Goal: Transaction & Acquisition: Complete application form

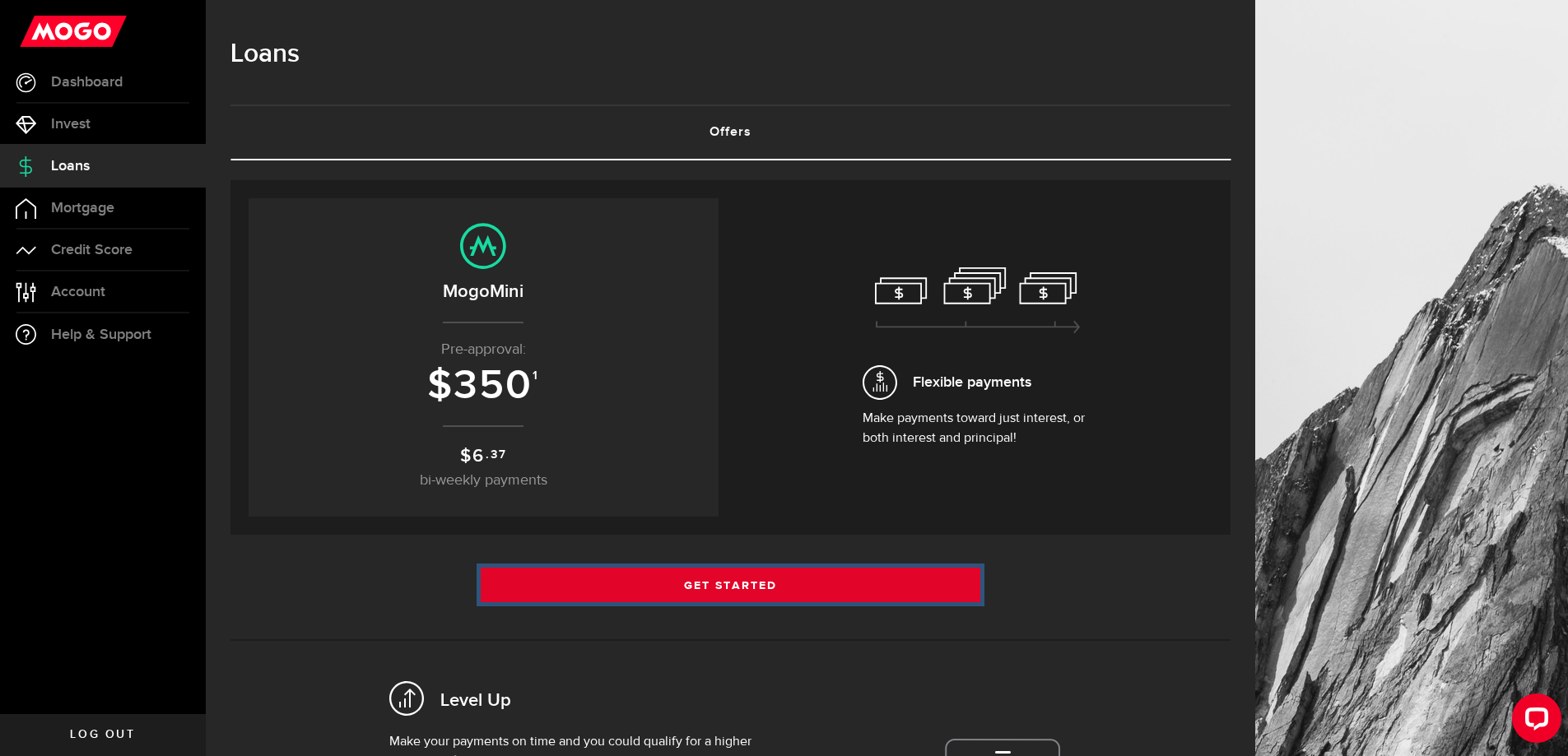
click at [700, 578] on link "Get Started" at bounding box center [731, 585] width 501 height 35
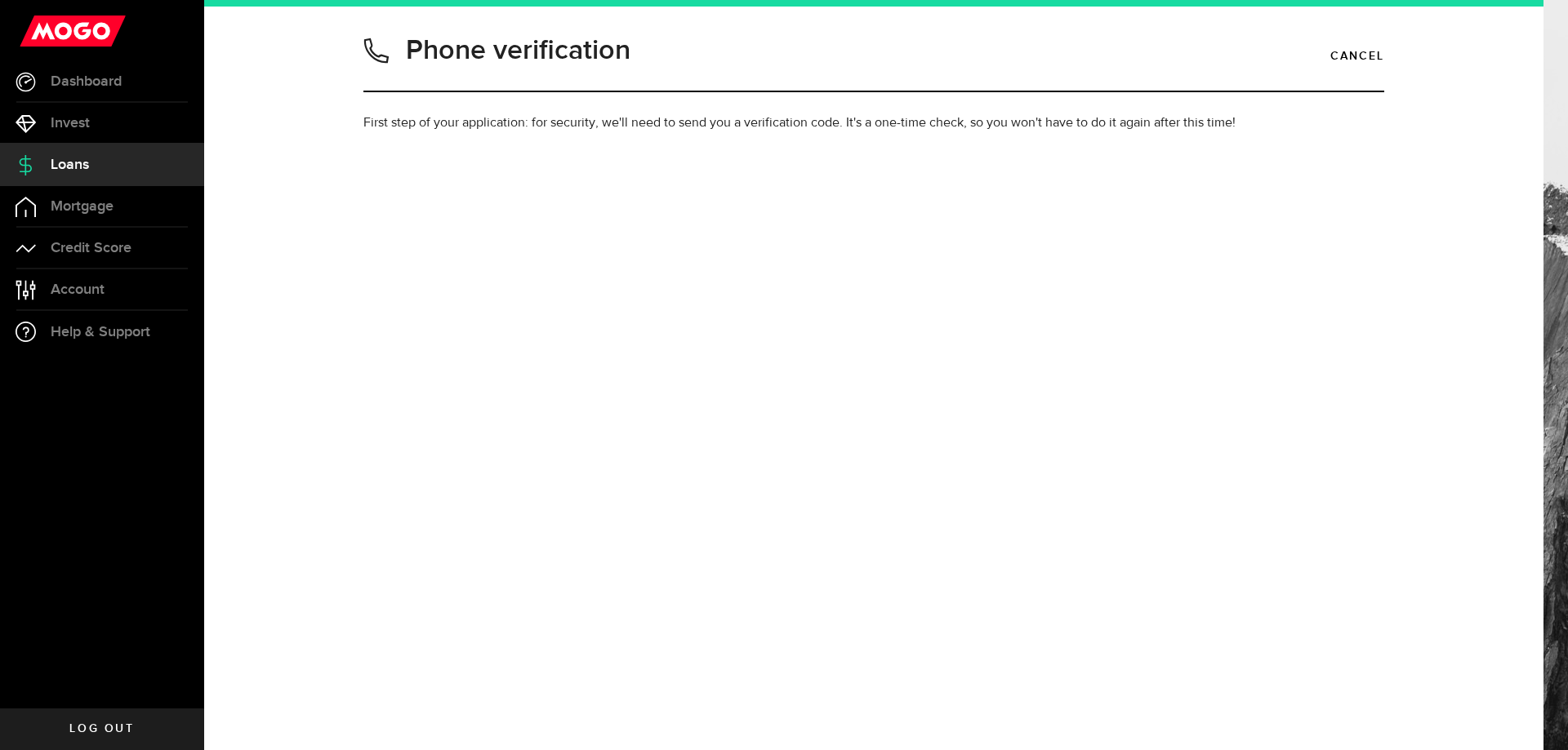
type input "4168756270"
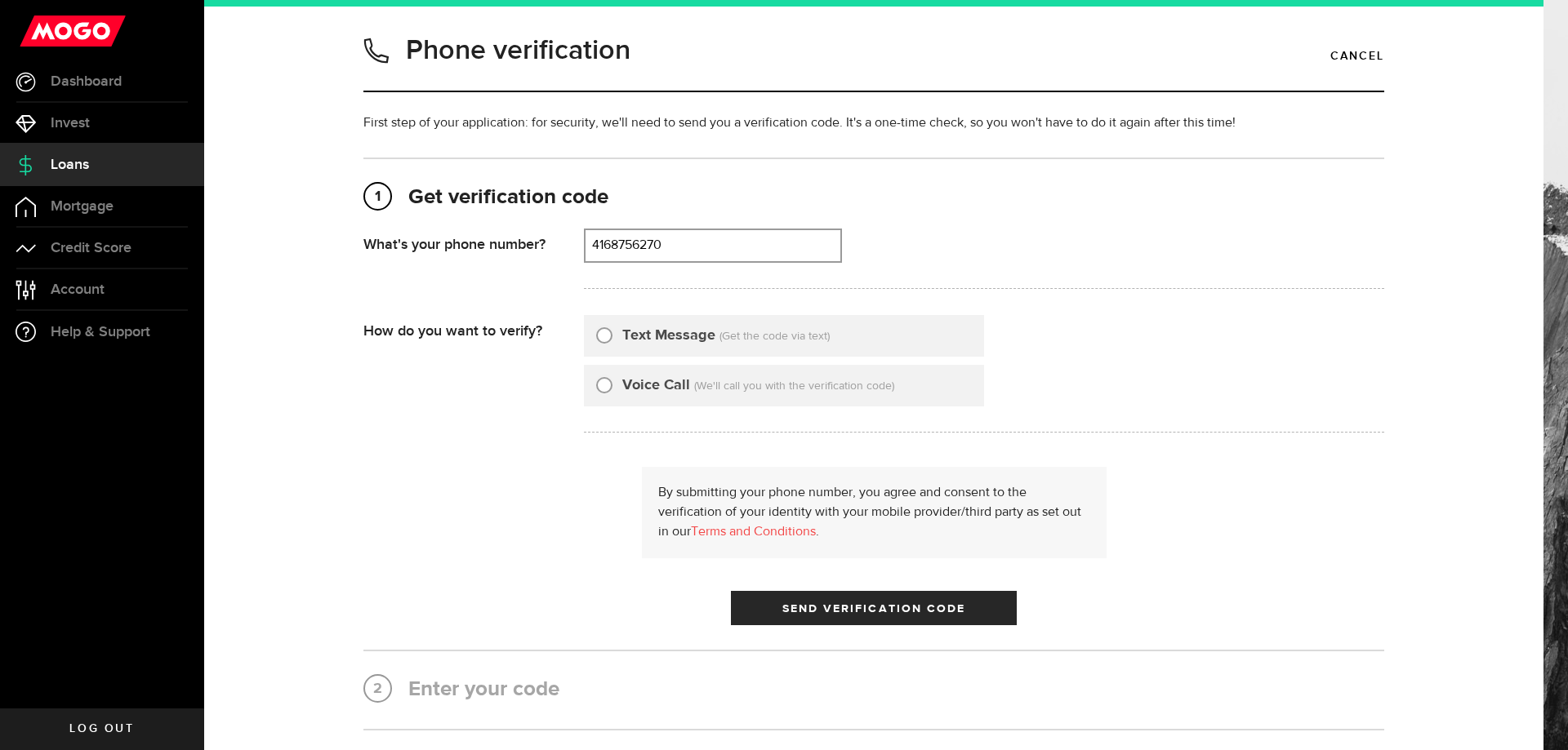
click at [611, 347] on div "Text Message (Get the code via text)" at bounding box center [784, 336] width 400 height 41
click at [611, 342] on div "Text Message" at bounding box center [655, 335] width 119 height 22
click at [601, 338] on input "Text Message" at bounding box center [604, 332] width 16 height 16
radio input "true"
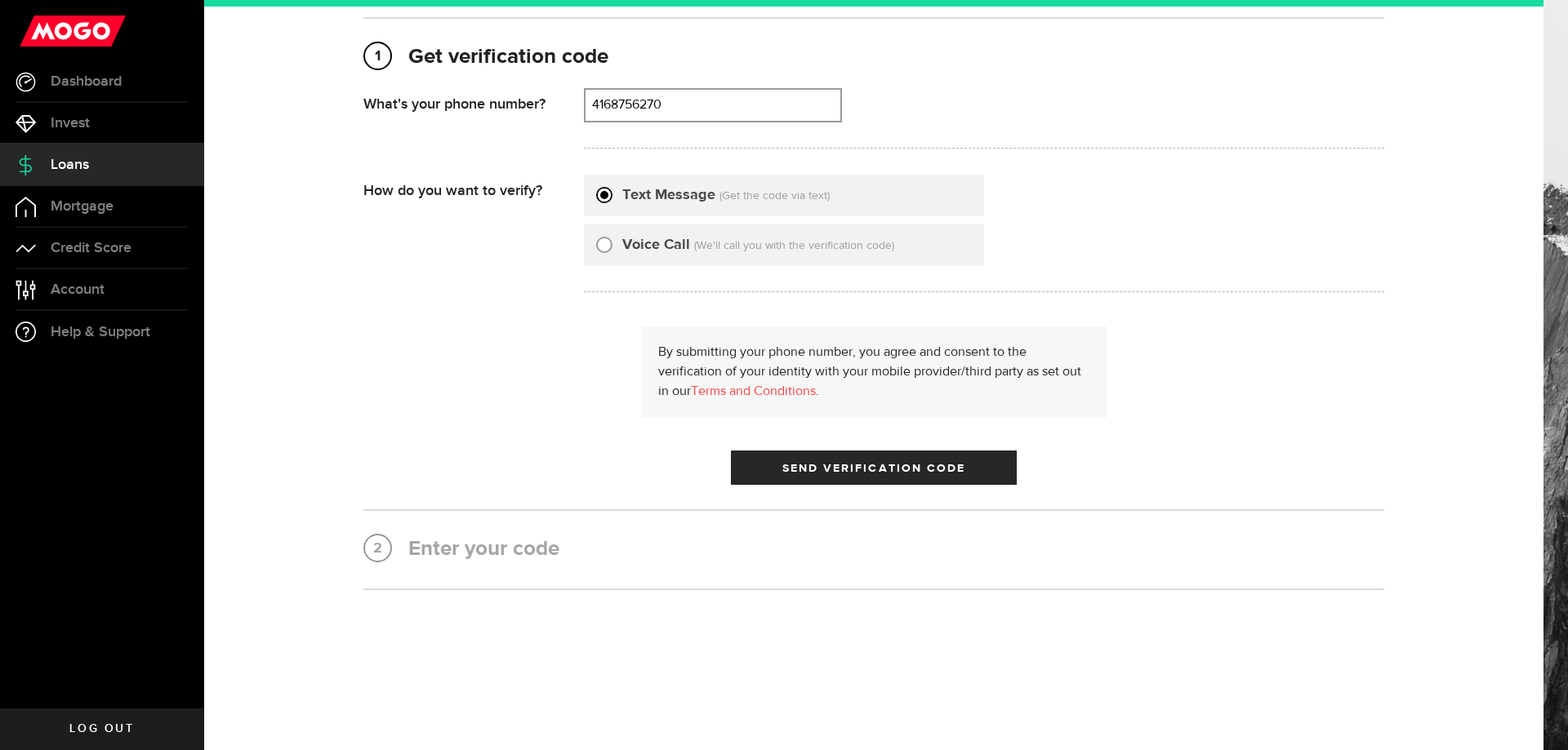
scroll to position [143, 0]
click at [807, 465] on span "Send Verification Code" at bounding box center [874, 466] width 184 height 11
type input "4168756270"
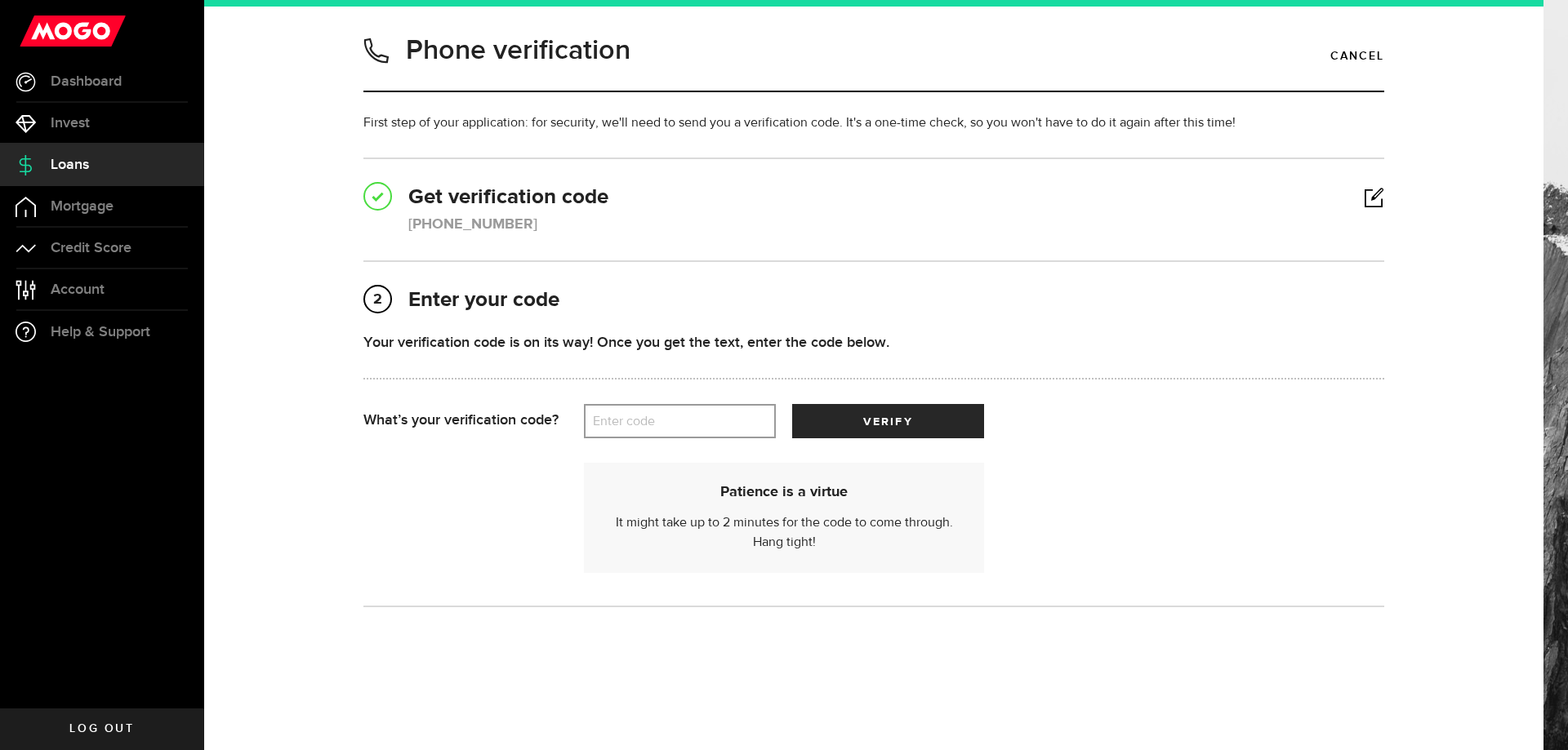
click at [661, 432] on label "Enter code" at bounding box center [680, 421] width 192 height 34
click at [661, 432] on input "Enter code" at bounding box center [680, 421] width 192 height 35
type input "55041"
click at [865, 429] on button "verify" at bounding box center [888, 421] width 192 height 35
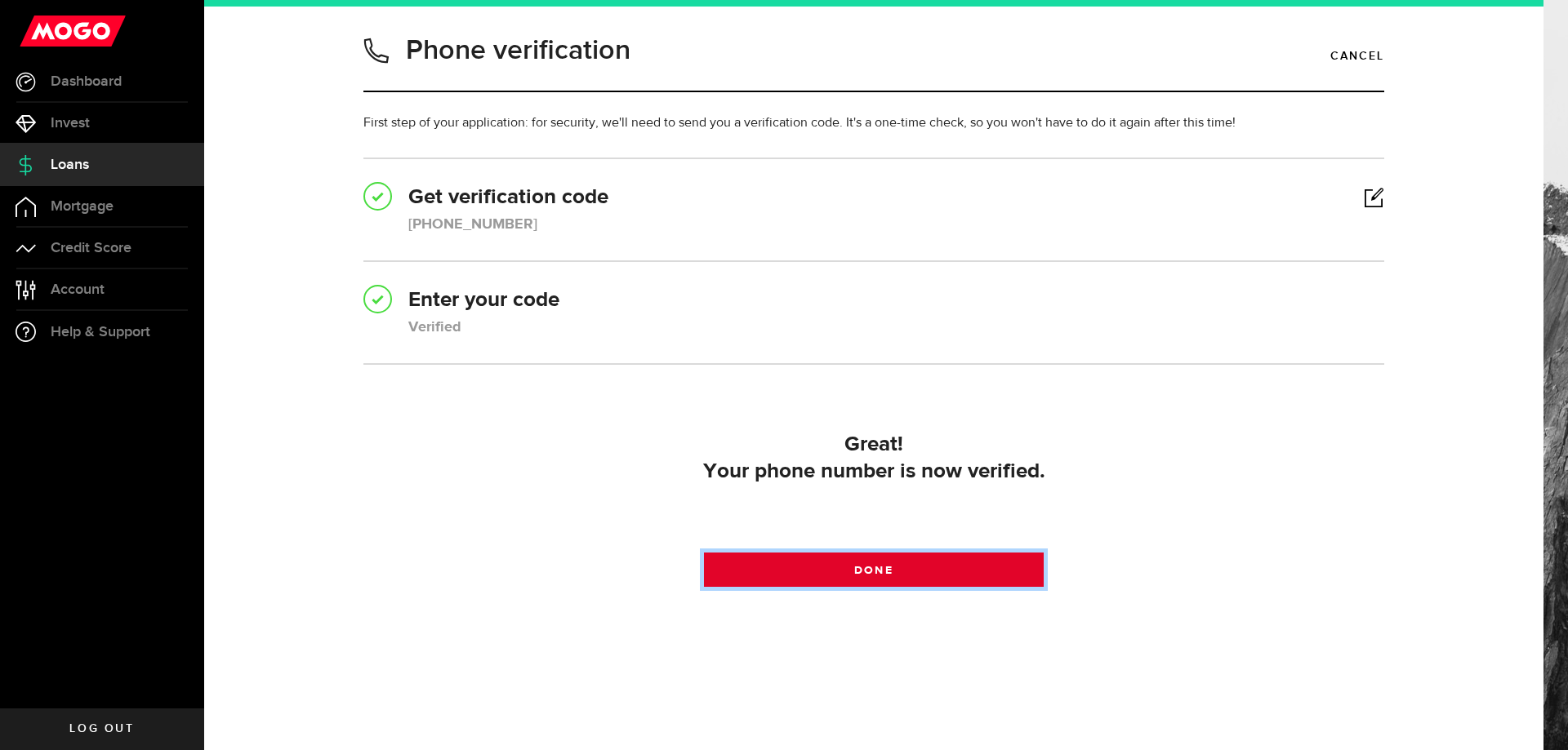
click at [841, 574] on link "Done" at bounding box center [874, 570] width 341 height 35
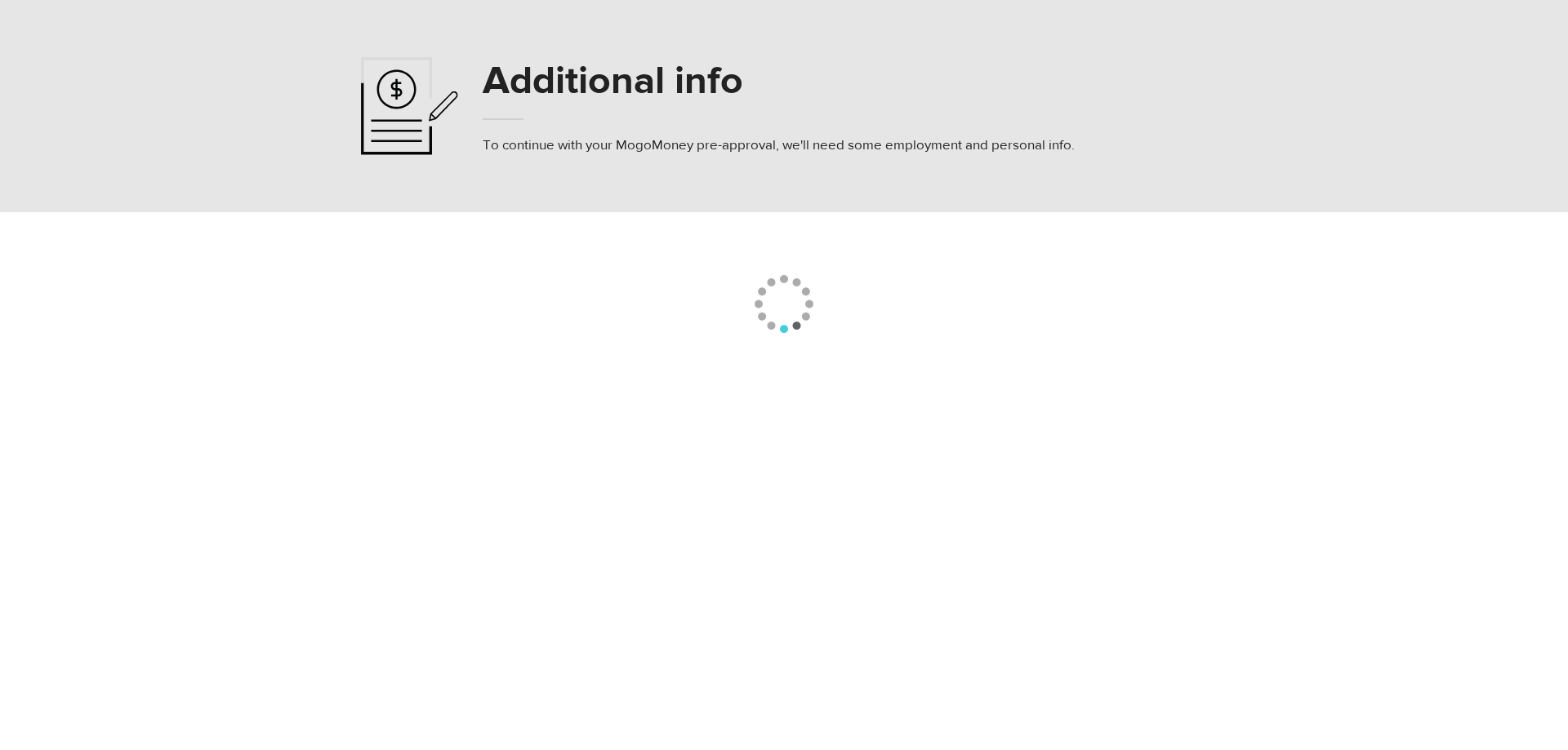
select select
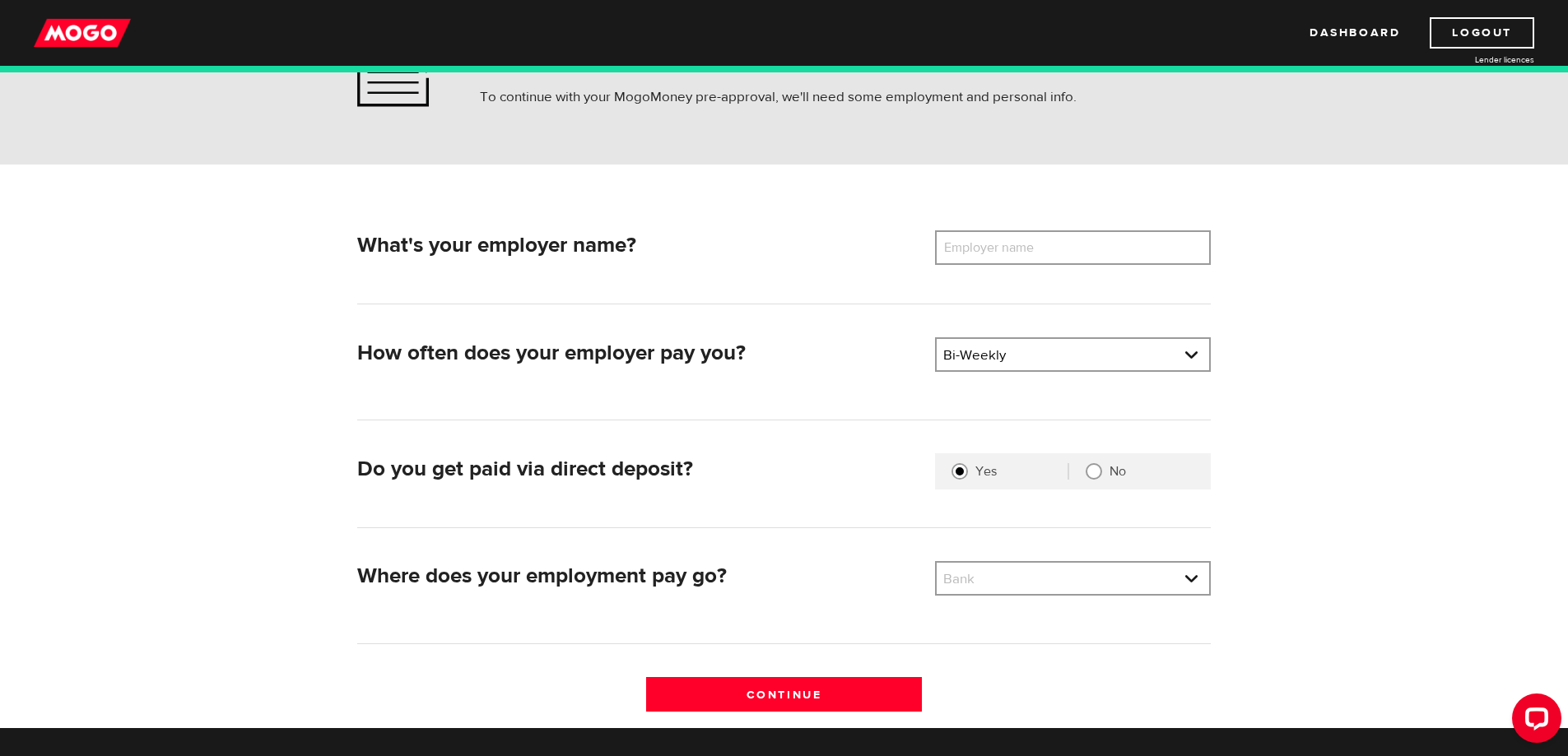
scroll to position [116, 0]
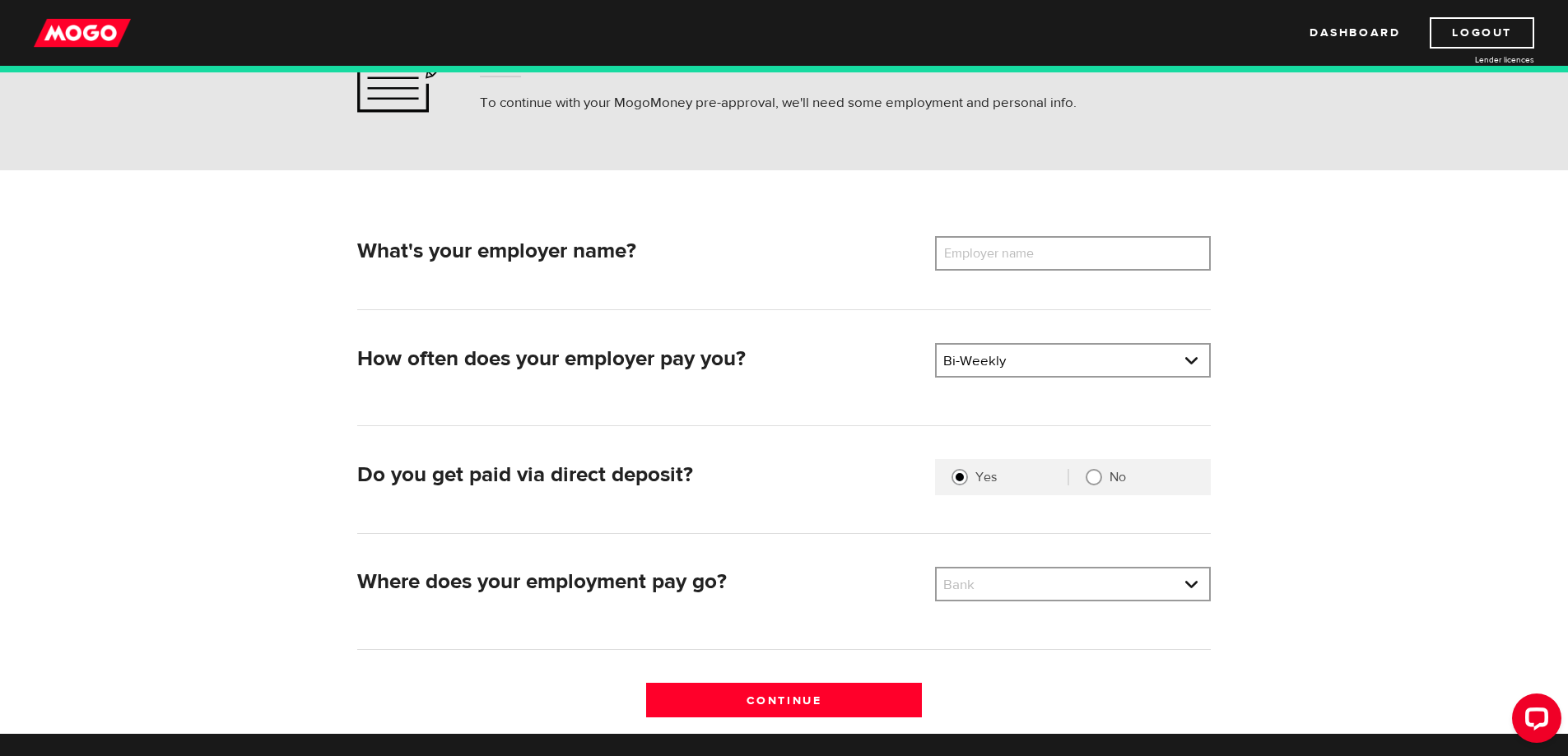
click at [995, 243] on label "Employer name" at bounding box center [1001, 254] width 132 height 35
click at [995, 243] on input "Employer name" at bounding box center [1072, 254] width 275 height 35
click at [996, 243] on input "Chicago Style Pi" at bounding box center [1072, 254] width 275 height 35
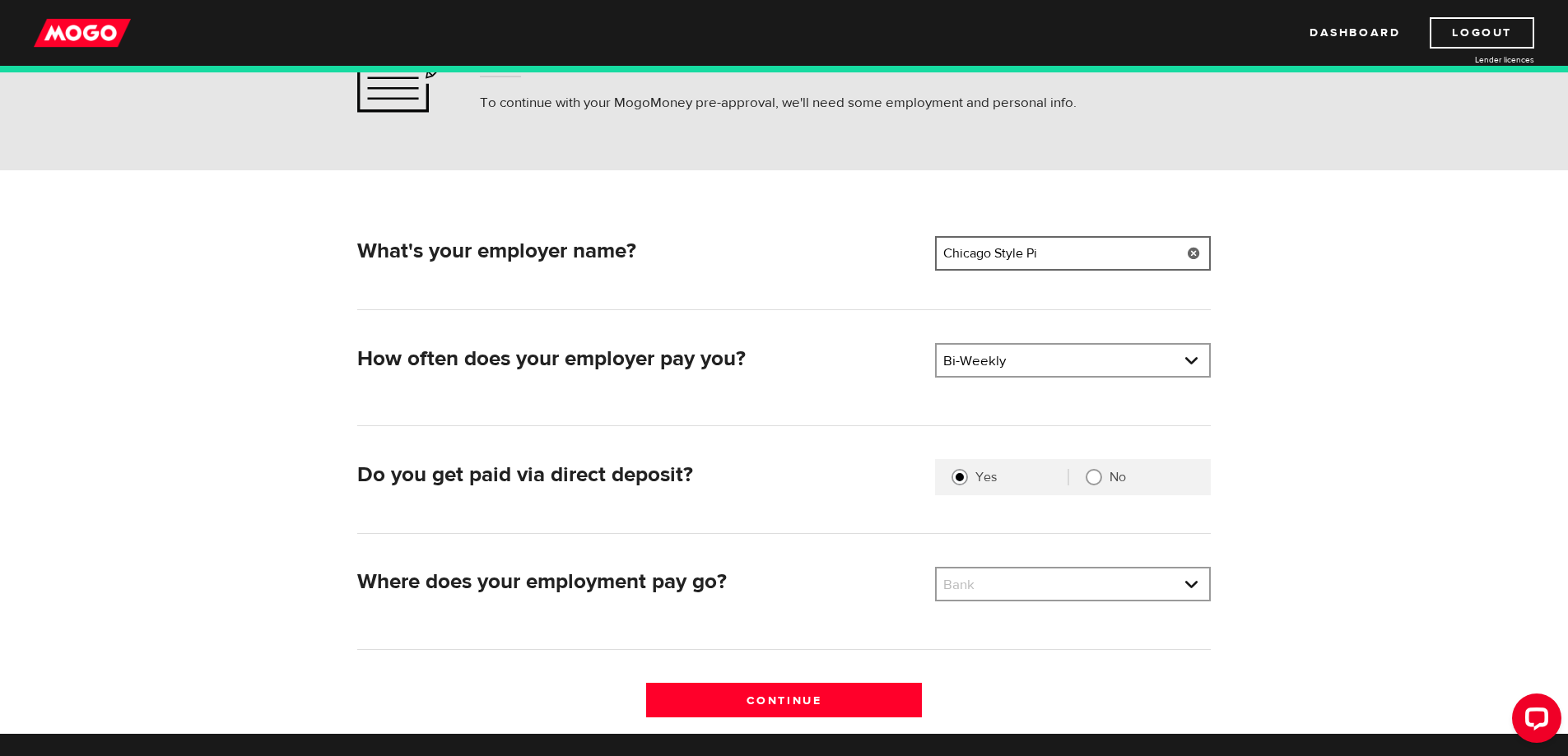
click at [996, 243] on input "Chicago Style Pi" at bounding box center [1072, 254] width 275 height 35
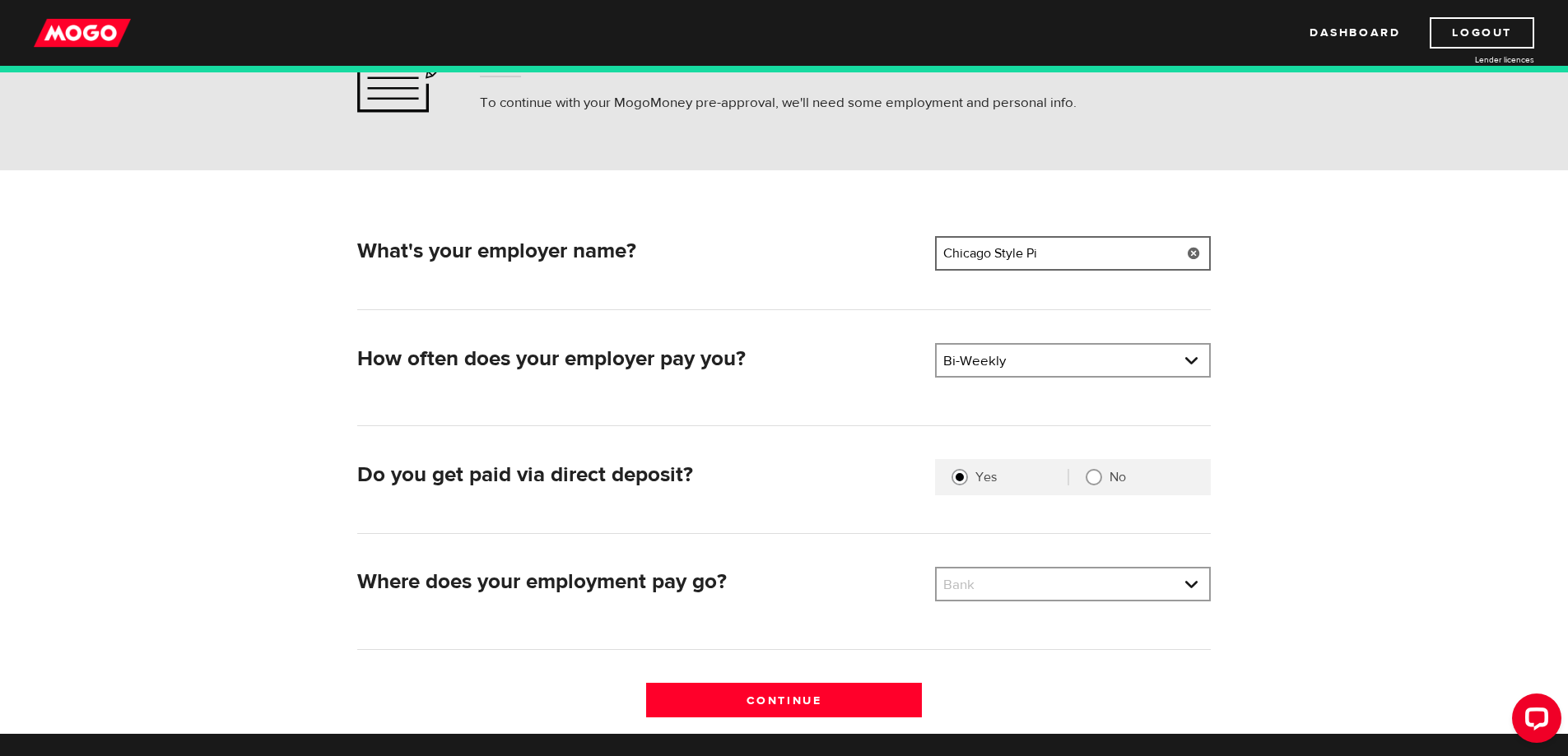
click at [996, 243] on input "Chicago Style Pi" at bounding box center [1072, 254] width 275 height 35
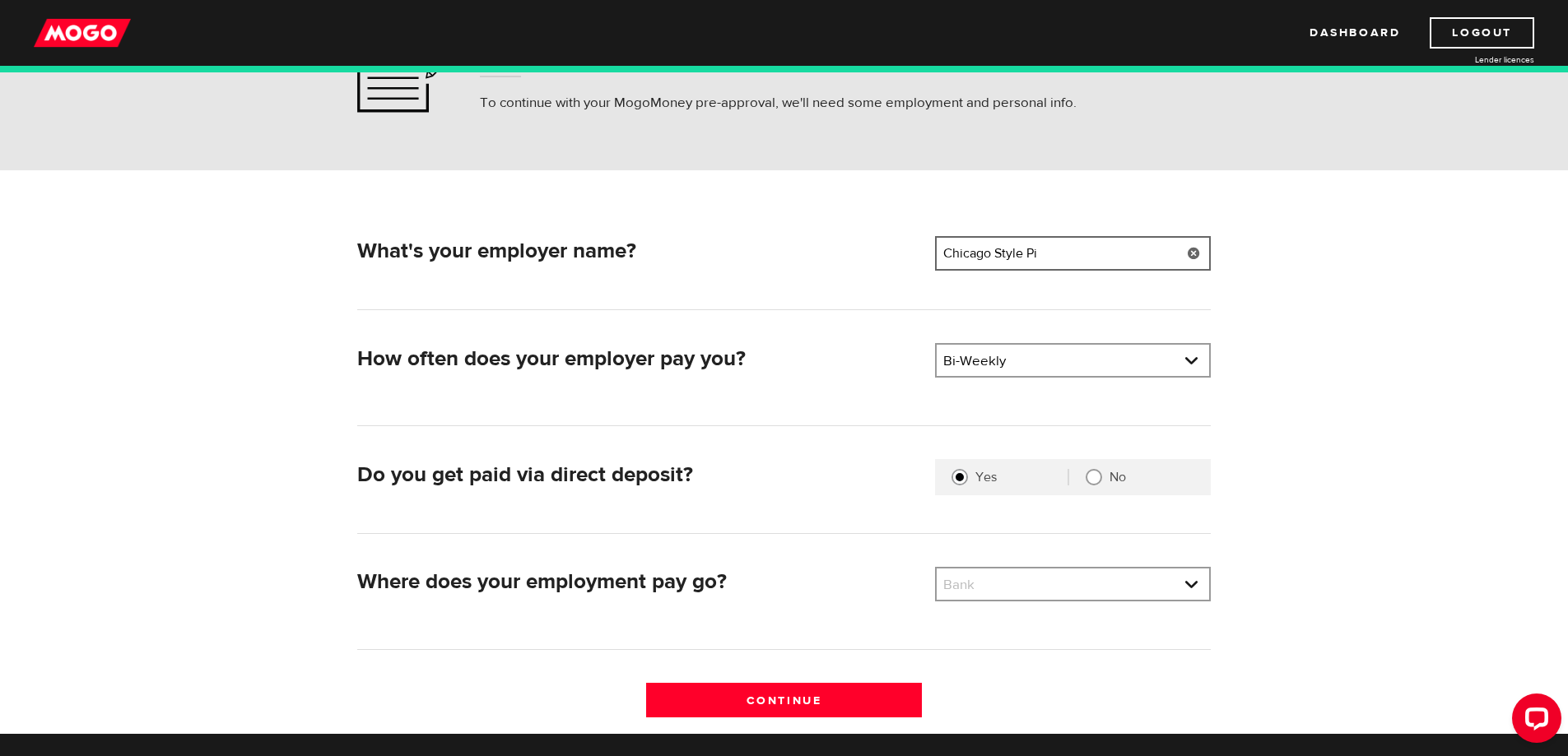
click at [996, 243] on input "Chicago Style Pi" at bounding box center [1072, 254] width 275 height 35
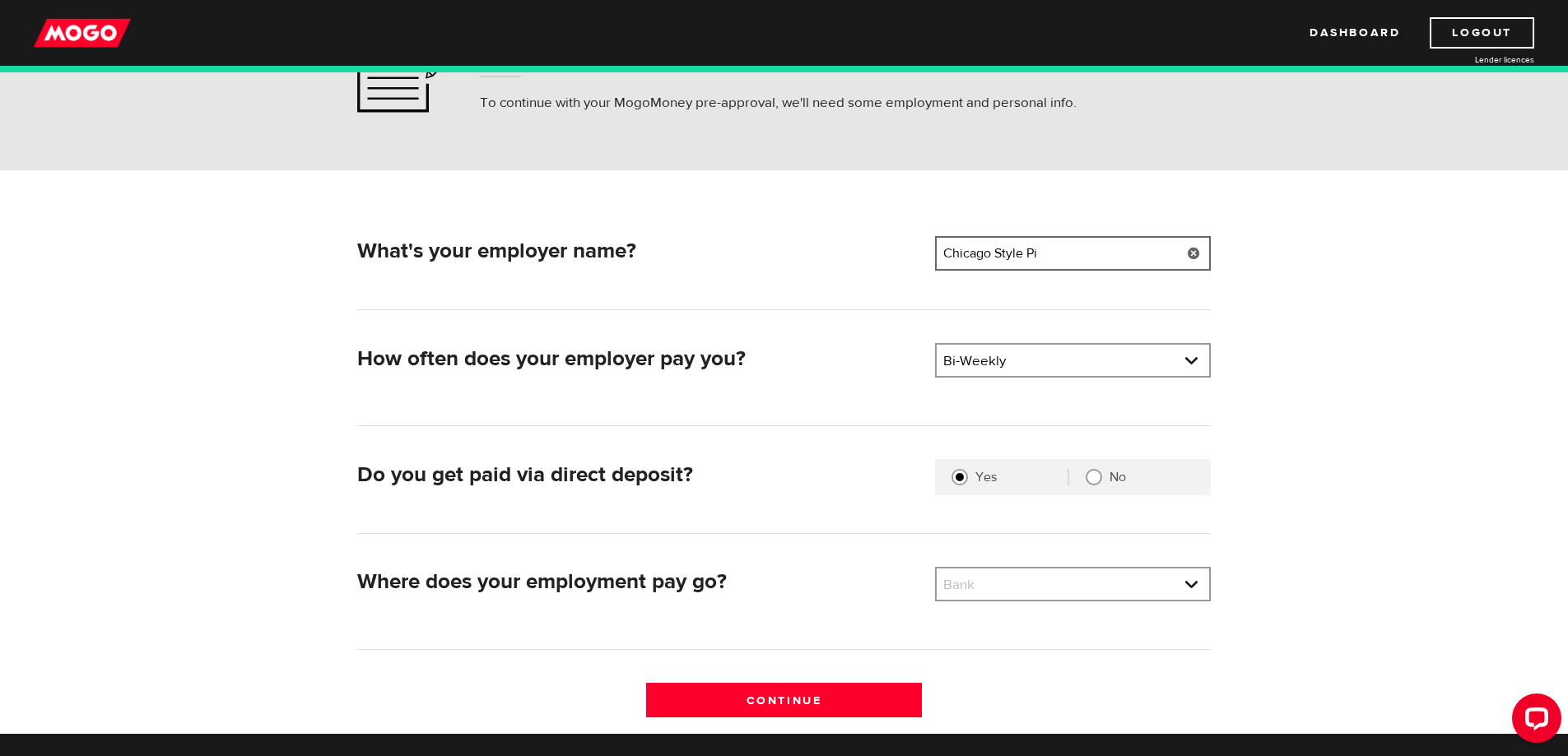
click at [996, 243] on input "Chicago Style Pi" at bounding box center [1072, 254] width 275 height 35
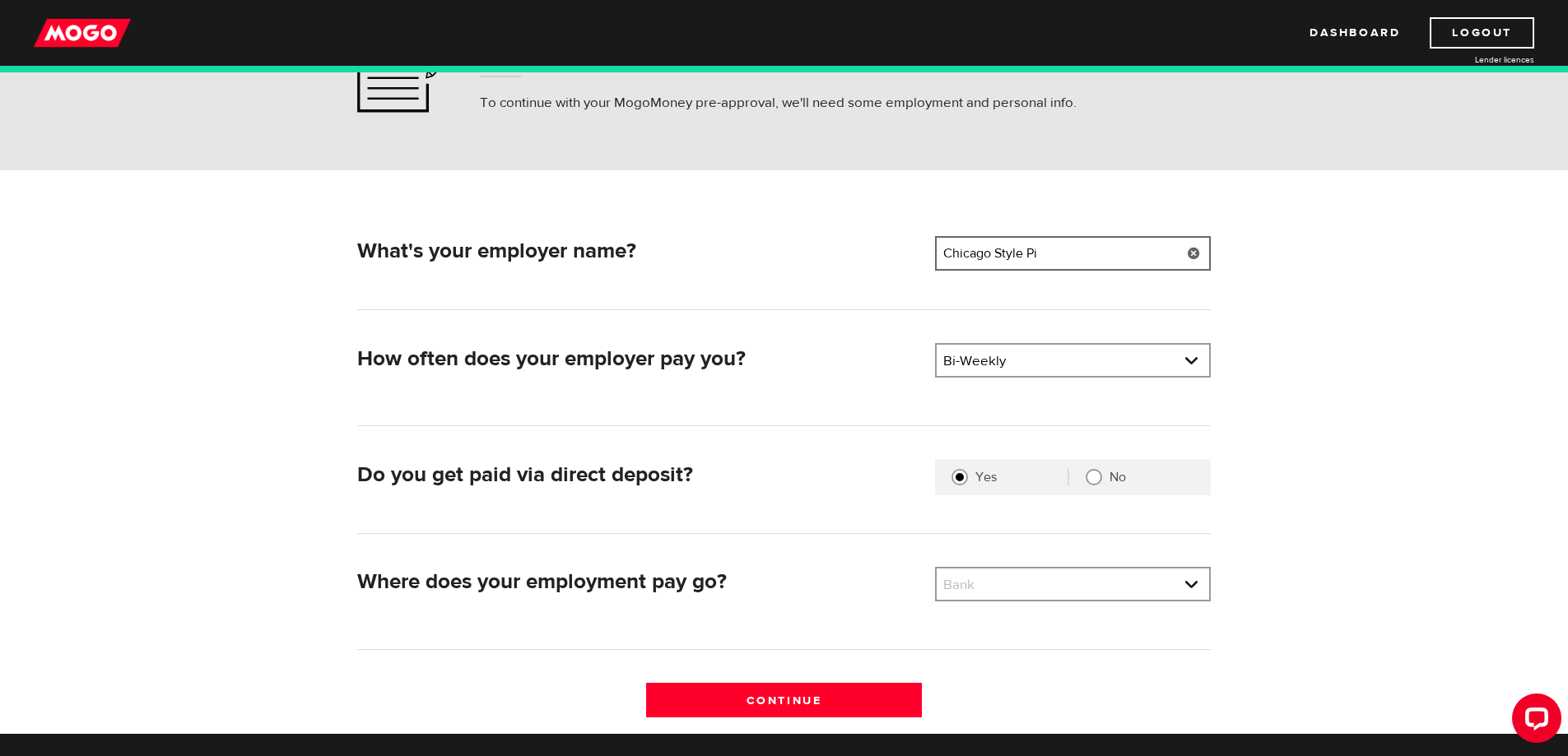
click at [996, 243] on input "Chicago Style Pi" at bounding box center [1072, 254] width 275 height 35
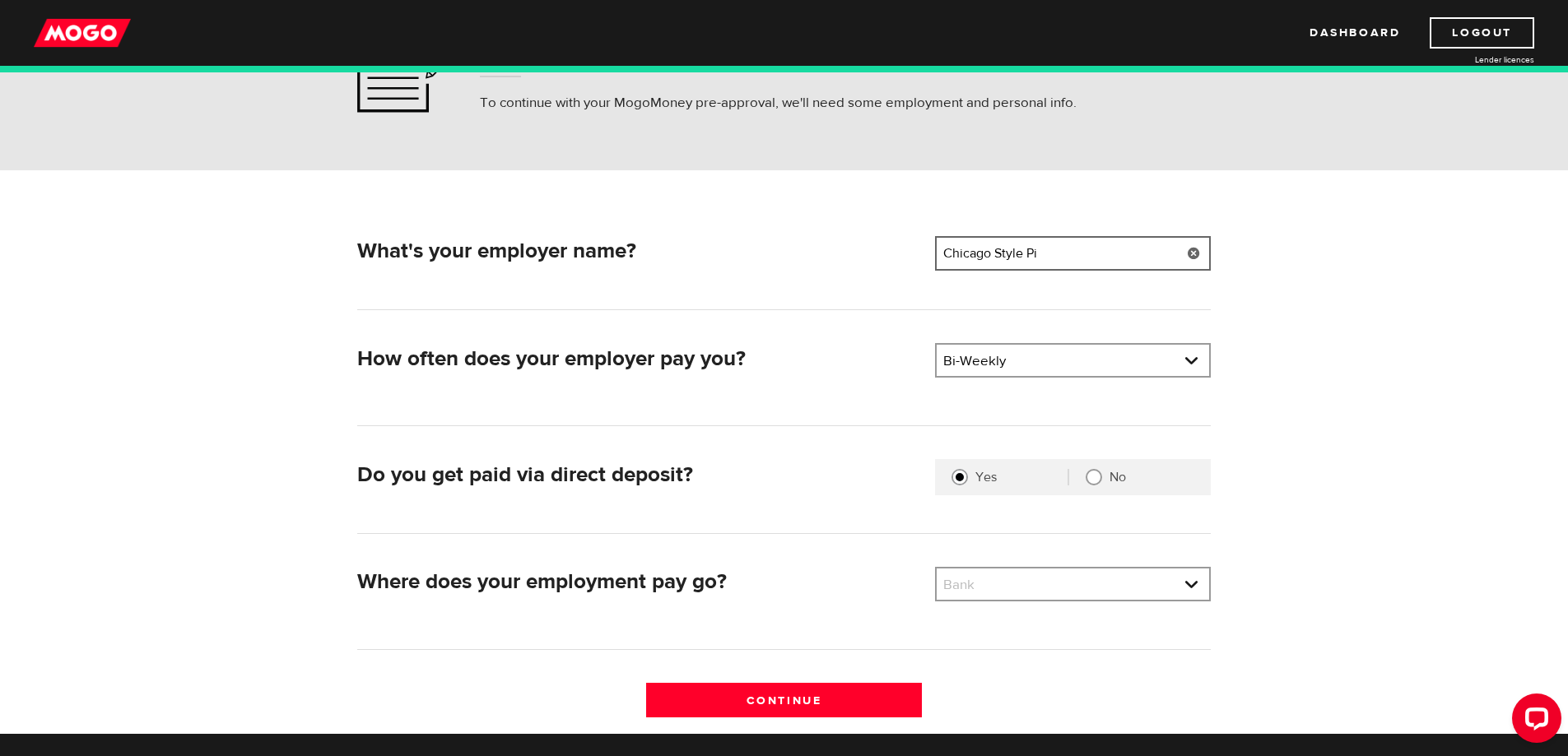
drag, startPoint x: 996, startPoint y: 243, endPoint x: 811, endPoint y: 308, distance: 196.1
click at [995, 244] on input "Chicago Style Pi" at bounding box center [1072, 254] width 275 height 35
click at [855, 296] on div "What's your employer name? Employer name Please enter your employer's name Chic…" at bounding box center [784, 273] width 854 height 74
drag, startPoint x: 811, startPoint y: 308, endPoint x: 779, endPoint y: 314, distance: 32.6
click at [802, 310] on div "What's your employer name? Employer name Please enter your employer's name Chic…" at bounding box center [784, 273] width 854 height 74
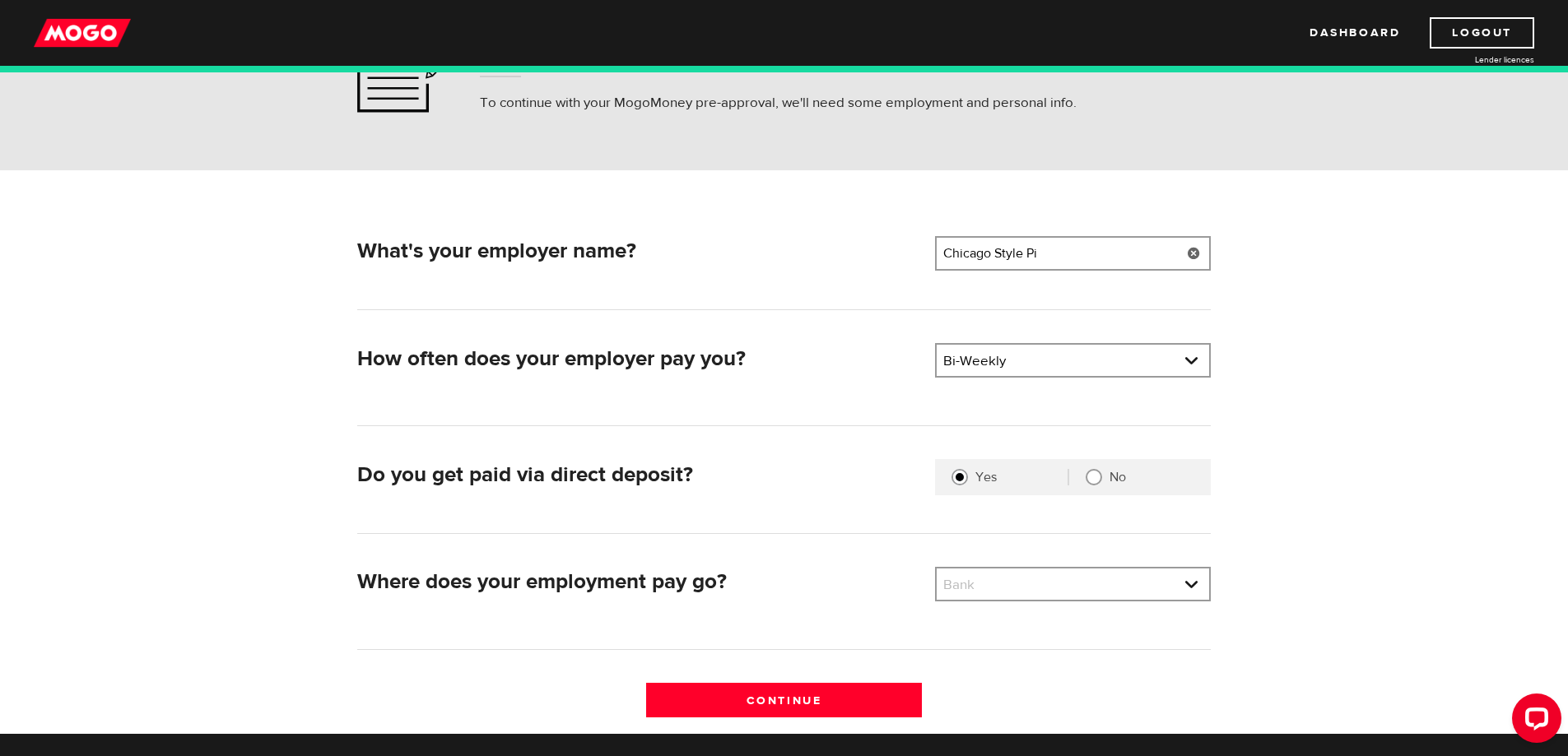
drag, startPoint x: 774, startPoint y: 315, endPoint x: 629, endPoint y: 352, distance: 149.6
click at [752, 319] on div "What's your employer name? Employer name Please enter your employer's name Chic…" at bounding box center [784, 484] width 878 height 497
click at [718, 324] on div "What's your employer name? Employer name Please enter your employer's name Chic…" at bounding box center [784, 484] width 878 height 497
click at [696, 326] on div "What's your employer name? Employer name Please enter your employer's name Chic…" at bounding box center [784, 484] width 878 height 497
click at [682, 330] on div "What's your employer name? Employer name Please enter your employer's name Chic…" at bounding box center [784, 484] width 878 height 497
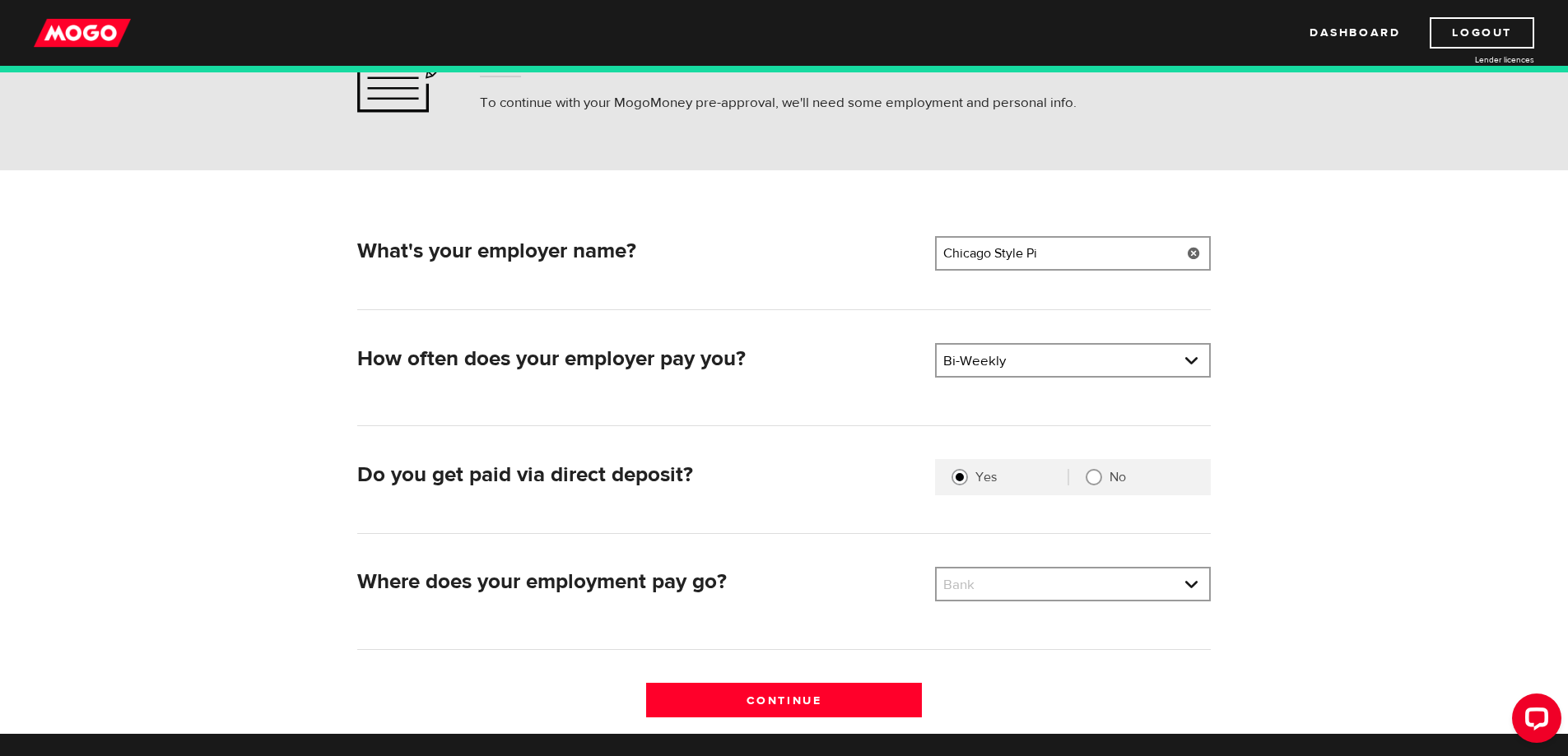
click at [670, 335] on div "What's your employer name? Employer name Please enter your employer's name Chic…" at bounding box center [784, 484] width 878 height 497
click at [655, 340] on div "What's your employer name? Employer name Please enter your employer's name Chic…" at bounding box center [784, 484] width 878 height 497
click at [639, 347] on div "How often does your employer pay you?" at bounding box center [639, 363] width 577 height 41
click at [622, 359] on h2 "How often does your employer pay you?" at bounding box center [639, 359] width 565 height 26
click at [611, 372] on div "How often does your employer pay you?" at bounding box center [639, 363] width 577 height 41
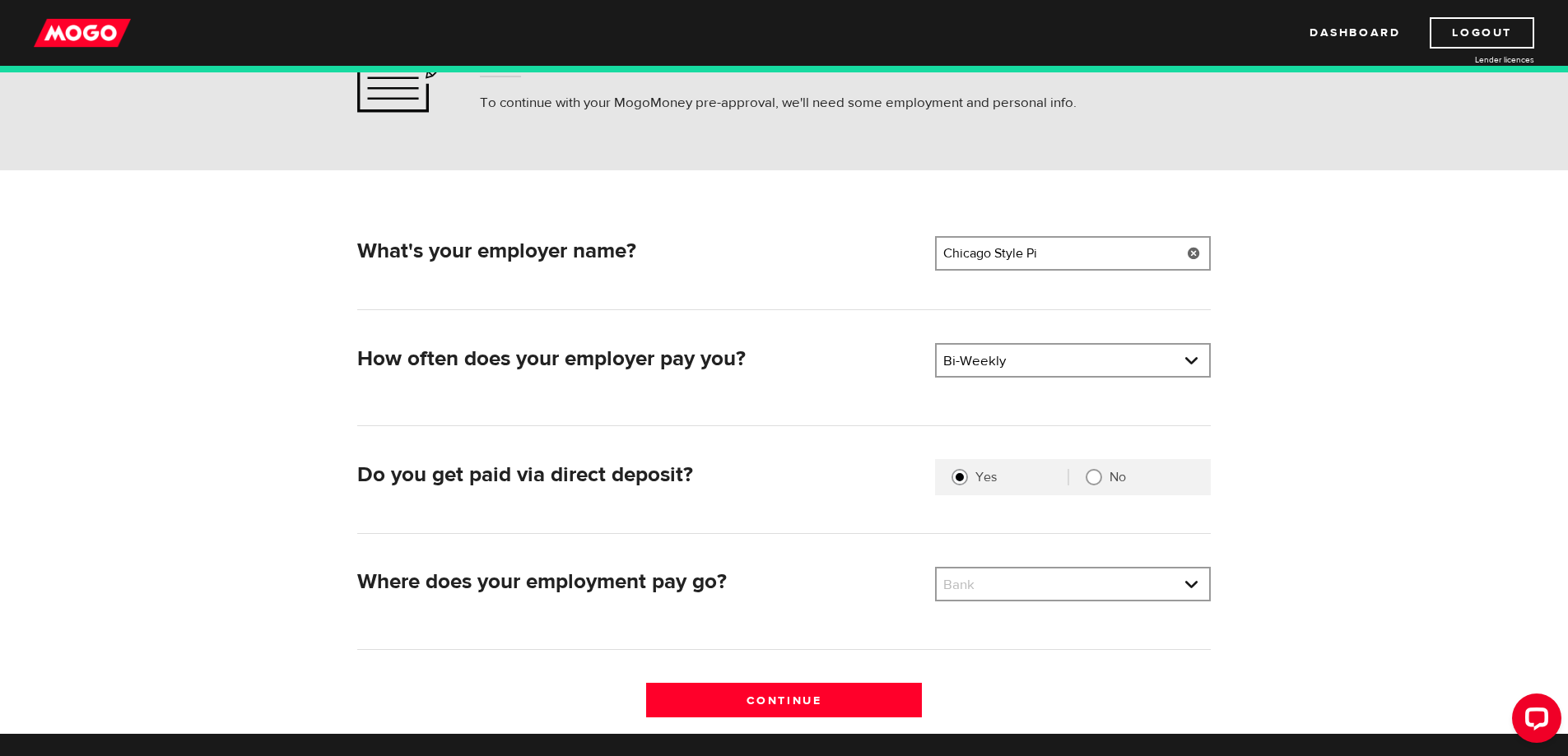
click at [608, 388] on div "How often does your employer pay you? Pay frequency Please select the frequency…" at bounding box center [784, 368] width 867 height 49
click at [606, 403] on div "How often does your employer pay you? Pay frequency Please select the frequency…" at bounding box center [784, 385] width 854 height 83
drag, startPoint x: 604, startPoint y: 418, endPoint x: 606, endPoint y: 483, distance: 65.0
click at [604, 421] on div "How often does your employer pay you? Pay frequency Please select the frequency…" at bounding box center [784, 385] width 854 height 83
click at [604, 443] on div "What's your employer name? Employer name Please enter your employer's name Chic…" at bounding box center [784, 484] width 878 height 497
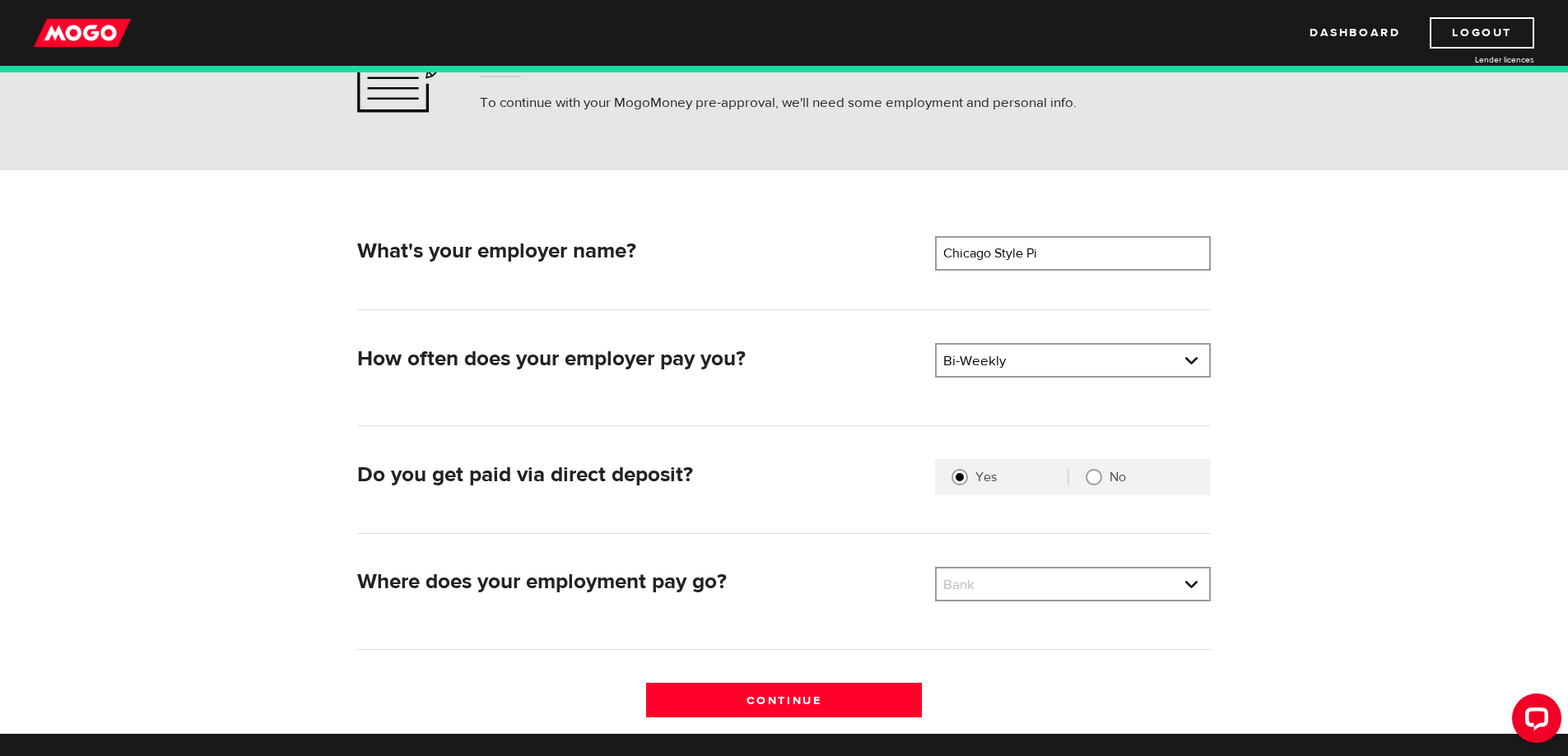
click at [605, 468] on div "What's your employer name? Employer name Please enter your employer's name Chic…" at bounding box center [784, 484] width 878 height 497
drag, startPoint x: 606, startPoint y: 483, endPoint x: 590, endPoint y: 563, distance: 81.6
click at [607, 493] on div "Do you get paid via direct deposit?" at bounding box center [639, 479] width 577 height 41
click at [608, 512] on div "Do you get paid via direct deposit? Are you paid by direct deposit? Selection r…" at bounding box center [784, 496] width 854 height 74
click at [607, 526] on div "Do you get paid via direct deposit? Are you paid by direct deposit? Selection r…" at bounding box center [784, 496] width 854 height 74
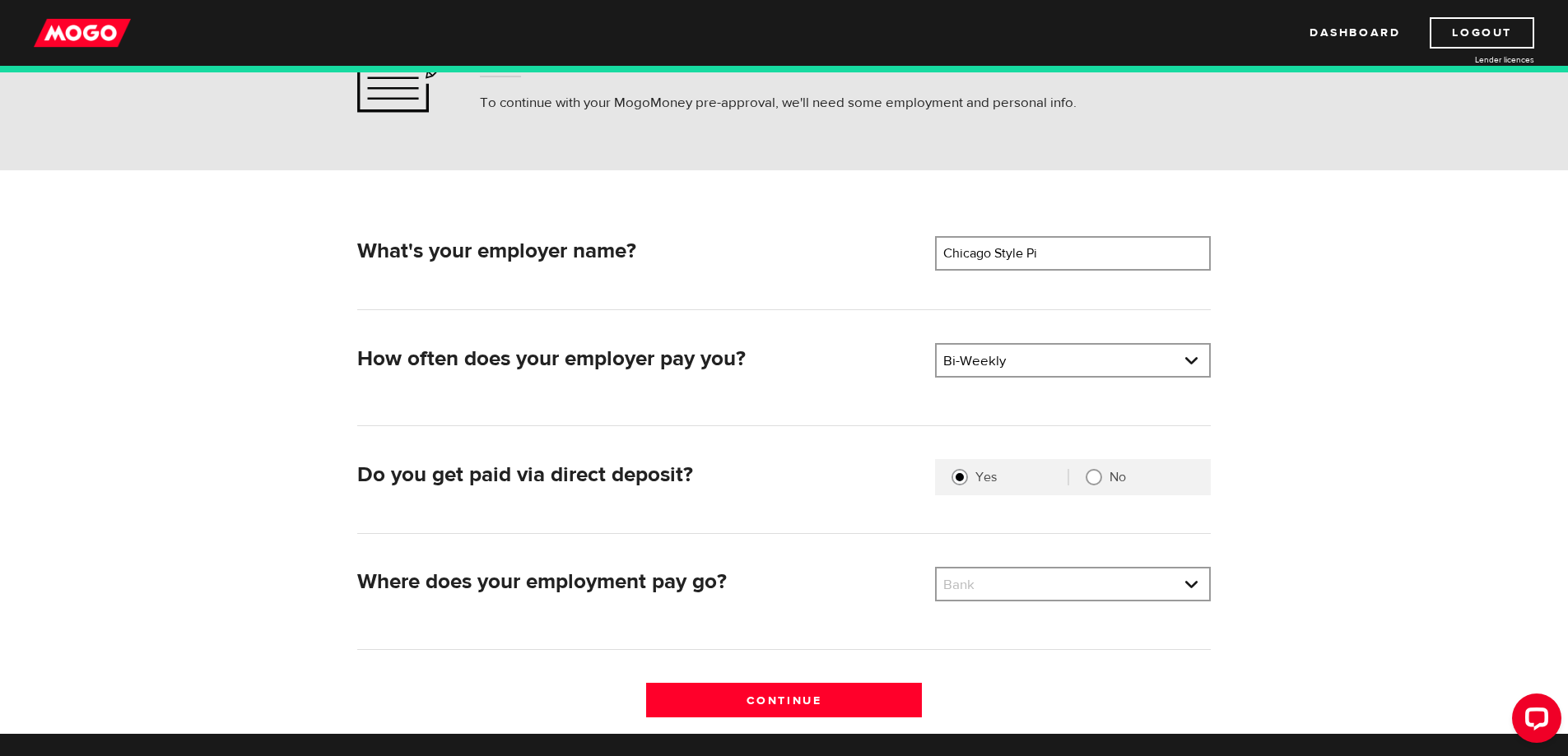
click at [605, 534] on div "Do you get paid via direct deposit? Are you paid by direct deposit? Selection r…" at bounding box center [784, 496] width 854 height 74
click at [603, 536] on div "What's your employer name? Employer name Please enter your employer's name Chic…" at bounding box center [784, 484] width 878 height 497
click at [600, 539] on div "What's your employer name? Employer name Please enter your employer's name Chic…" at bounding box center [784, 484] width 878 height 497
click at [595, 551] on div "What's your employer name? Employer name Please enter your employer's name Chic…" at bounding box center [784, 484] width 878 height 497
drag, startPoint x: 590, startPoint y: 563, endPoint x: 583, endPoint y: 588, distance: 26.0
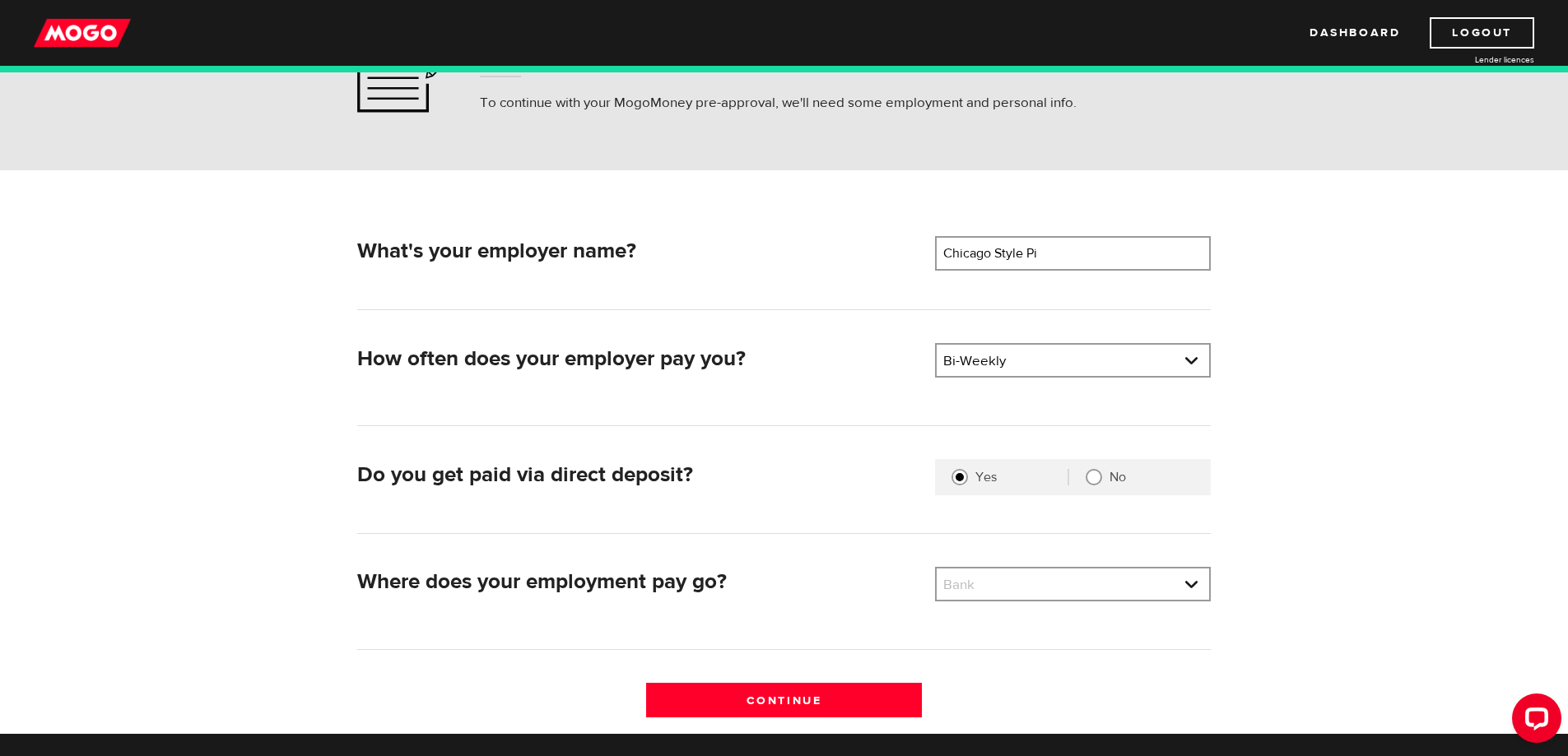
click at [590, 565] on div "What's your employer name? Employer name Please enter your employer's name Chic…" at bounding box center [784, 484] width 878 height 497
click at [586, 578] on h2 "Where does your employment pay go?" at bounding box center [639, 582] width 565 height 26
drag, startPoint x: 583, startPoint y: 588, endPoint x: 568, endPoint y: 624, distance: 39.0
click at [582, 590] on h2 "Where does your employment pay go?" at bounding box center [639, 582] width 565 height 26
click at [577, 602] on div "Where does your employment pay go?" at bounding box center [639, 587] width 577 height 41
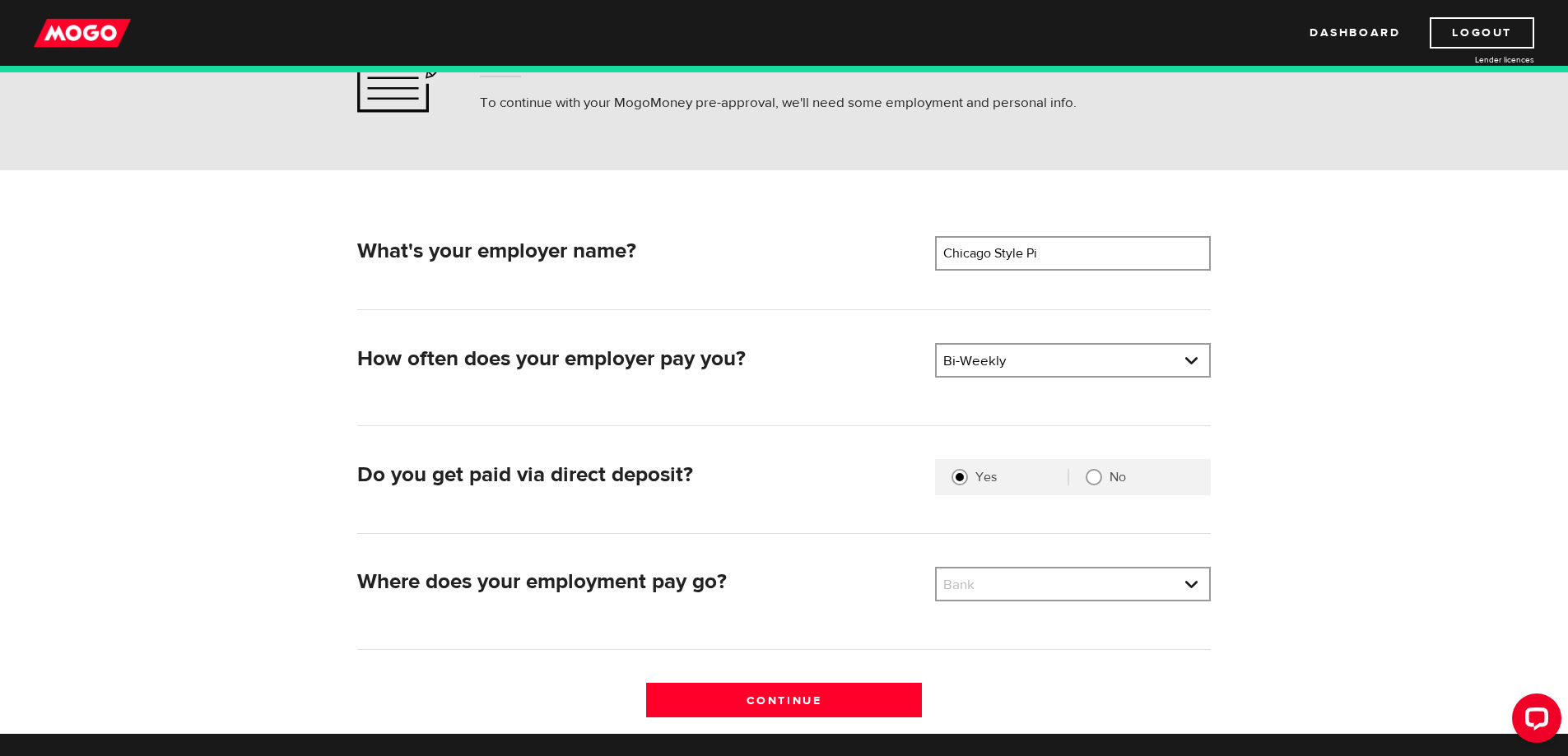
click at [572, 614] on div "Where does your employment pay go? Bank Please select your bank Bank Bank BMO /…" at bounding box center [784, 591] width 867 height 49
click at [569, 622] on div "Where does your employment pay go? Bank Please select your bank Bank Bank BMO /…" at bounding box center [784, 608] width 854 height 83
click at [568, 624] on div "Where does your employment pay go? Bank Please select your bank Bank Bank BMO /…" at bounding box center [784, 608] width 854 height 83
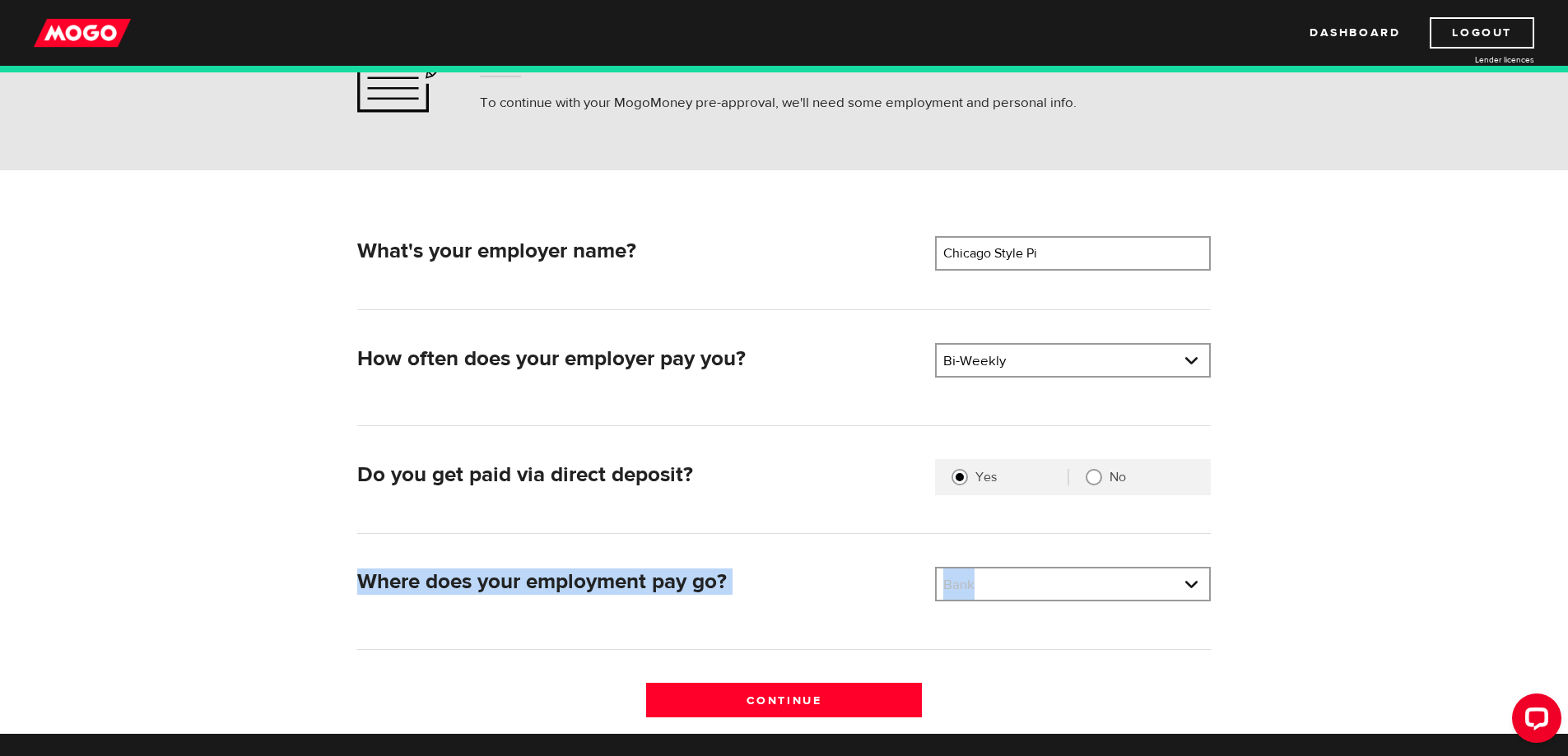
click at [569, 622] on div "Where does your employment pay go? Bank Please select your bank Bank Bank BMO /…" at bounding box center [784, 608] width 854 height 83
click at [572, 617] on div "Where does your employment pay go? Bank Please select your bank Bank Bank BMO /…" at bounding box center [784, 608] width 854 height 83
click at [572, 615] on div "Where does your employment pay go? Bank Please select your bank Bank Bank BMO /…" at bounding box center [784, 608] width 854 height 83
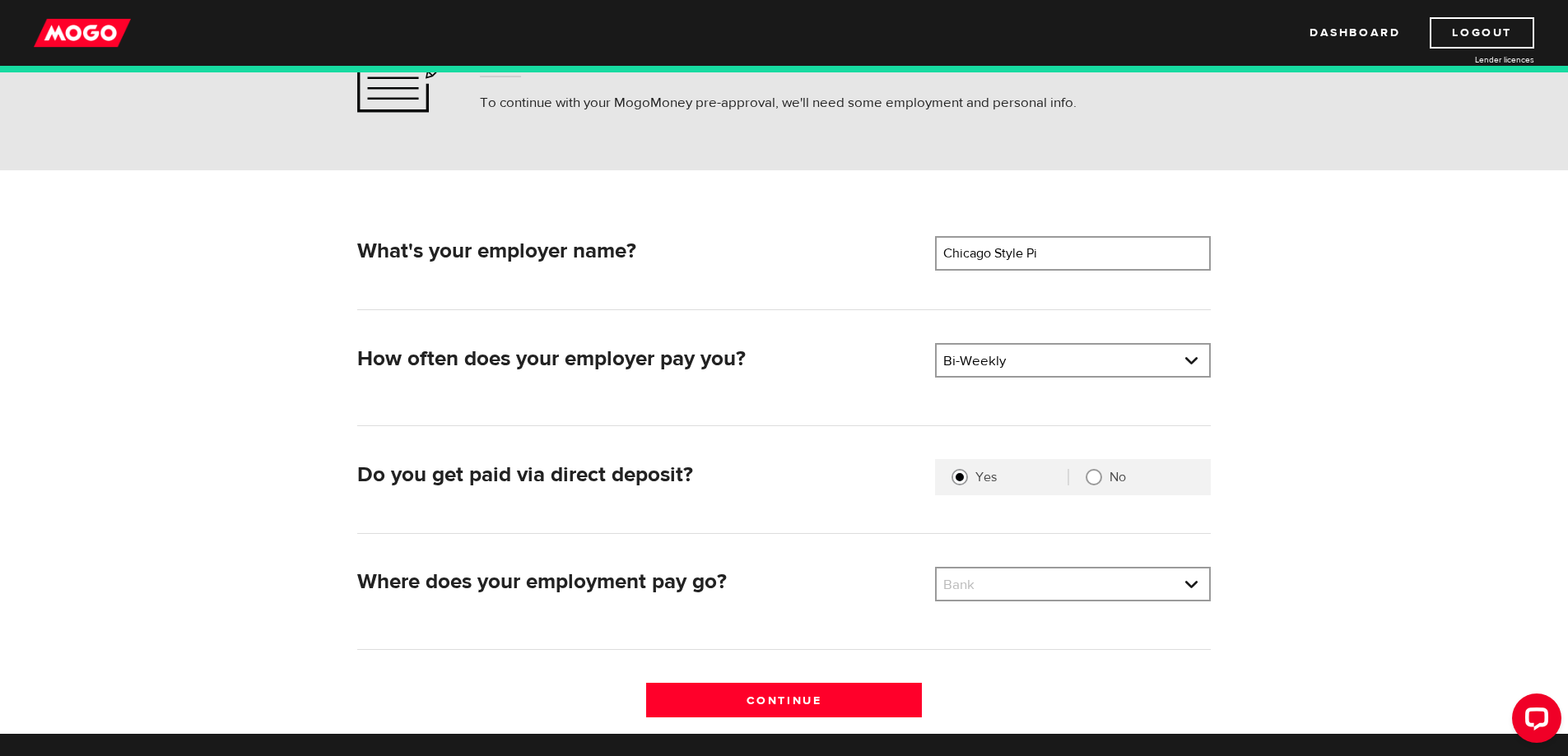
click at [573, 612] on div "Where does your employment pay go? Bank Please select your bank Bank Bank BMO /…" at bounding box center [784, 591] width 867 height 49
click at [573, 609] on div "Where does your employment pay go? Bank Please select your bank Bank Bank BMO /…" at bounding box center [784, 591] width 867 height 49
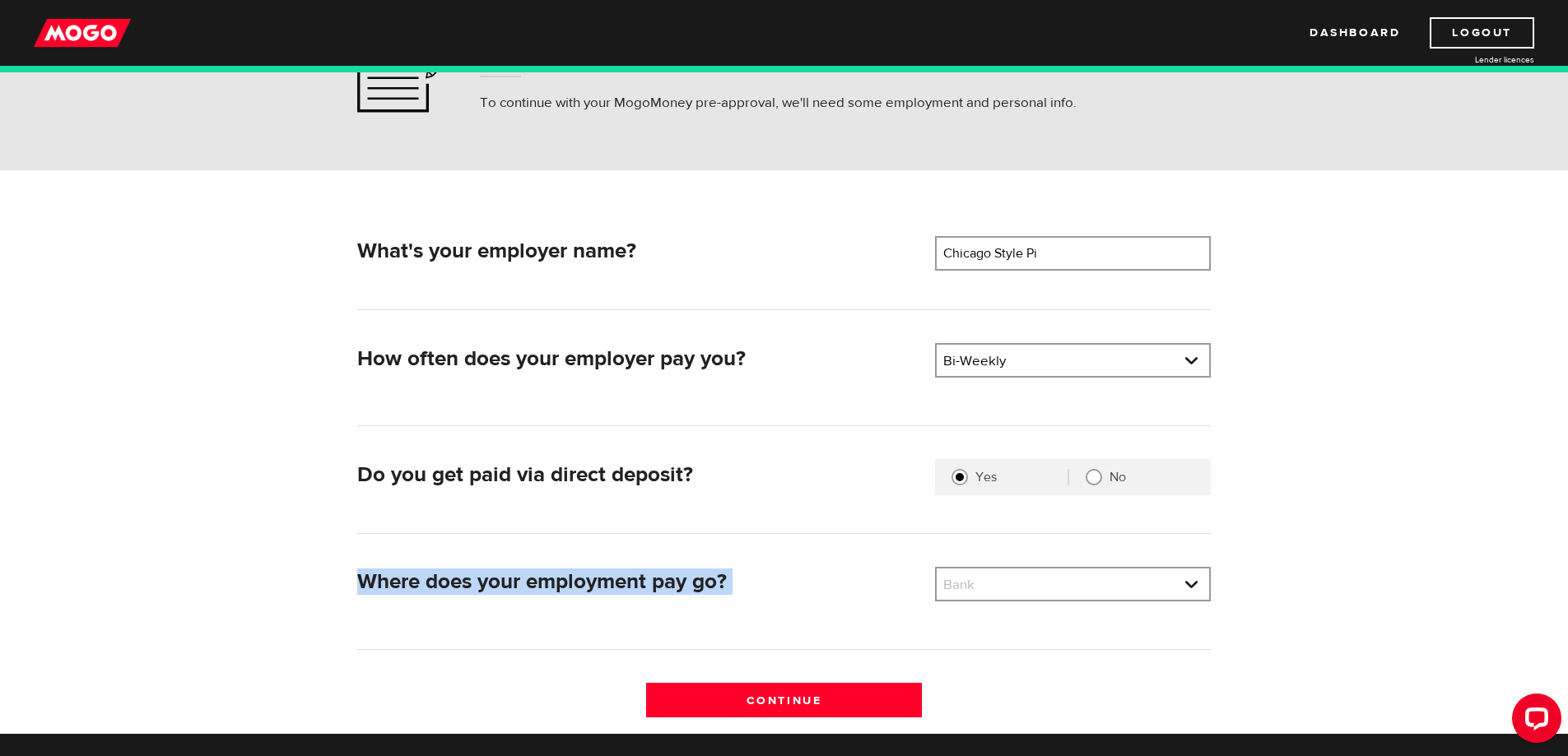
drag, startPoint x: 573, startPoint y: 609, endPoint x: 546, endPoint y: 648, distance: 47.4
click at [570, 612] on div "Where does your employment pay go? Bank Please select your bank Bank Bank BMO /…" at bounding box center [784, 591] width 867 height 49
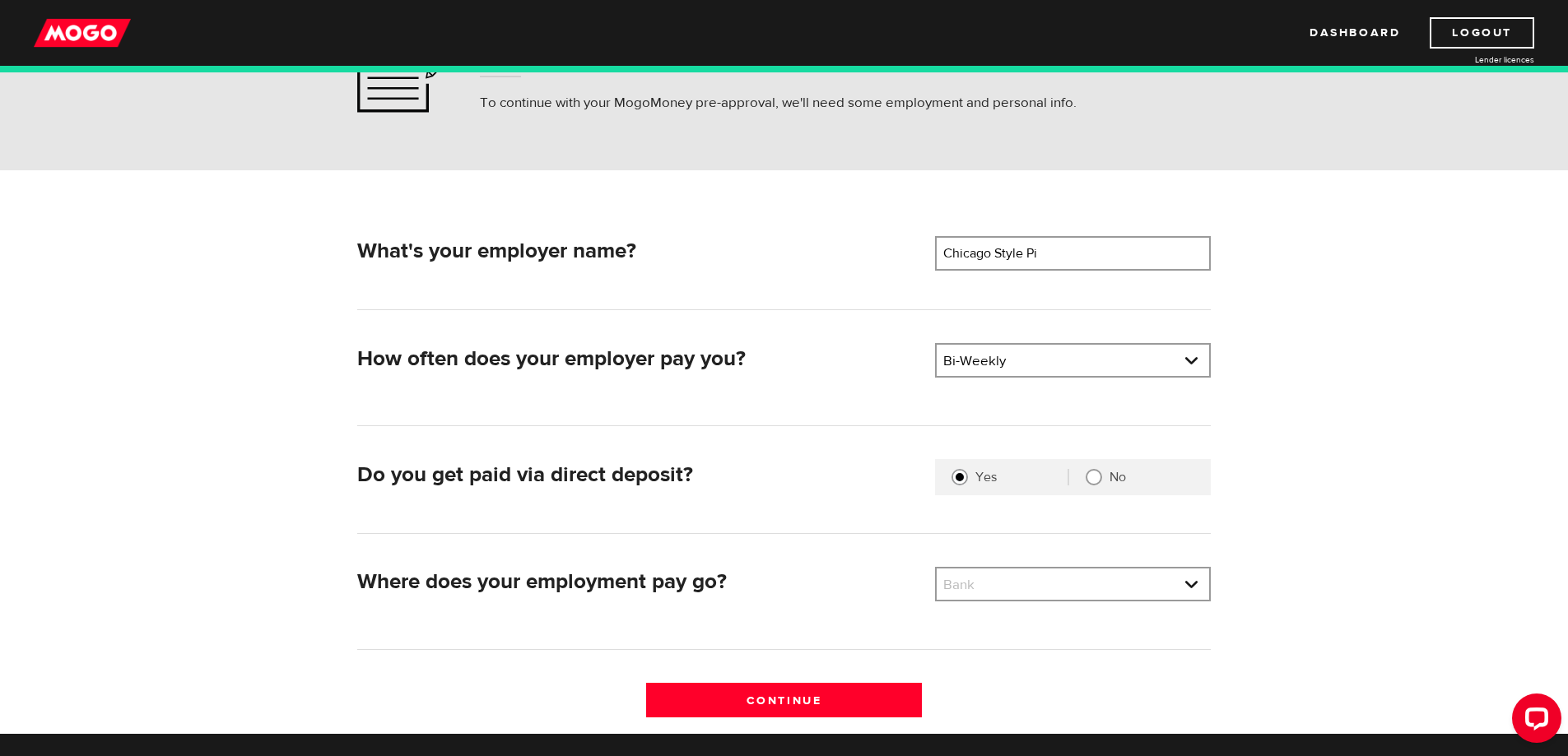
click at [563, 624] on div "Where does your employment pay go? Bank Please select your bank Bank Bank BMO /…" at bounding box center [784, 608] width 854 height 83
click at [557, 635] on div "Where does your employment pay go? Bank Please select your bank Bank Bank BMO /…" at bounding box center [784, 608] width 854 height 83
click at [552, 642] on div "Where does your employment pay go? Bank Please select your bank Bank Bank BMO /…" at bounding box center [784, 608] width 854 height 83
click at [547, 647] on div "Where does your employment pay go? Bank Please select your bank Bank Bank BMO /…" at bounding box center [784, 608] width 854 height 83
click at [546, 649] on hr at bounding box center [784, 649] width 854 height 1
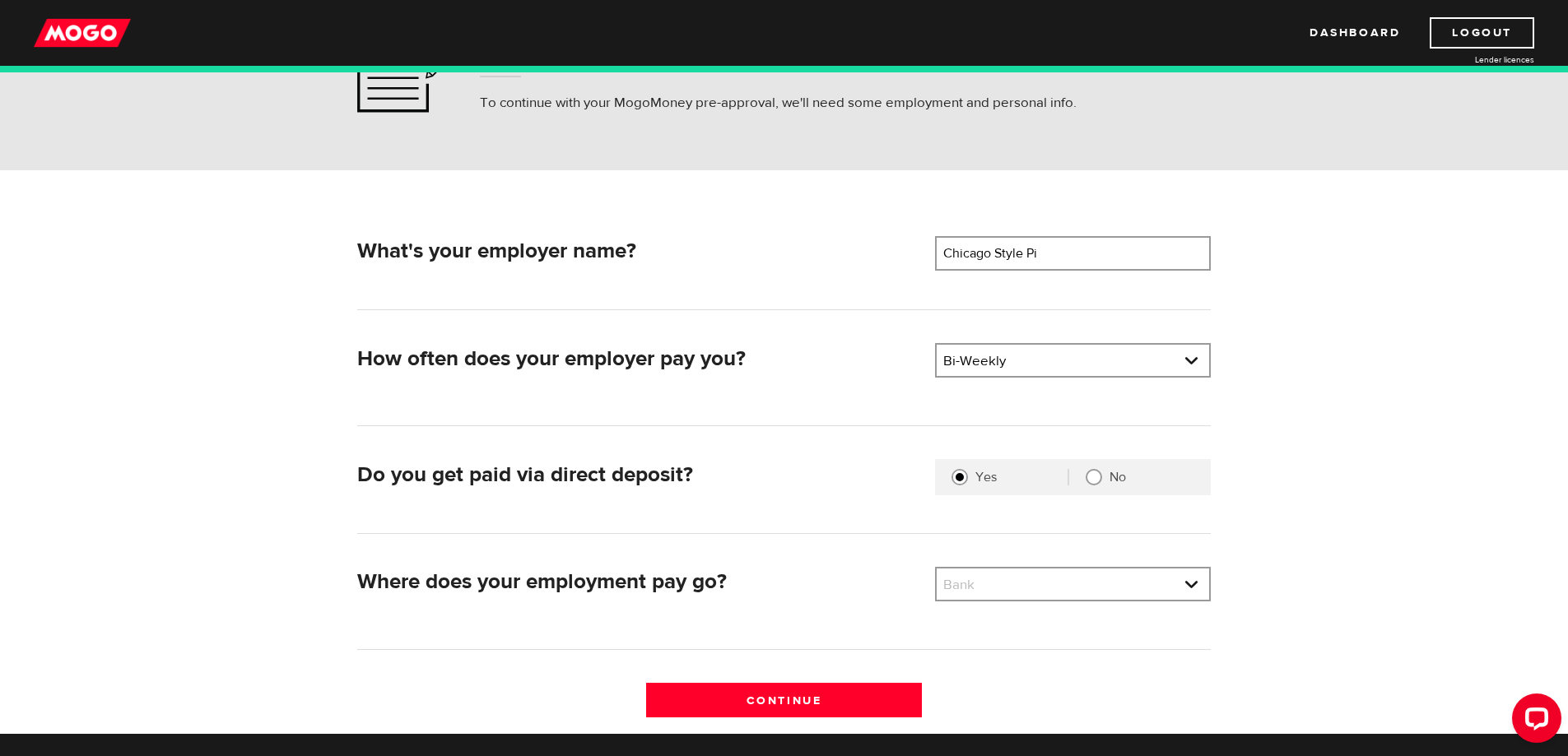
click at [546, 649] on hr at bounding box center [784, 649] width 854 height 1
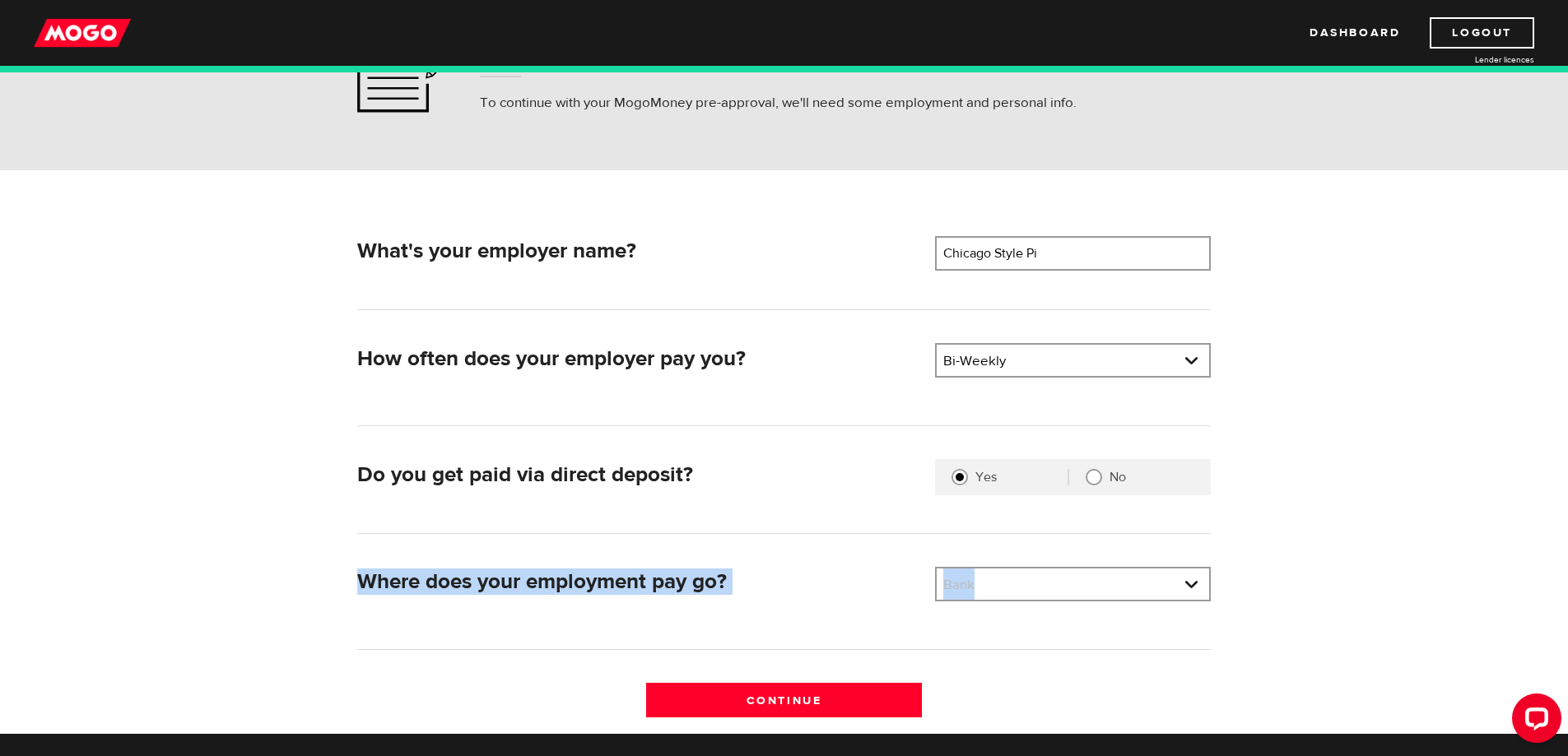
click at [546, 649] on hr at bounding box center [784, 649] width 854 height 1
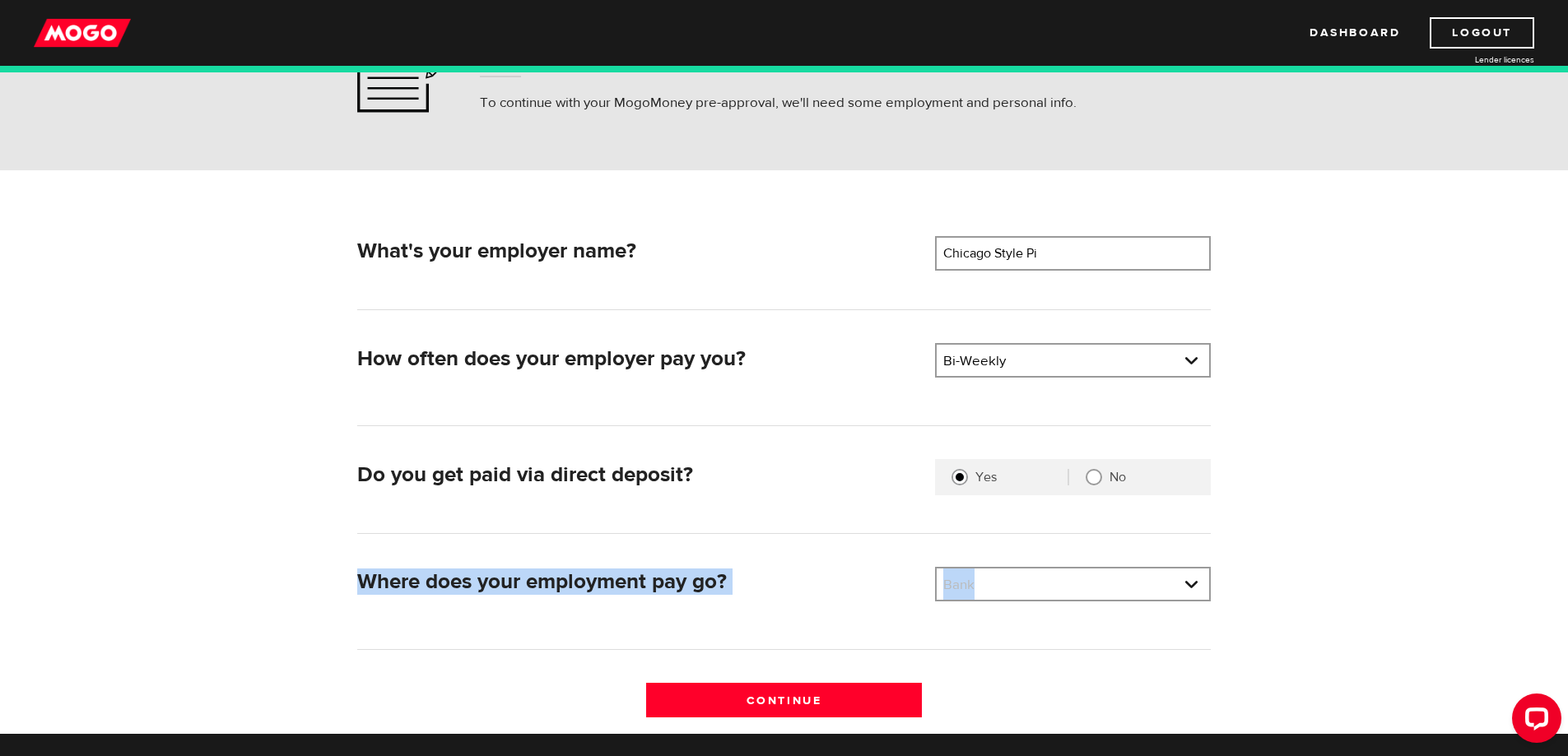
click at [546, 649] on hr at bounding box center [784, 649] width 854 height 1
click at [546, 647] on div "Where does your employment pay go? Bank Please select your bank Bank Bank BMO /…" at bounding box center [784, 608] width 854 height 83
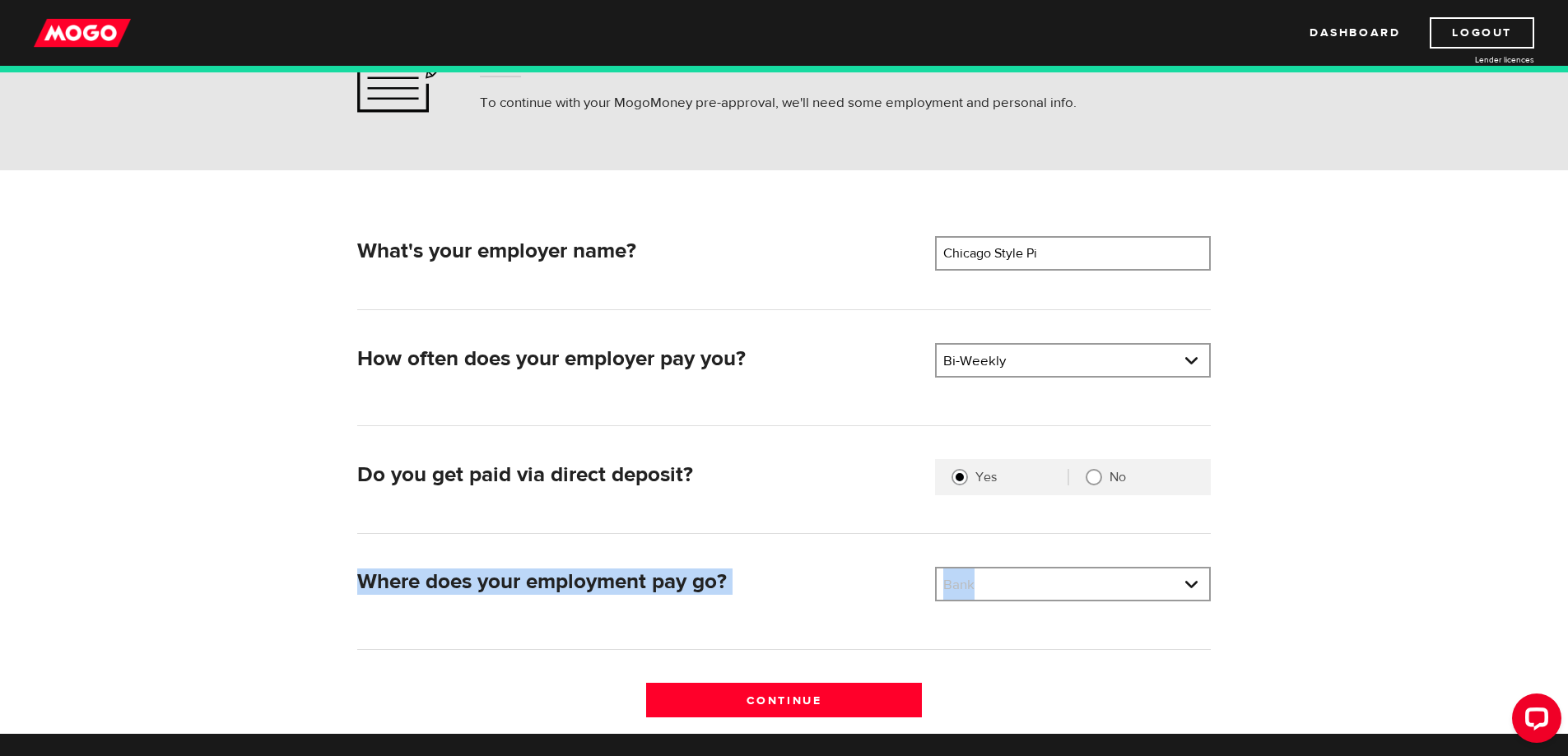
click at [547, 610] on div "Where does your employment pay go? Bank Please select your bank Bank Bank BMO /…" at bounding box center [784, 591] width 867 height 49
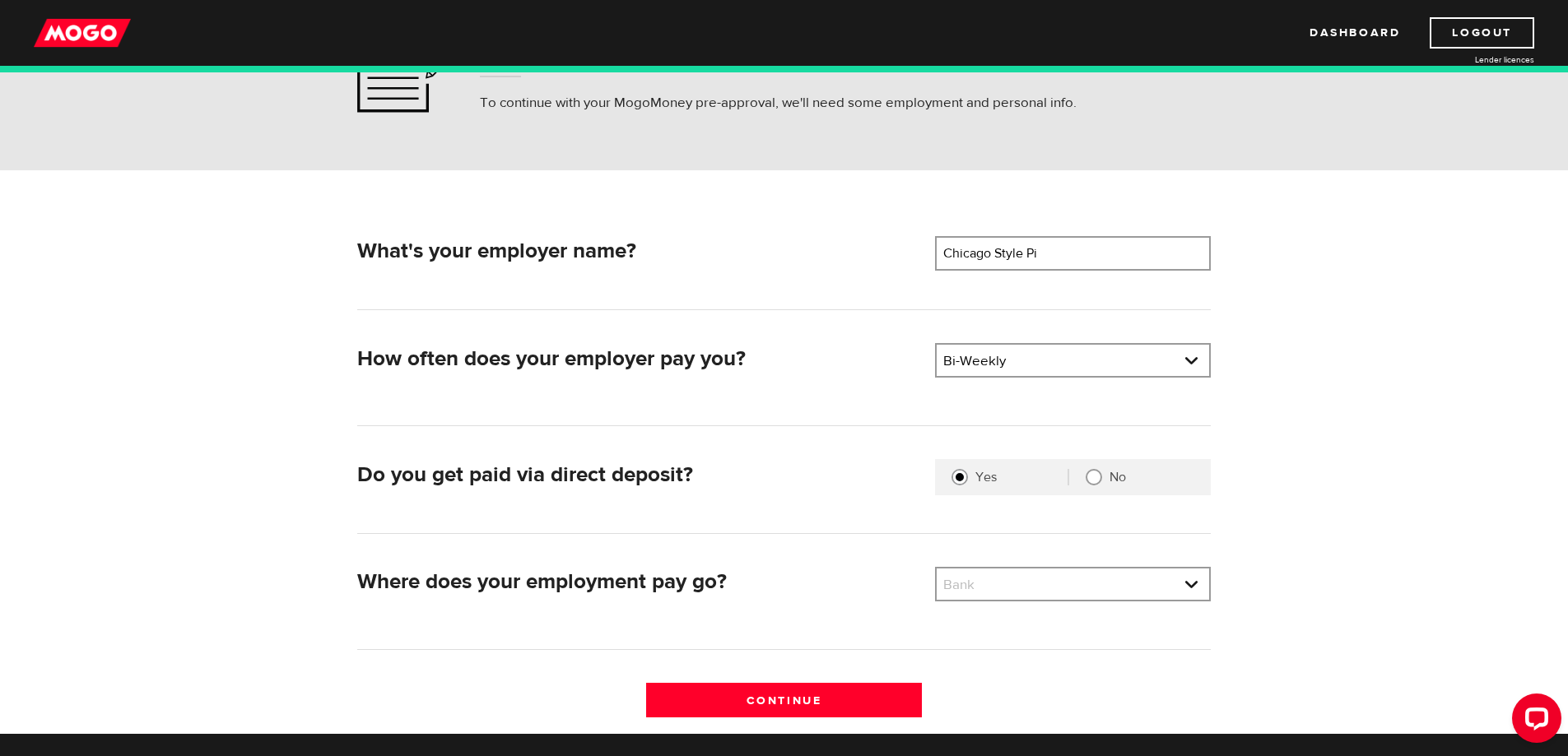
drag, startPoint x: 549, startPoint y: 607, endPoint x: 553, endPoint y: 597, distance: 10.8
click at [549, 606] on div "Where does your employment pay go? Bank Please select your bank Bank Bank BMO /…" at bounding box center [784, 591] width 867 height 49
click at [551, 603] on div "Where does your employment pay go?" at bounding box center [639, 587] width 577 height 41
click at [552, 599] on div "Where does your employment pay go?" at bounding box center [639, 587] width 577 height 41
click at [552, 598] on div "Where does your employment pay go?" at bounding box center [639, 587] width 577 height 41
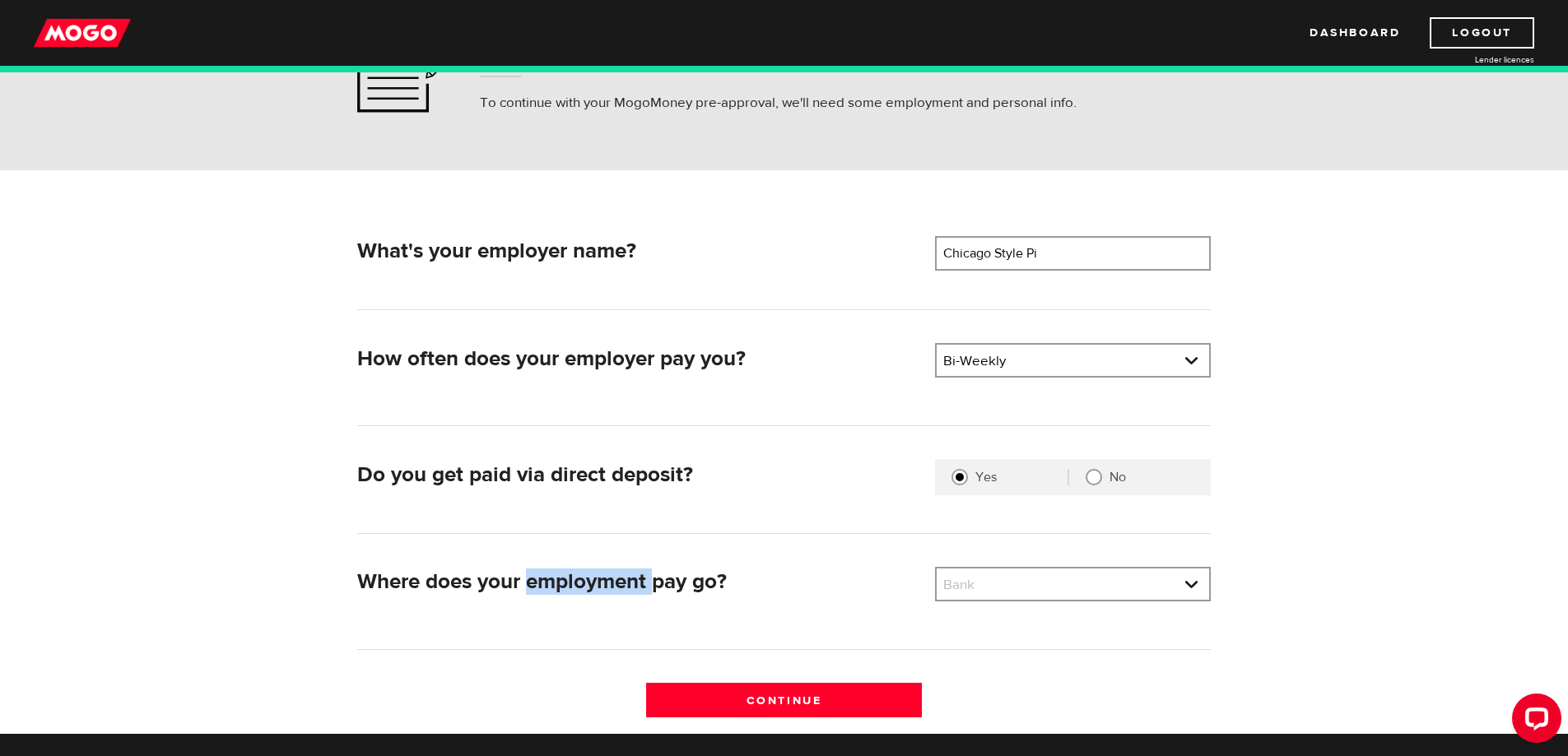
click at [553, 597] on div "Where does your employment pay go?" at bounding box center [639, 587] width 577 height 41
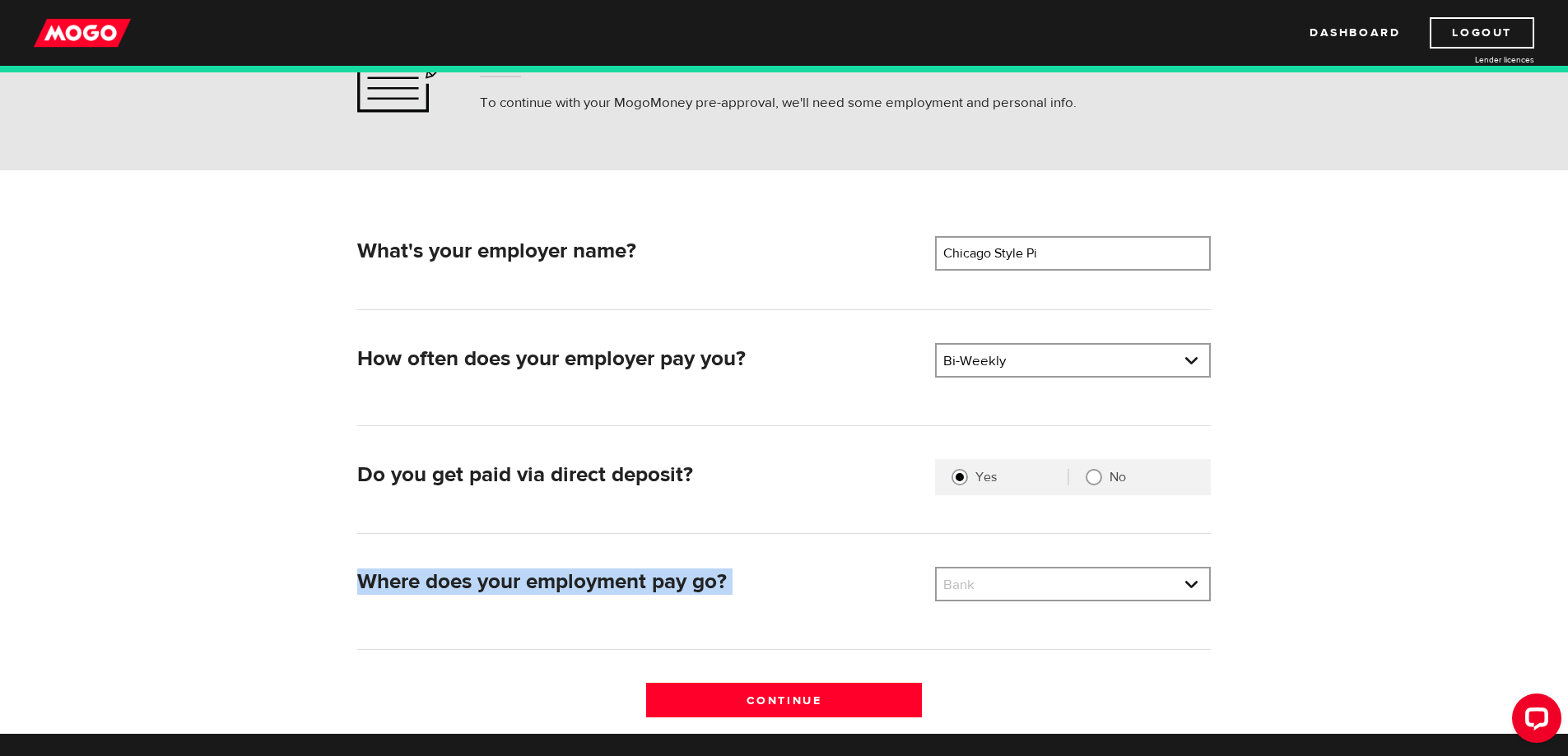
click at [553, 597] on div "Where does your employment pay go?" at bounding box center [639, 587] width 577 height 41
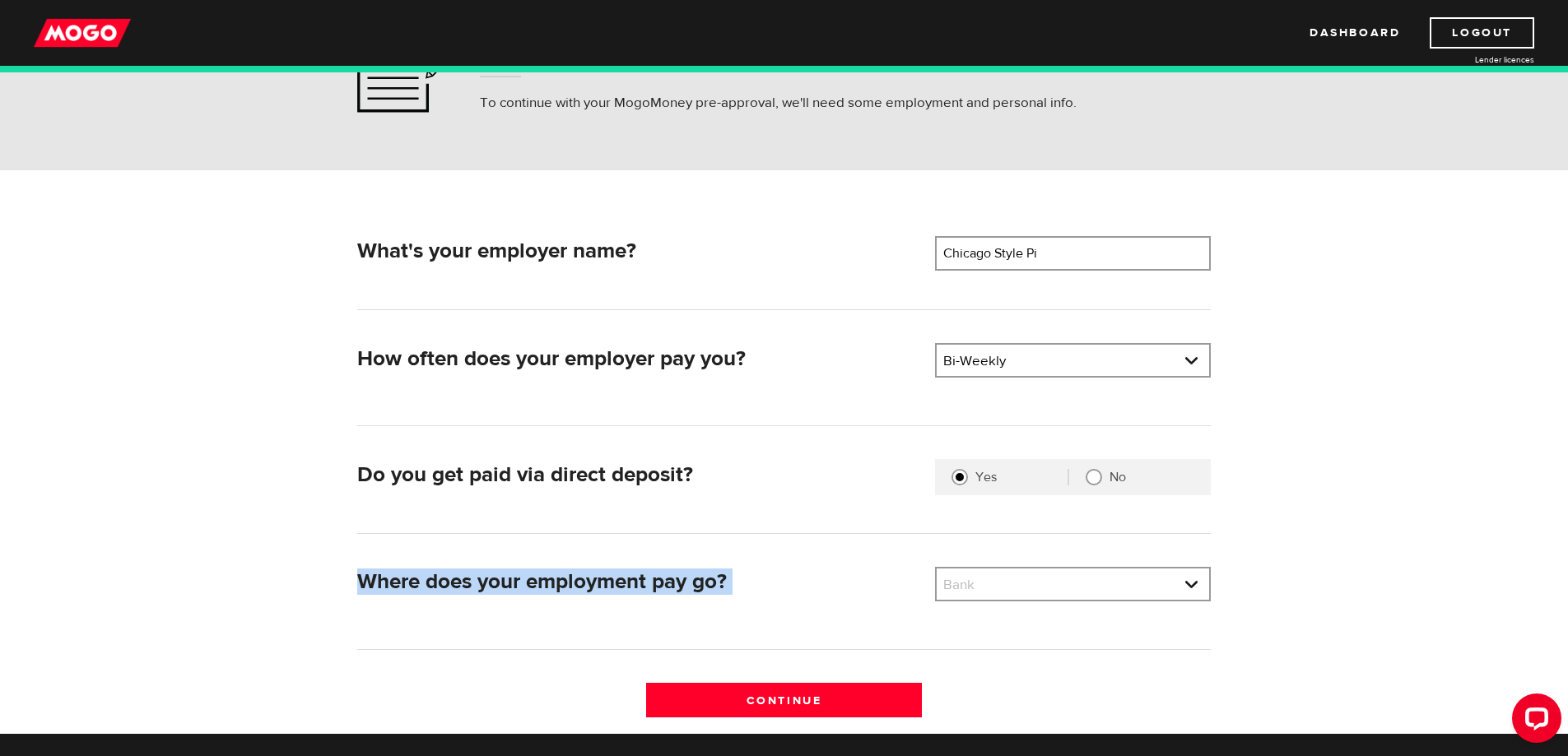
click at [553, 597] on div "Where does your employment pay go?" at bounding box center [639, 587] width 577 height 41
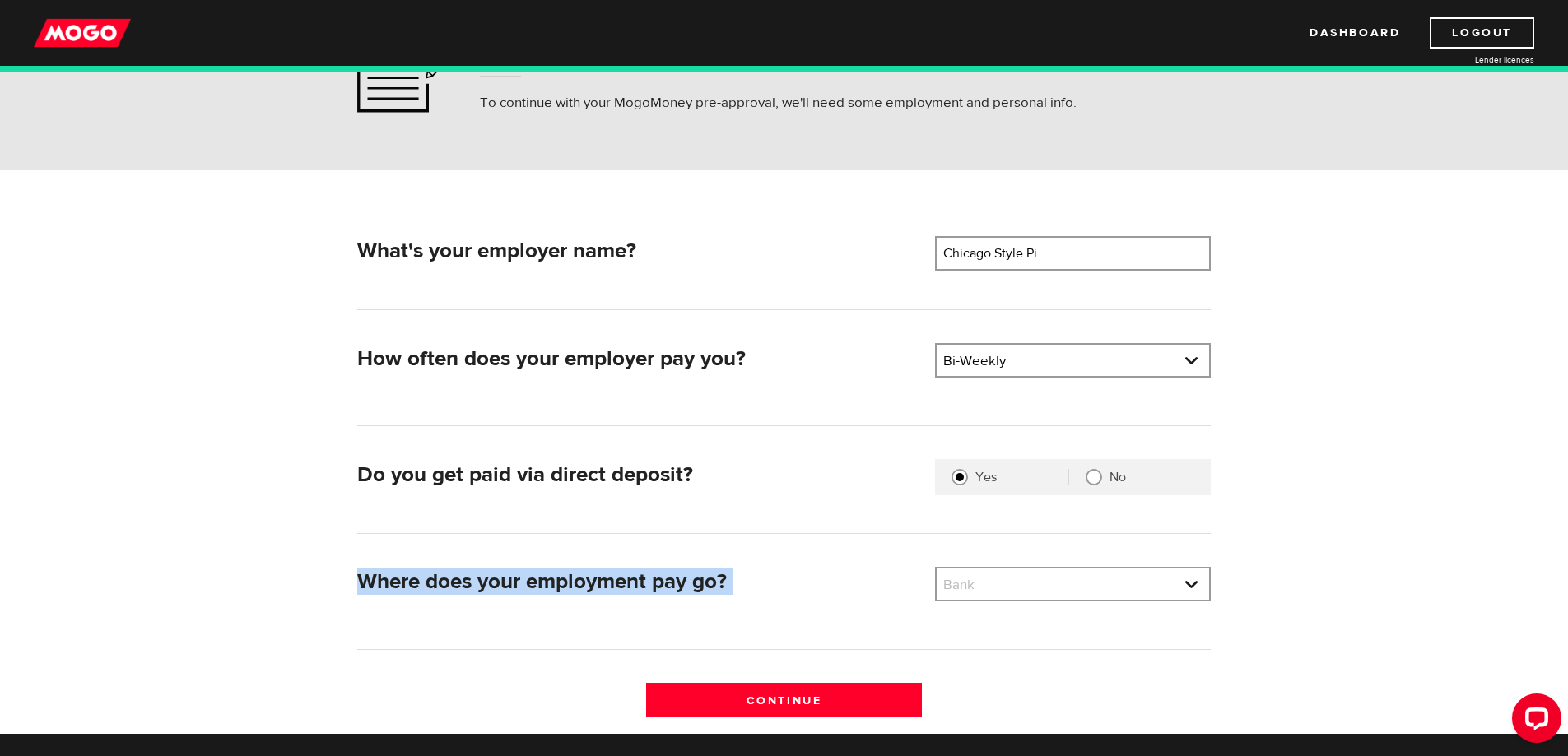
click at [553, 597] on div "Where does your employment pay go?" at bounding box center [639, 587] width 577 height 41
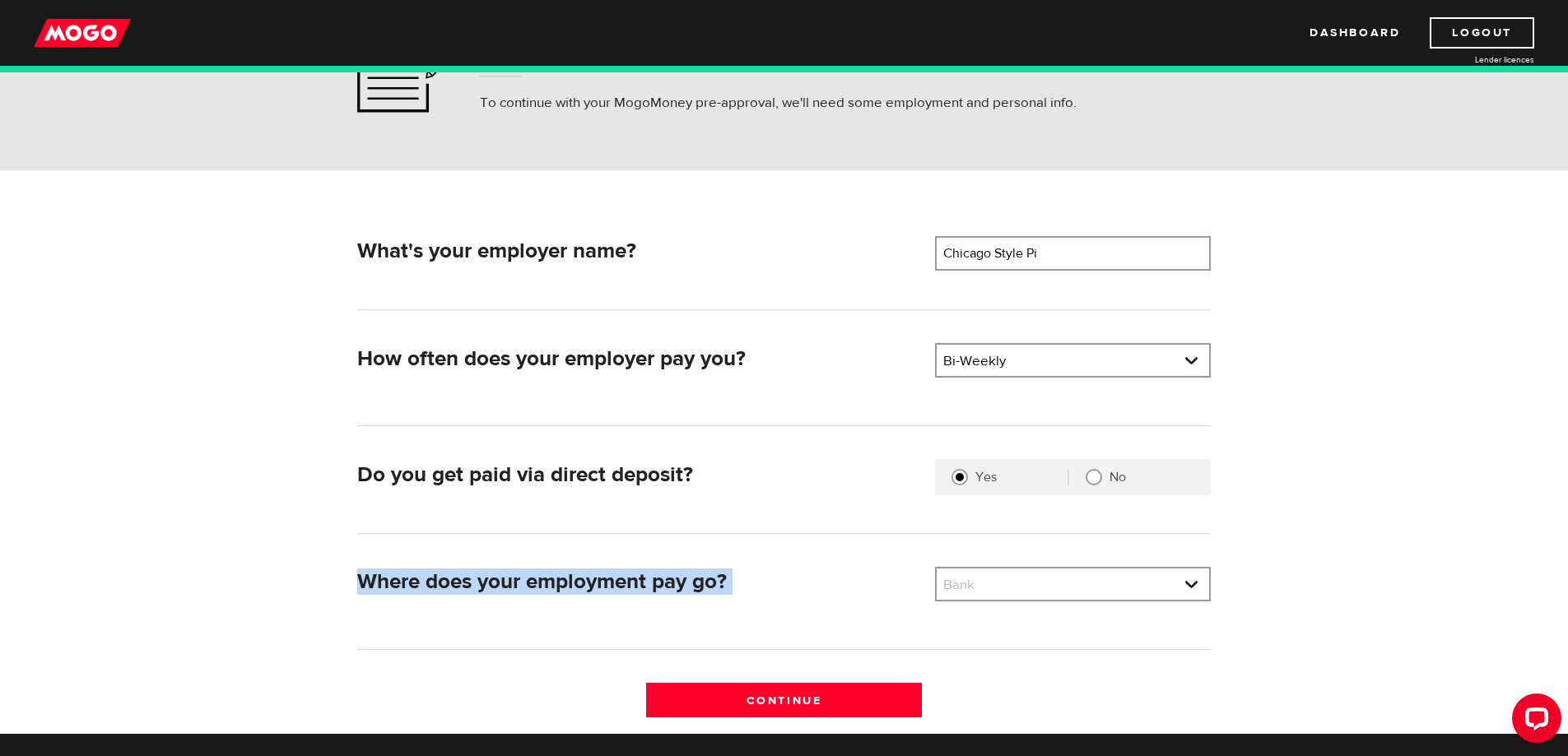
click at [553, 597] on div "Where does your employment pay go?" at bounding box center [639, 587] width 577 height 41
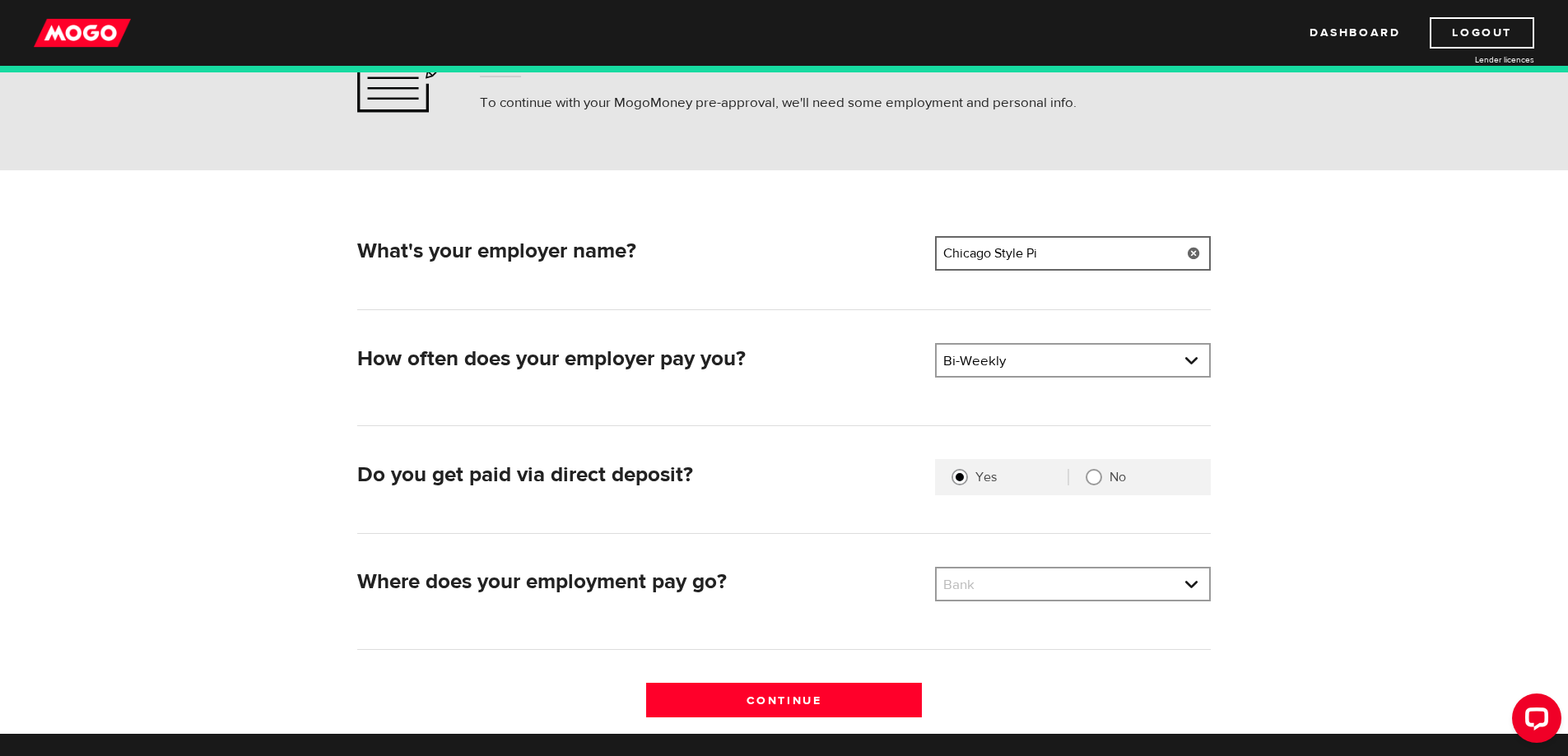
click at [1099, 252] on input "Chicago Style Pi" at bounding box center [1072, 254] width 275 height 35
type input "Chicago Style Pizza"
click at [1014, 584] on link at bounding box center [1073, 584] width 273 height 31
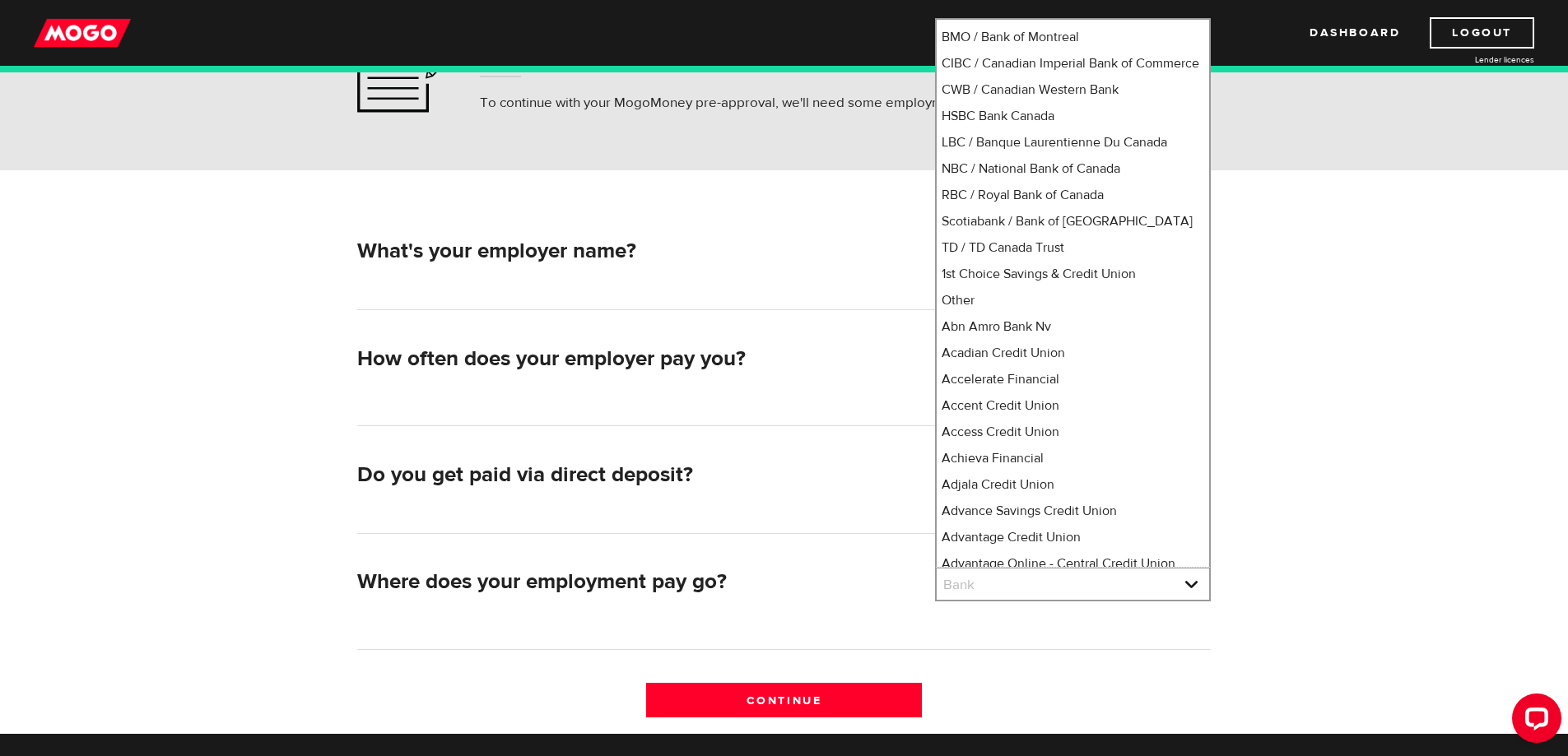
scroll to position [0, 0]
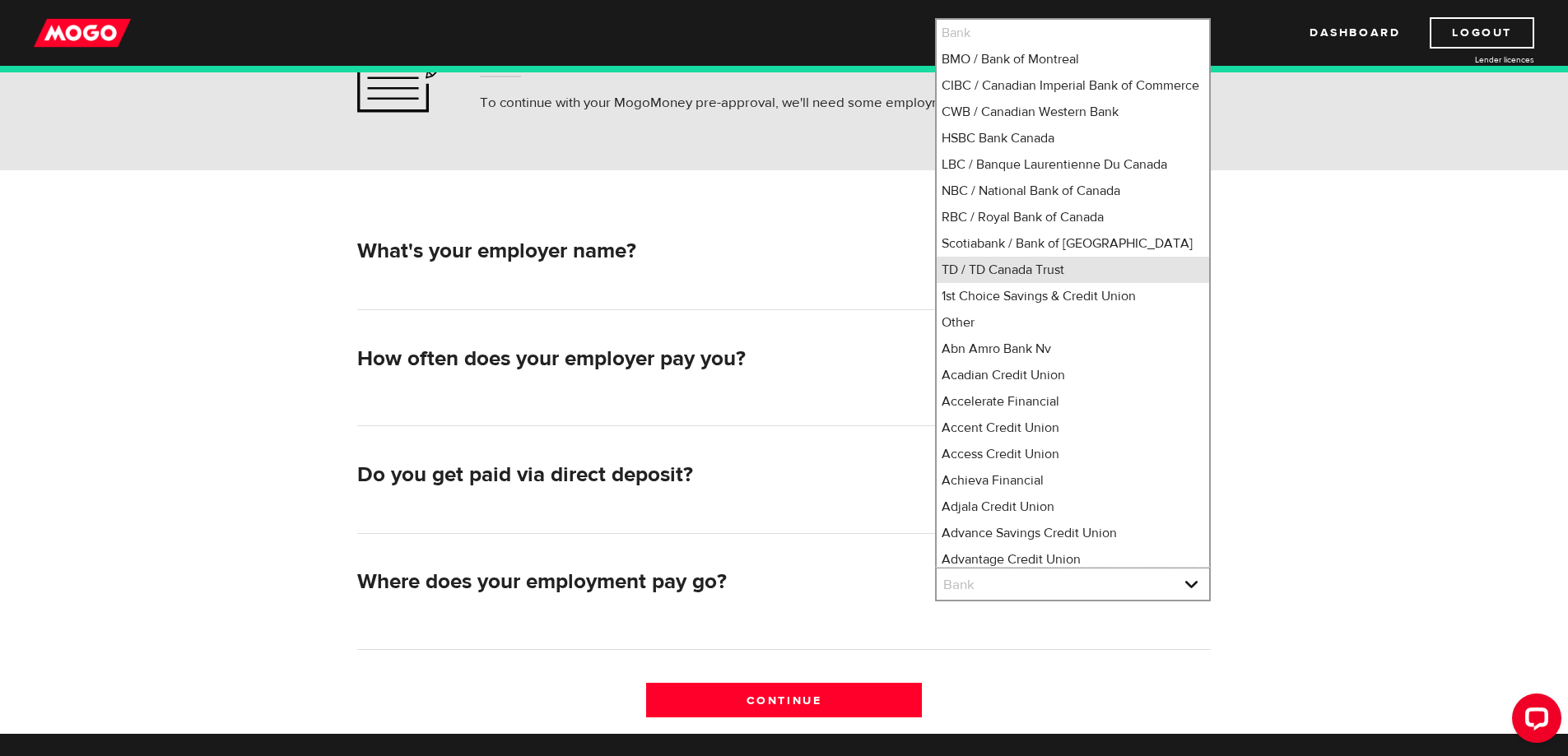
click at [1011, 283] on li "TD / TD Canada Trust" at bounding box center [1073, 270] width 273 height 26
select select "9"
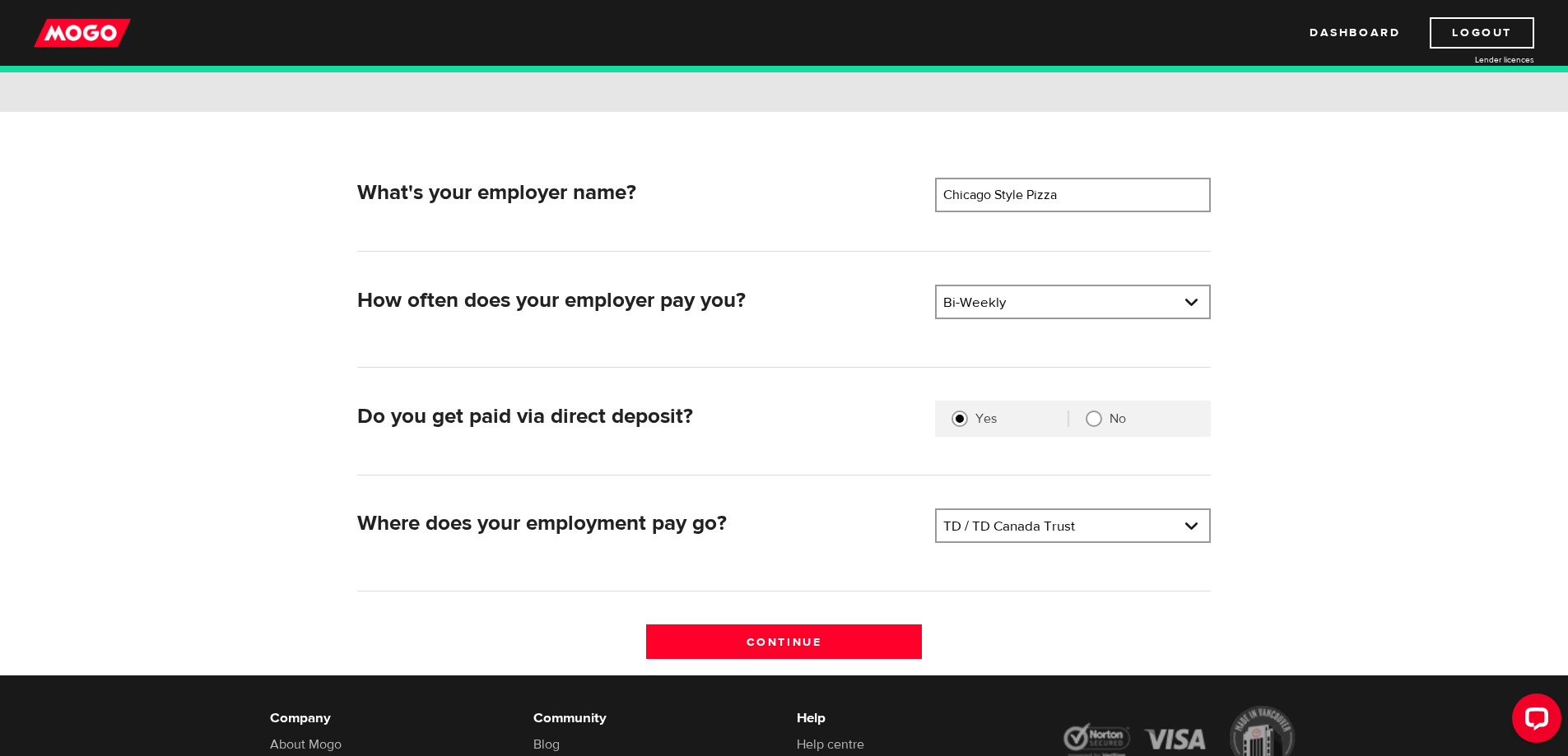
scroll to position [363, 0]
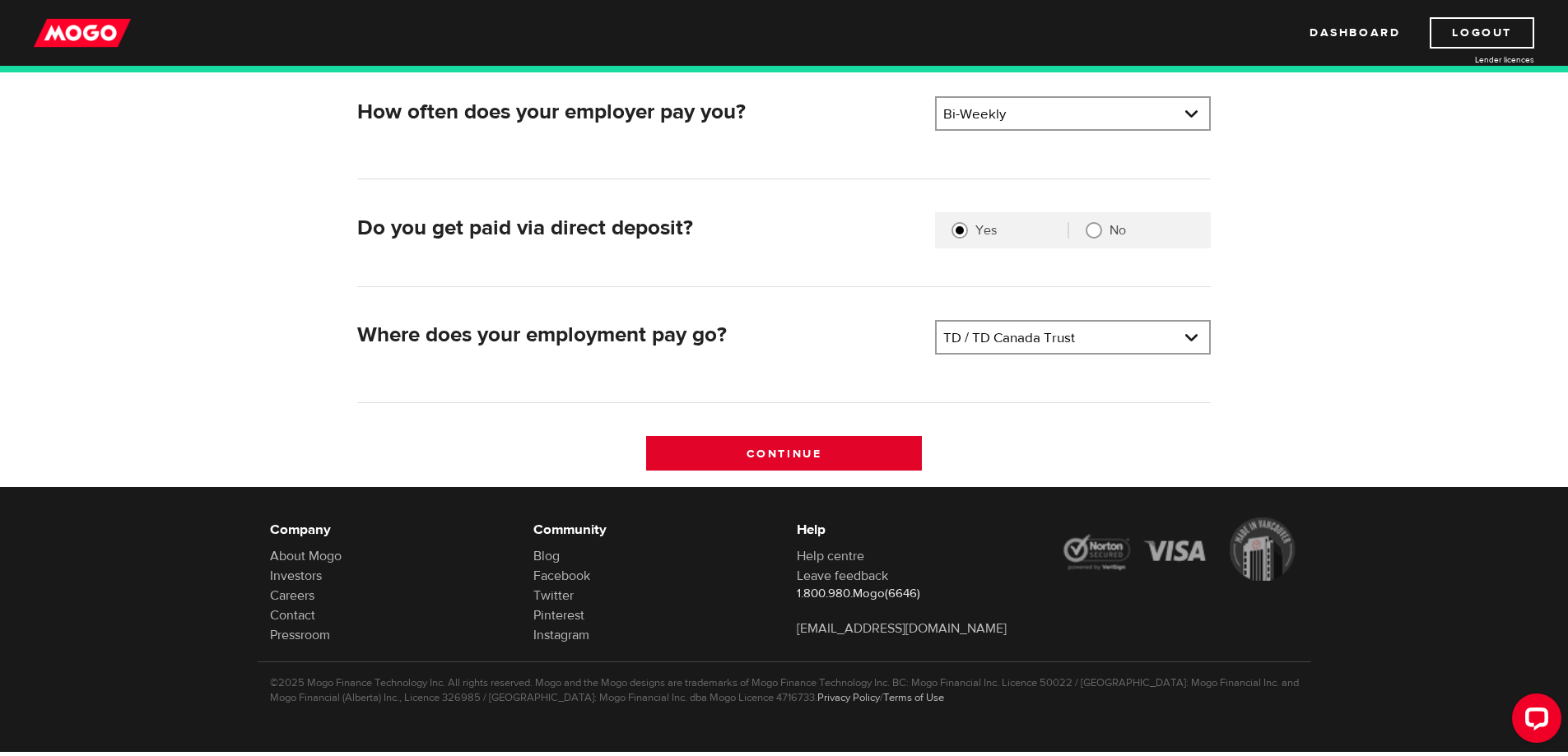
click at [858, 443] on input "Continue" at bounding box center [784, 453] width 275 height 35
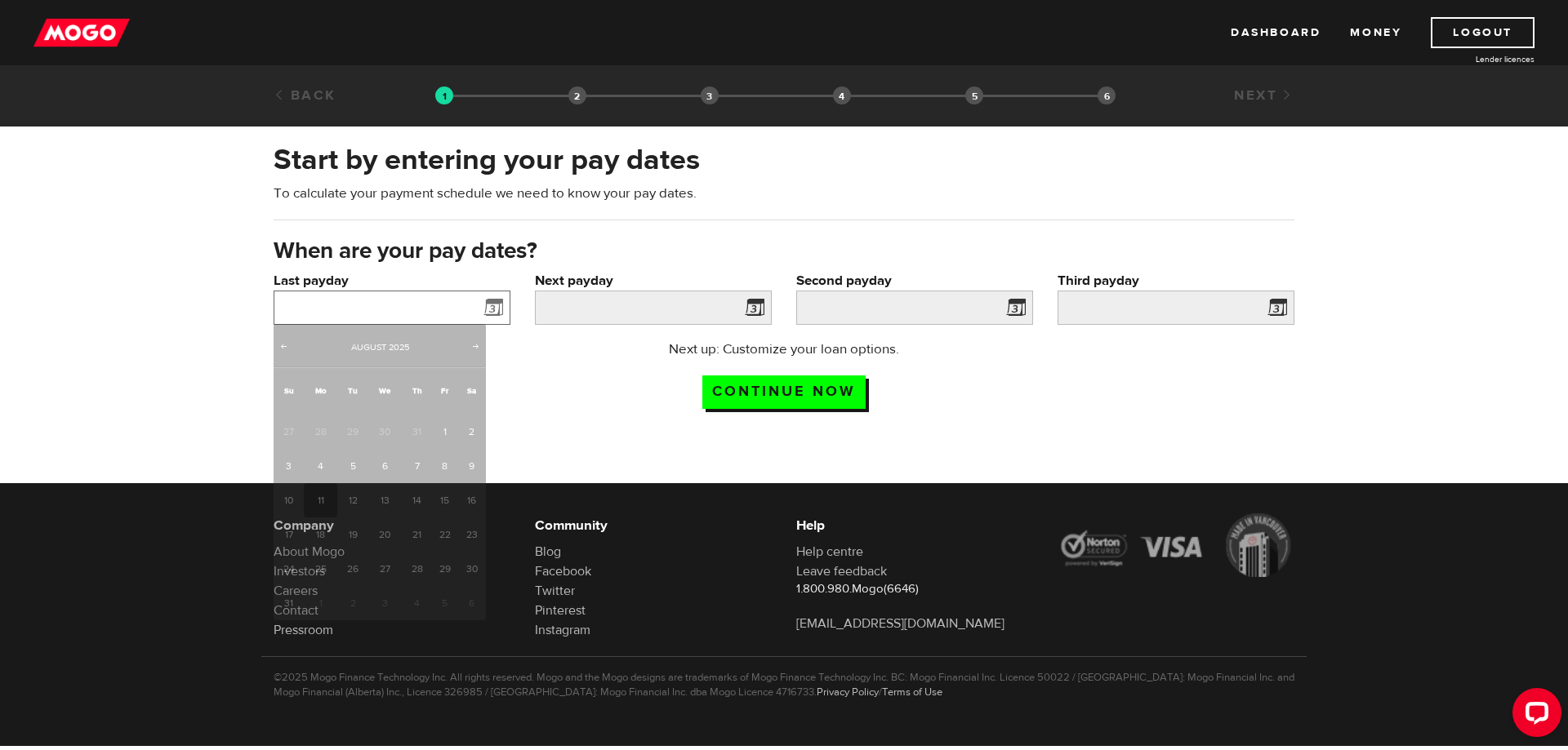
click at [411, 315] on input "Last payday" at bounding box center [392, 308] width 237 height 35
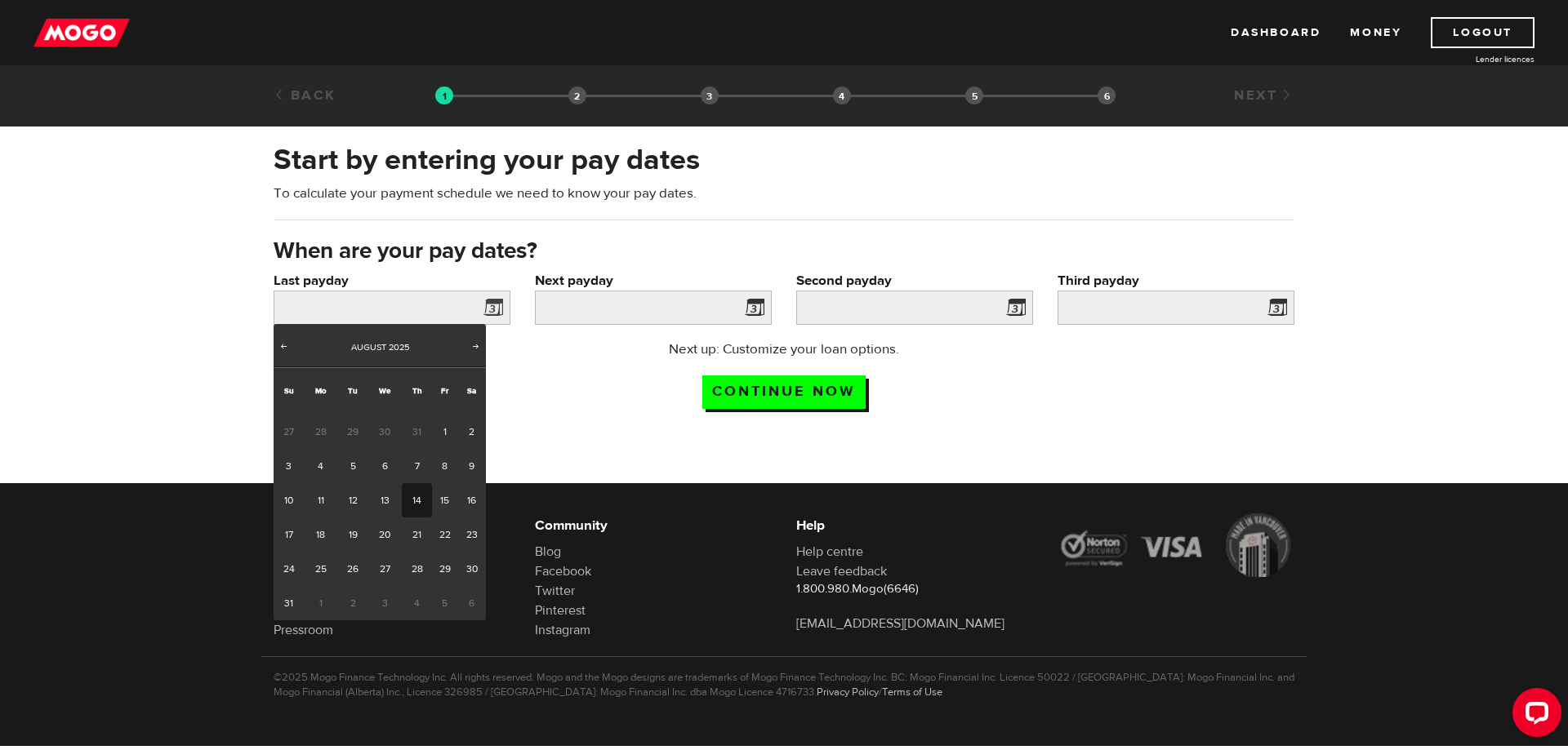
click at [416, 500] on link "14" at bounding box center [417, 500] width 30 height 35
type input "2025/08/14"
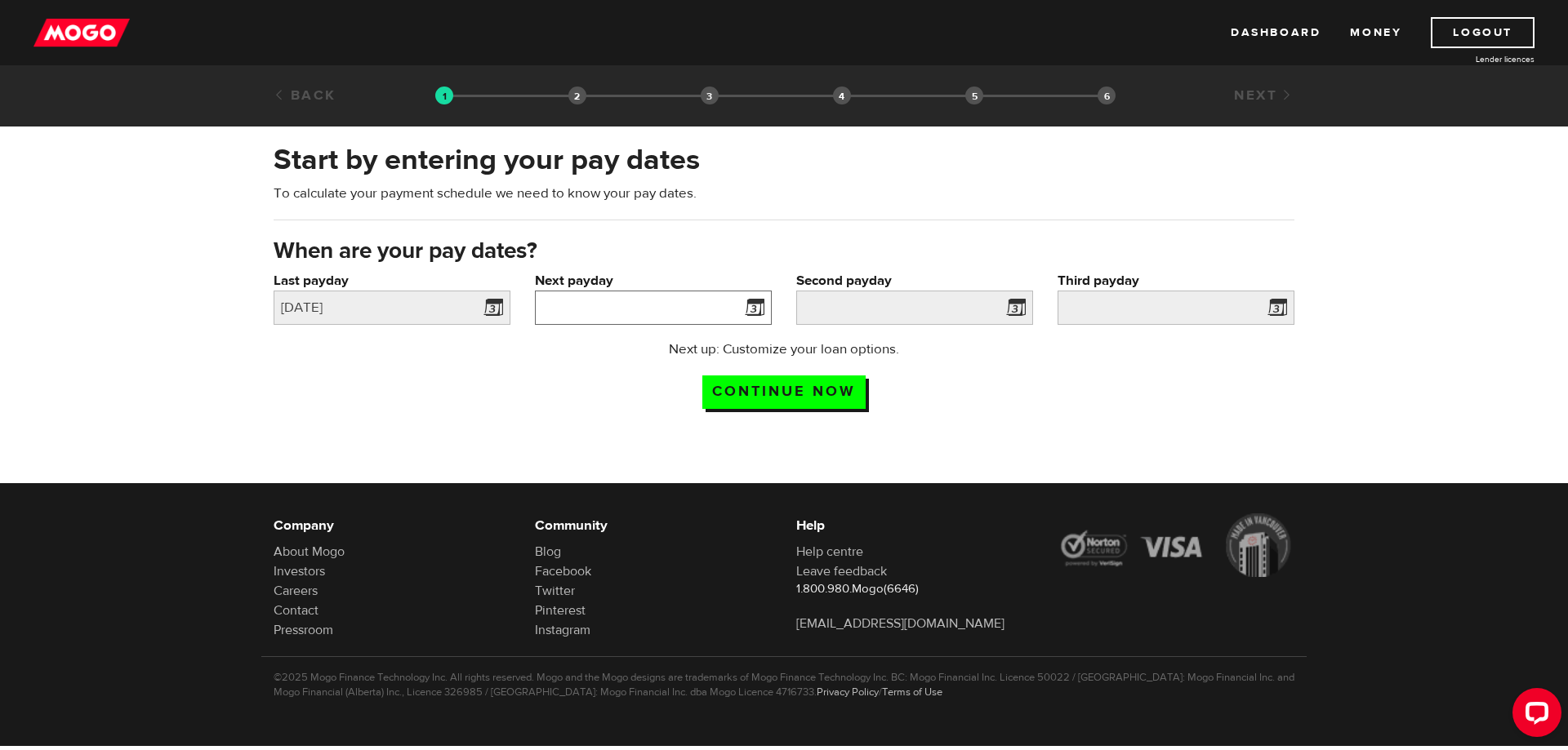
click at [593, 294] on input "Next payday" at bounding box center [653, 308] width 237 height 35
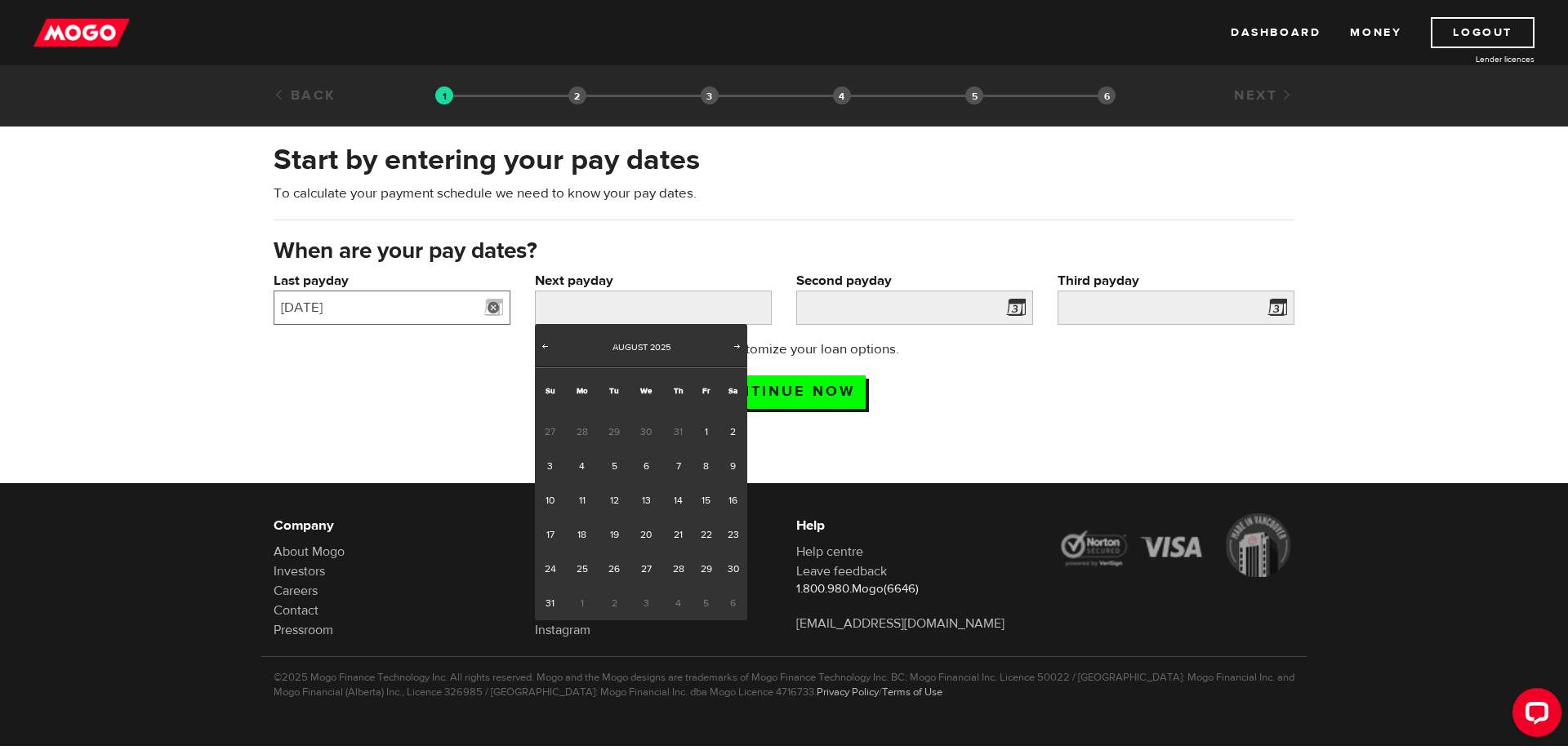
click at [430, 315] on input "2025/08/14" at bounding box center [392, 308] width 237 height 35
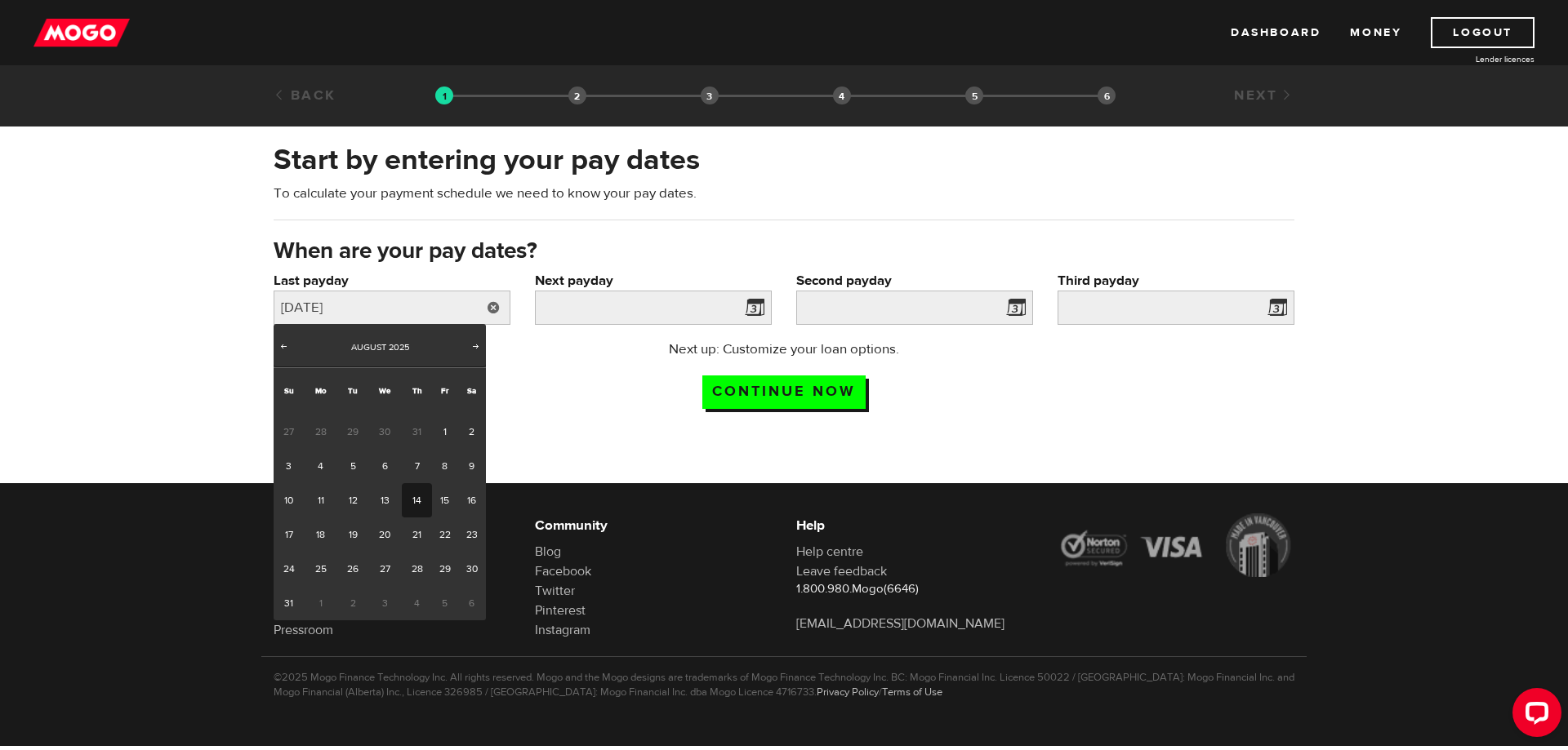
click at [414, 431] on span "31" at bounding box center [417, 432] width 30 height 35
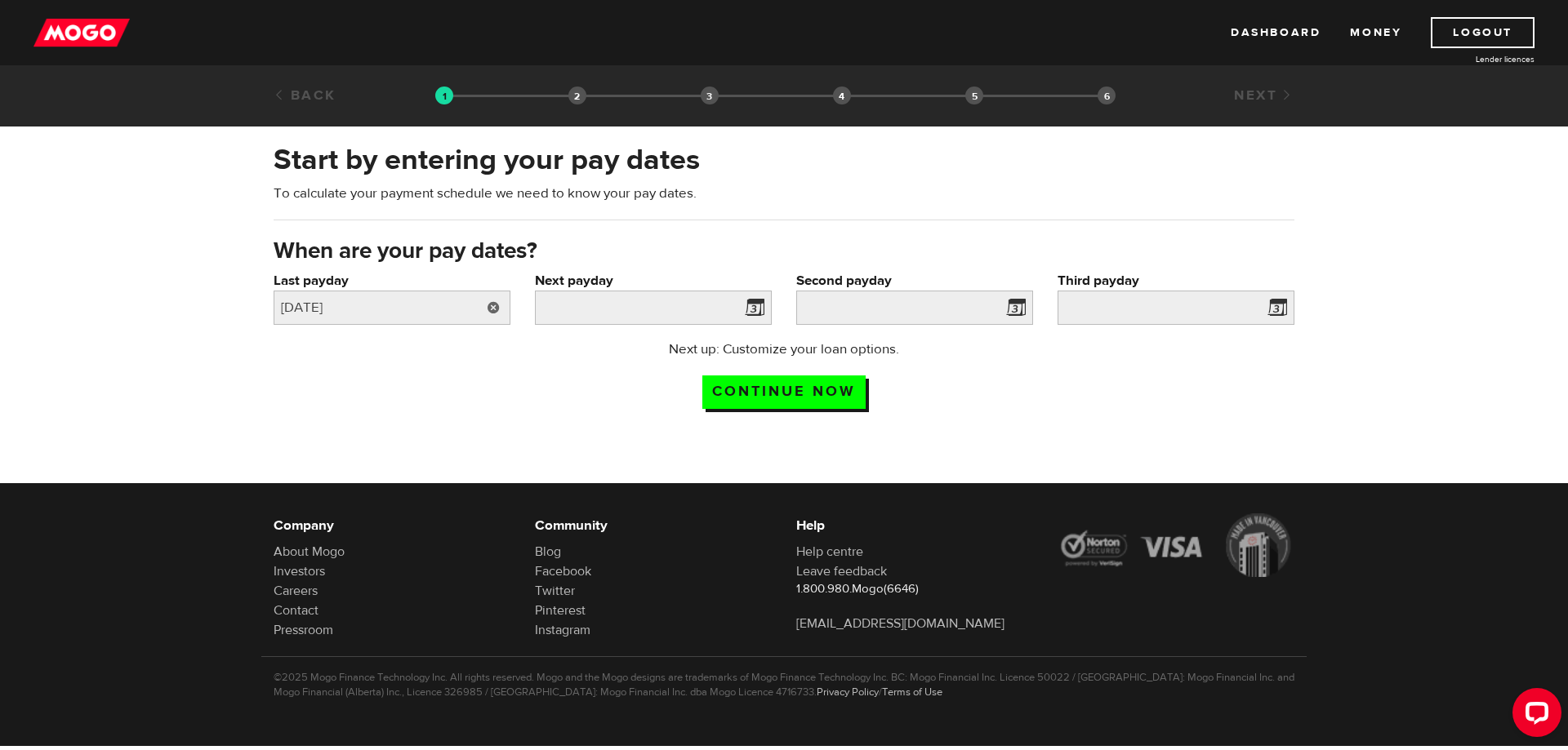
click at [484, 313] on link at bounding box center [494, 308] width 34 height 35
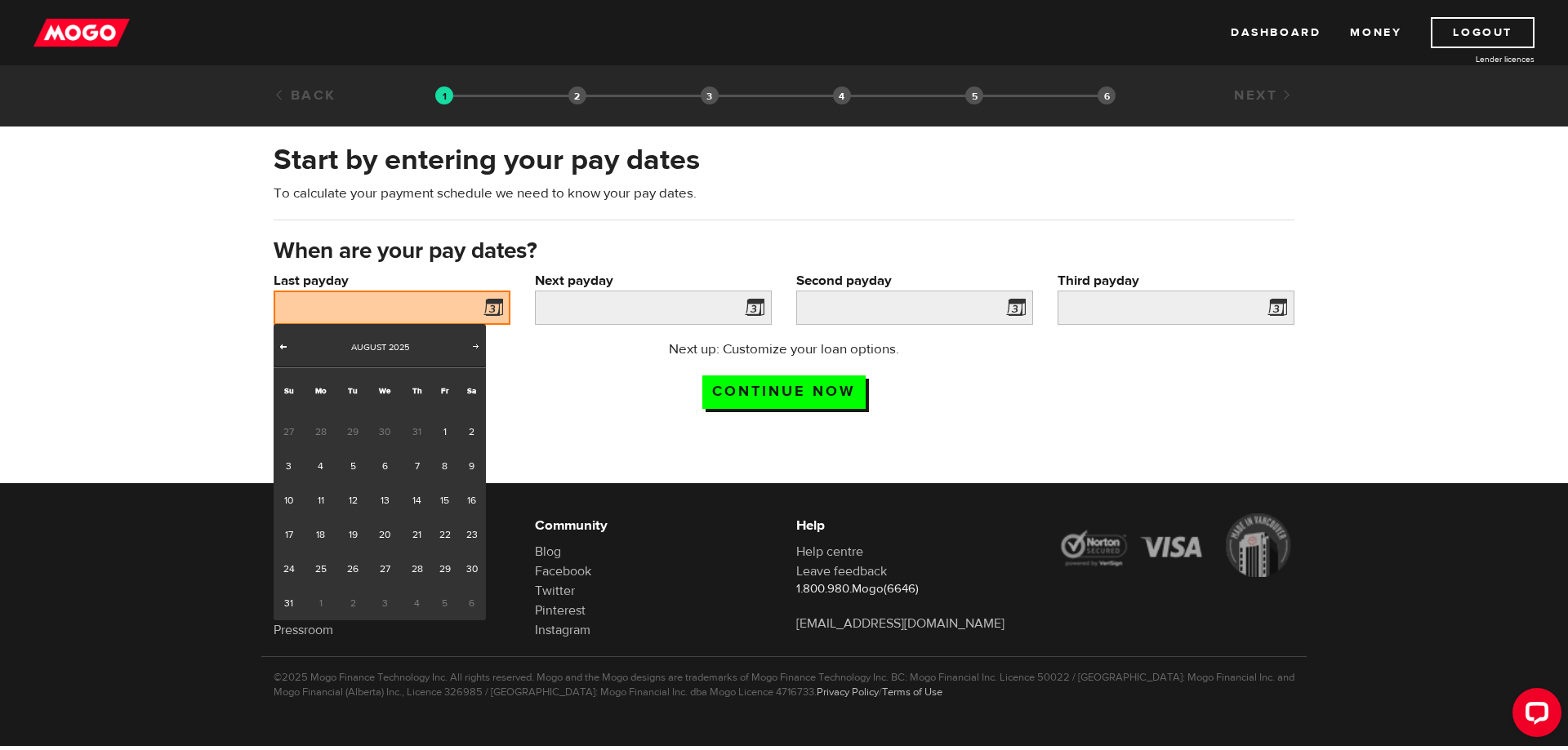
click at [282, 347] on span "Prev" at bounding box center [284, 346] width 13 height 13
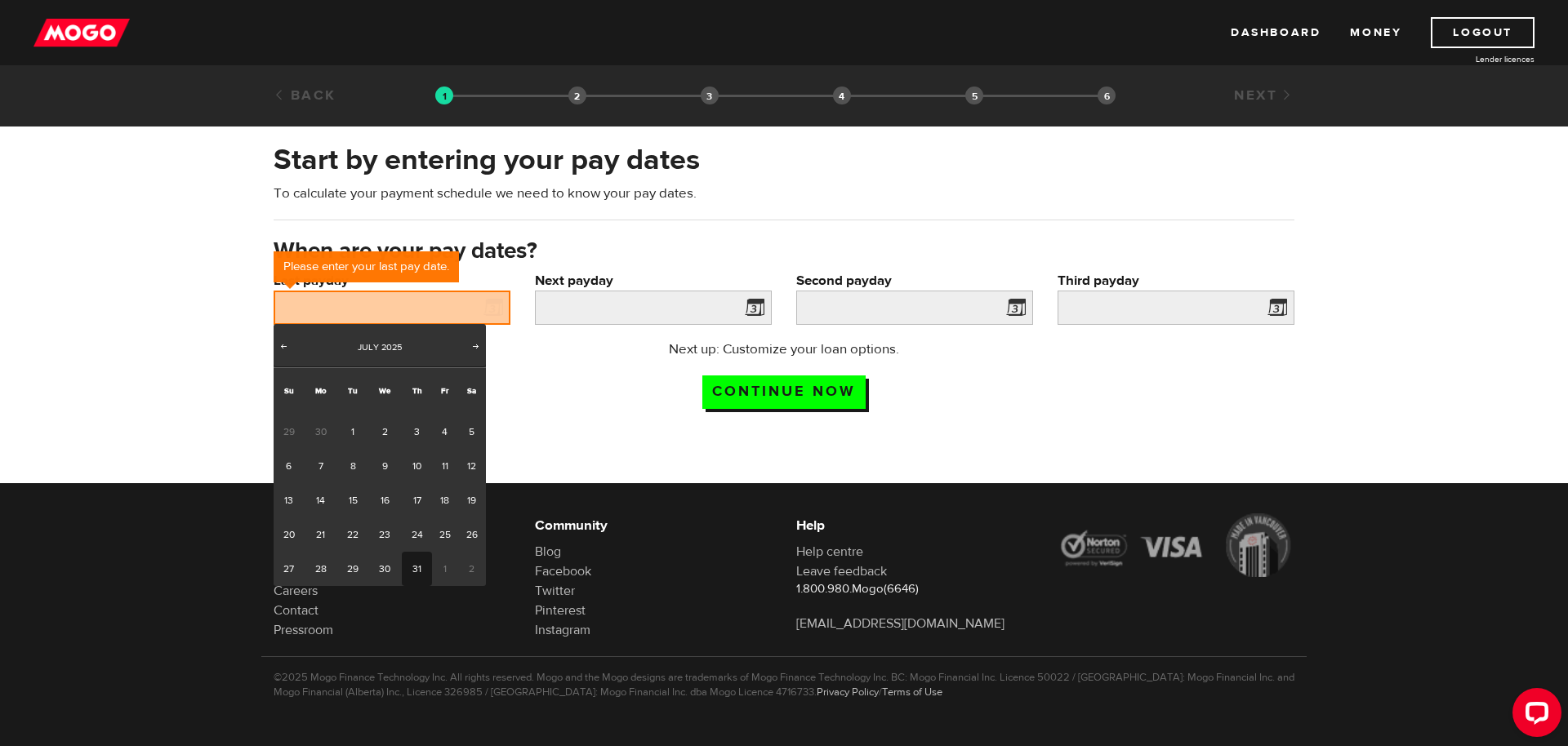
click at [423, 562] on link "31" at bounding box center [417, 569] width 30 height 35
type input "2025/07/31"
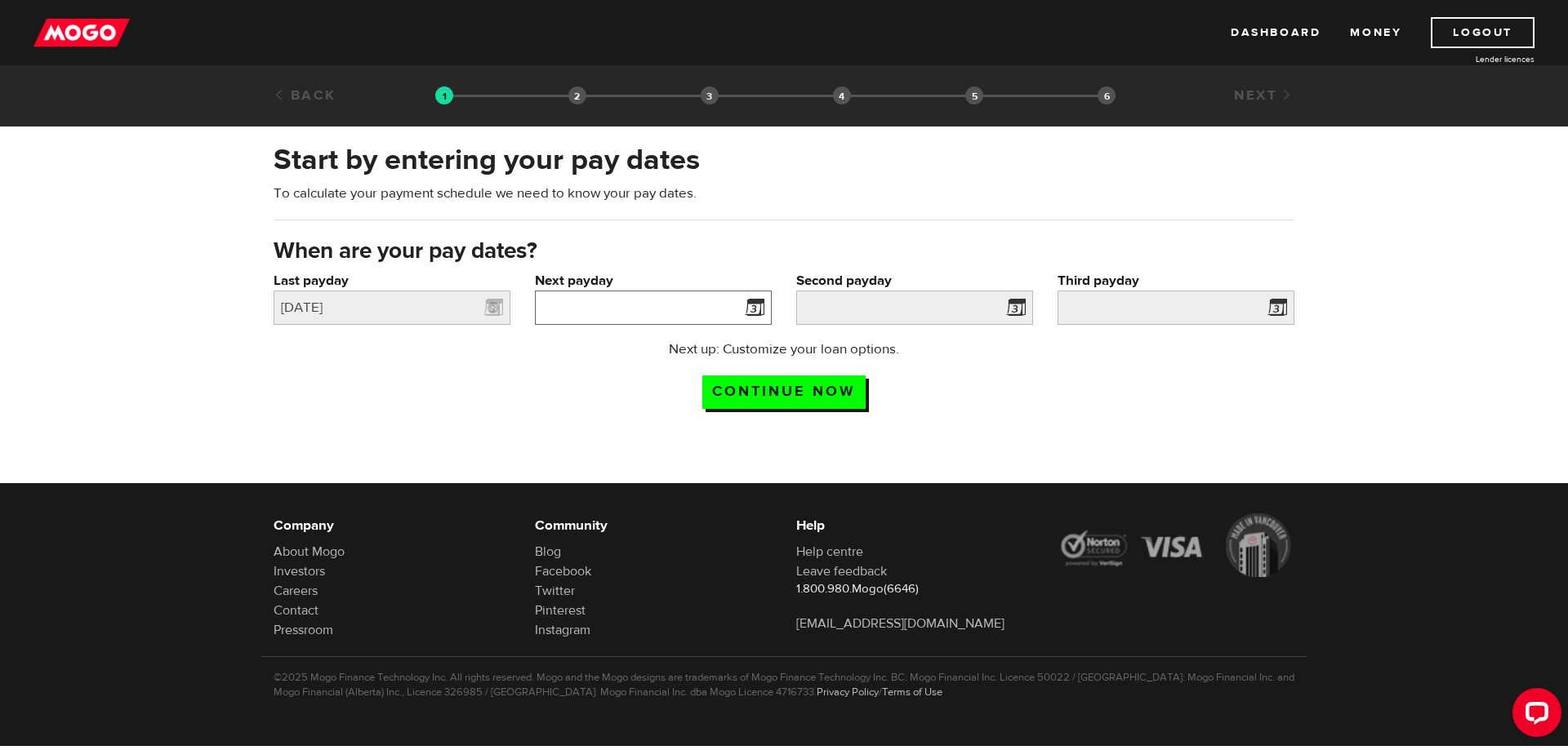
click at [593, 315] on input "Next payday" at bounding box center [653, 308] width 237 height 35
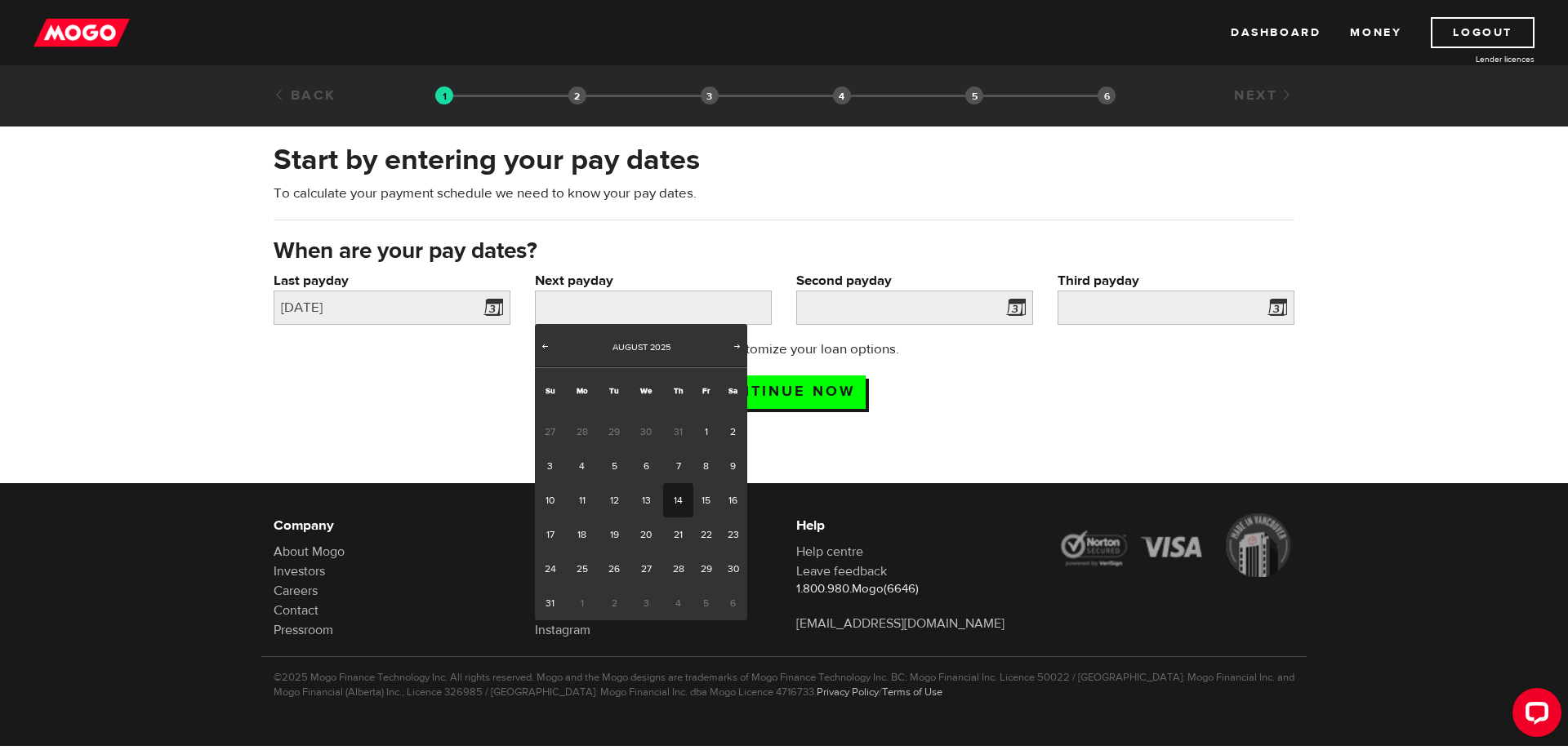
click at [669, 497] on link "14" at bounding box center [678, 500] width 30 height 35
type input "2025/08/14"
type input "2025/8/28"
type input "2025/9/11"
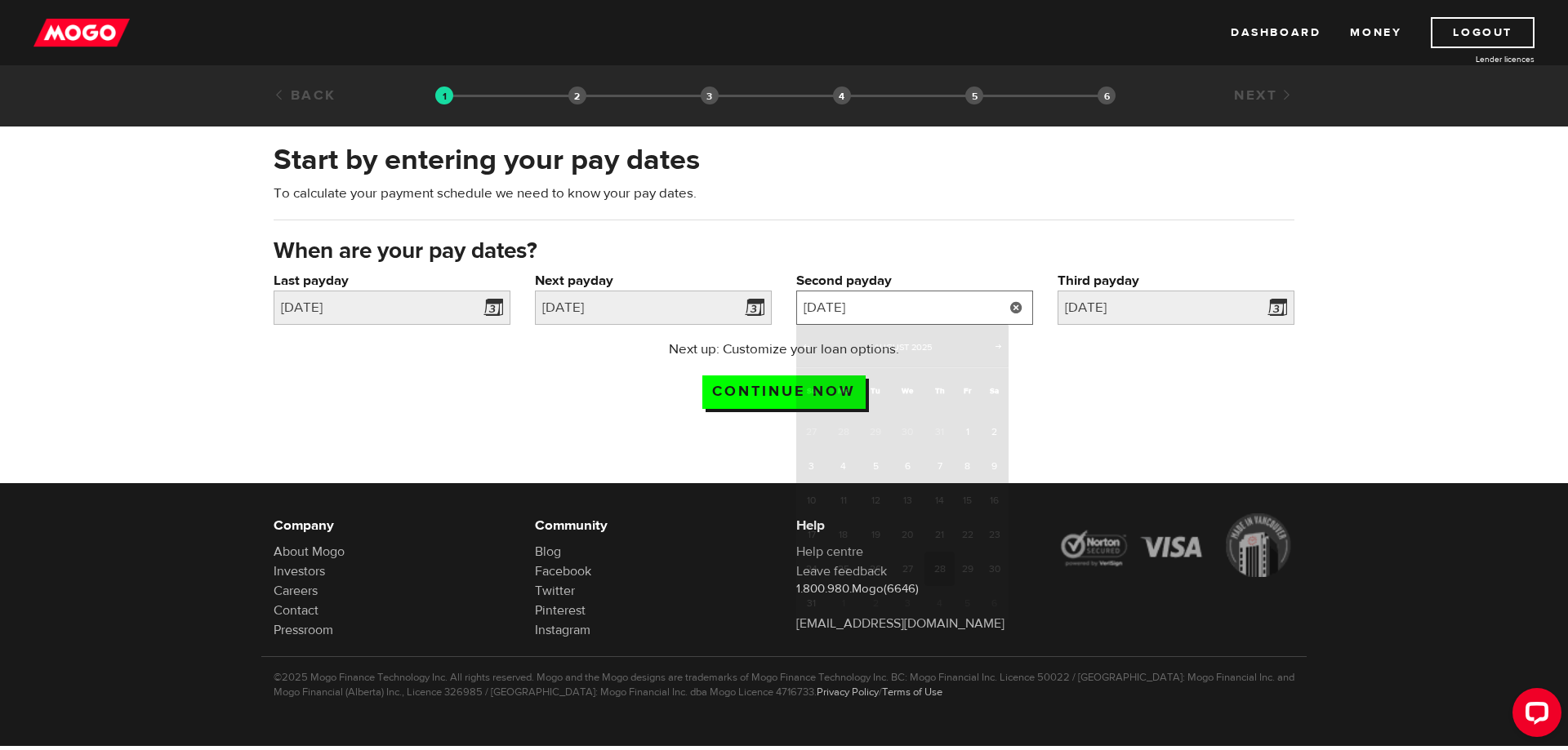
click at [861, 305] on input "2025/8/28" at bounding box center [915, 308] width 237 height 35
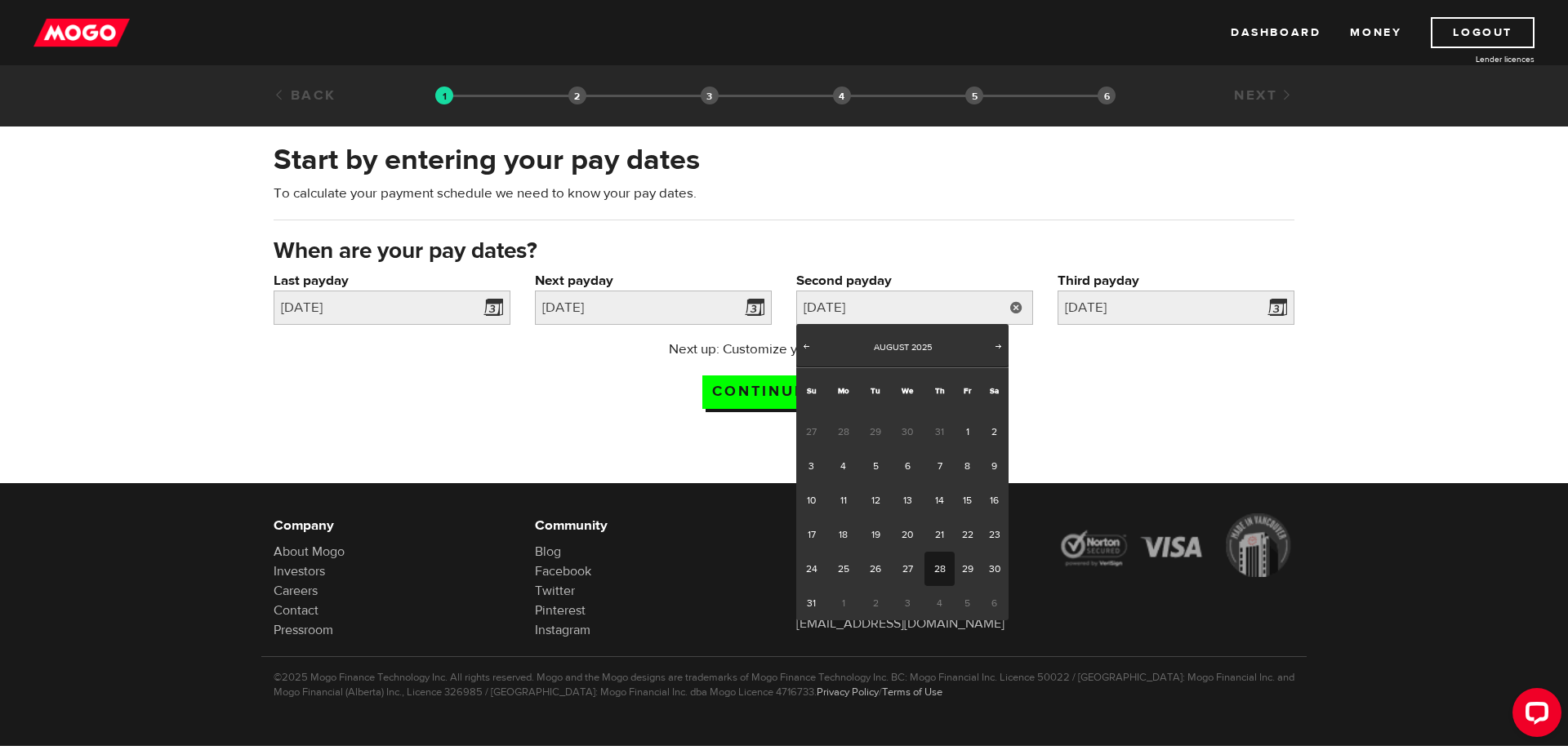
click at [940, 568] on link "28" at bounding box center [939, 569] width 30 height 35
type input "2025/08/28"
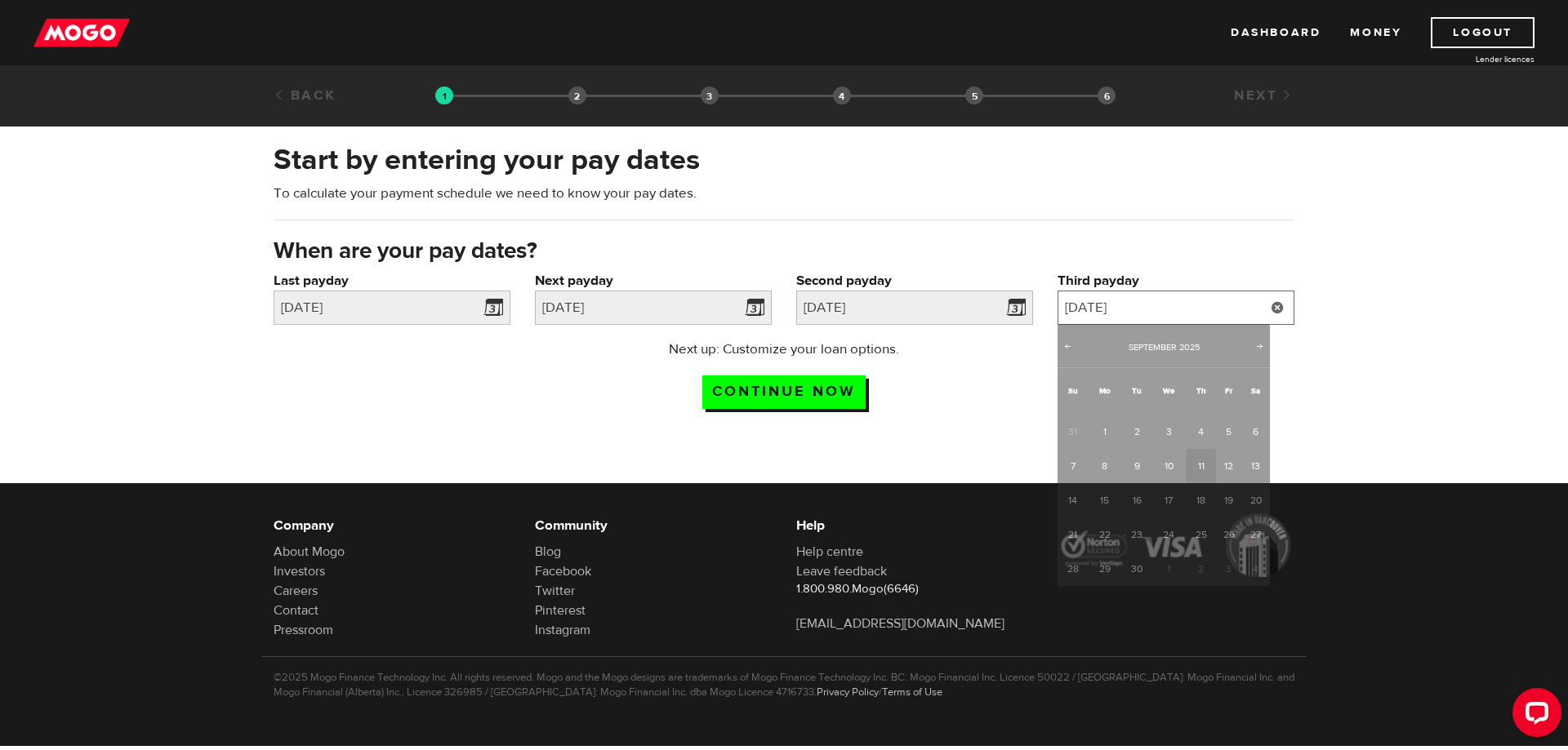
click at [1130, 314] on input "2025/9/11" at bounding box center [1176, 308] width 237 height 35
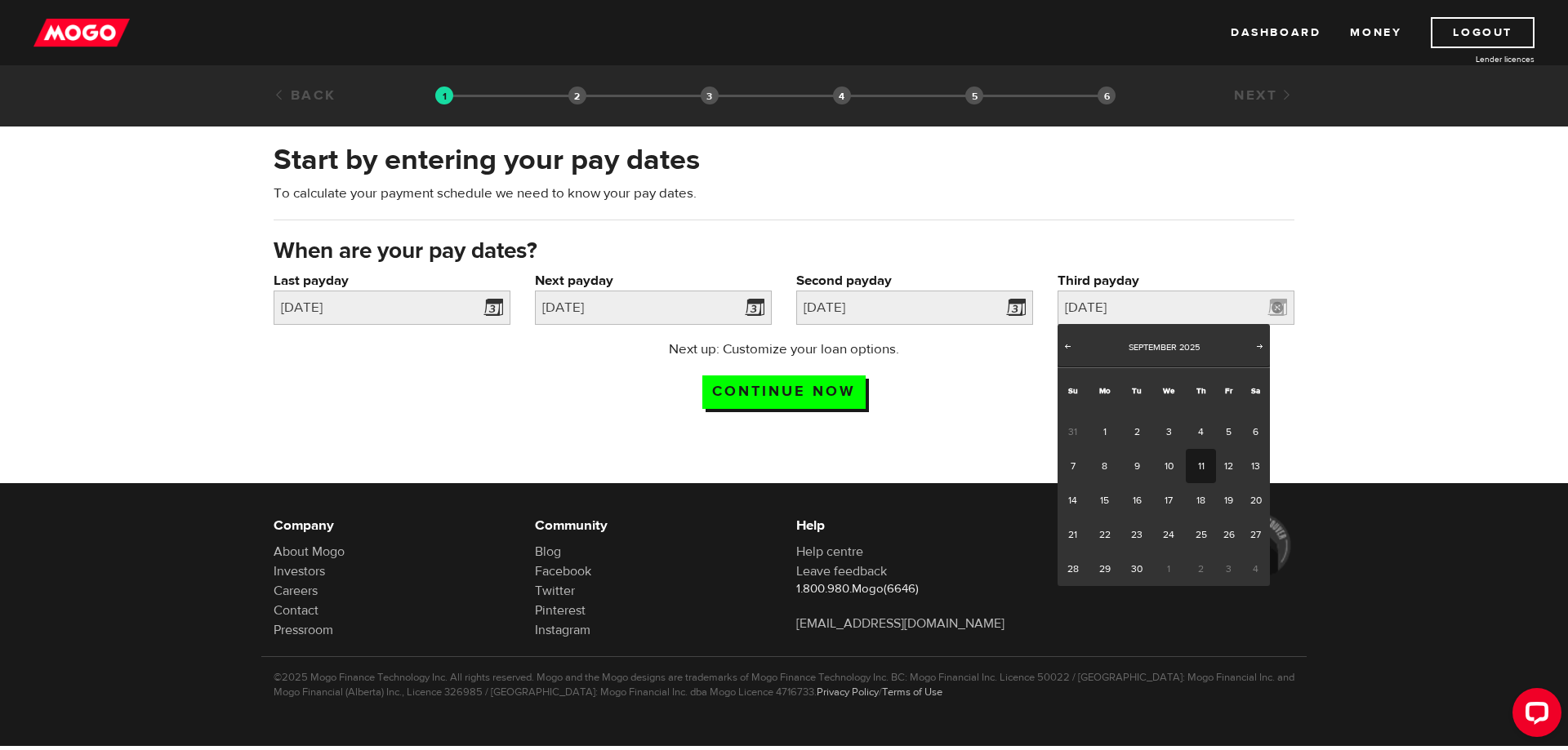
click at [1205, 467] on link "11" at bounding box center [1201, 466] width 30 height 35
type input "2025/09/11"
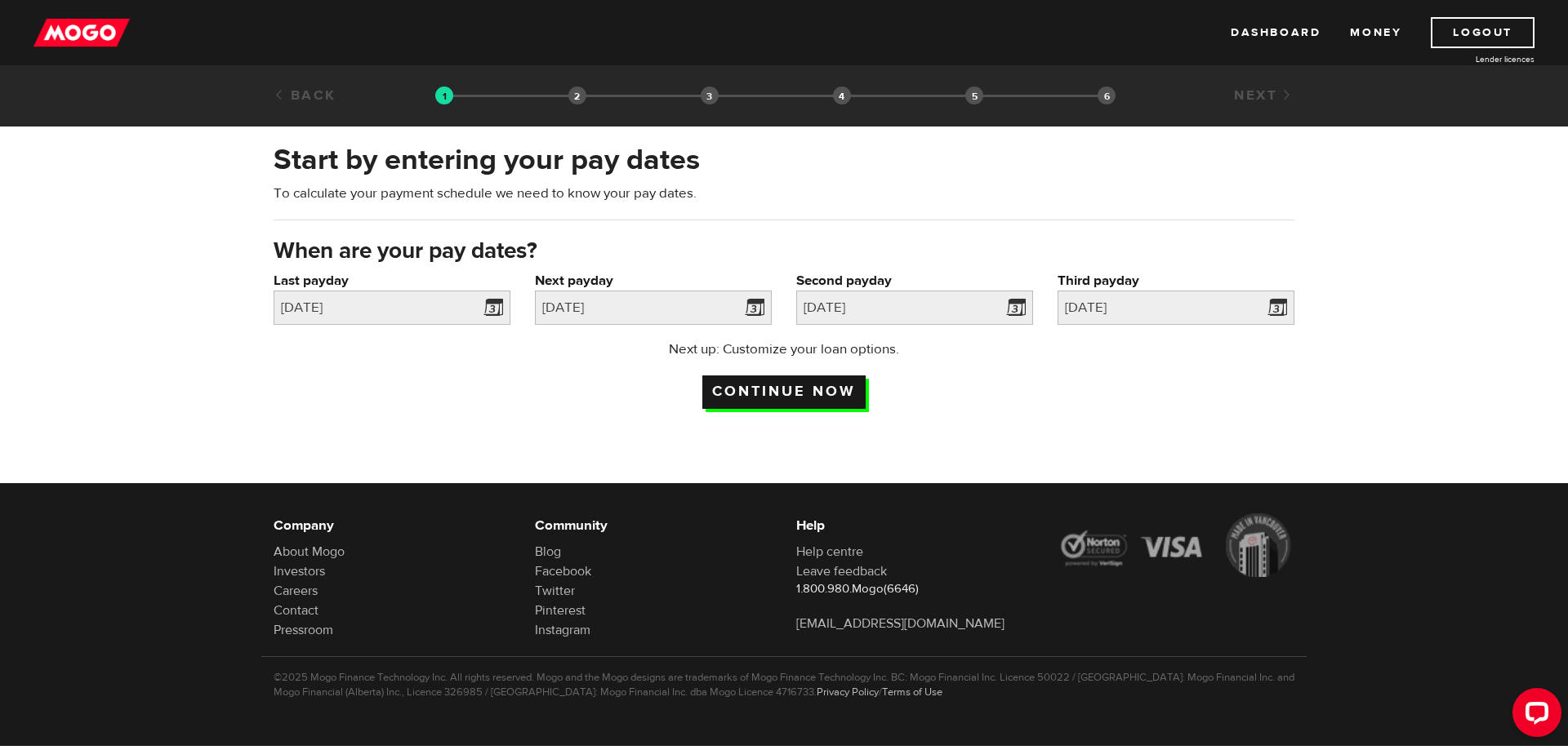
click at [761, 394] on input "Continue now" at bounding box center [784, 392] width 163 height 34
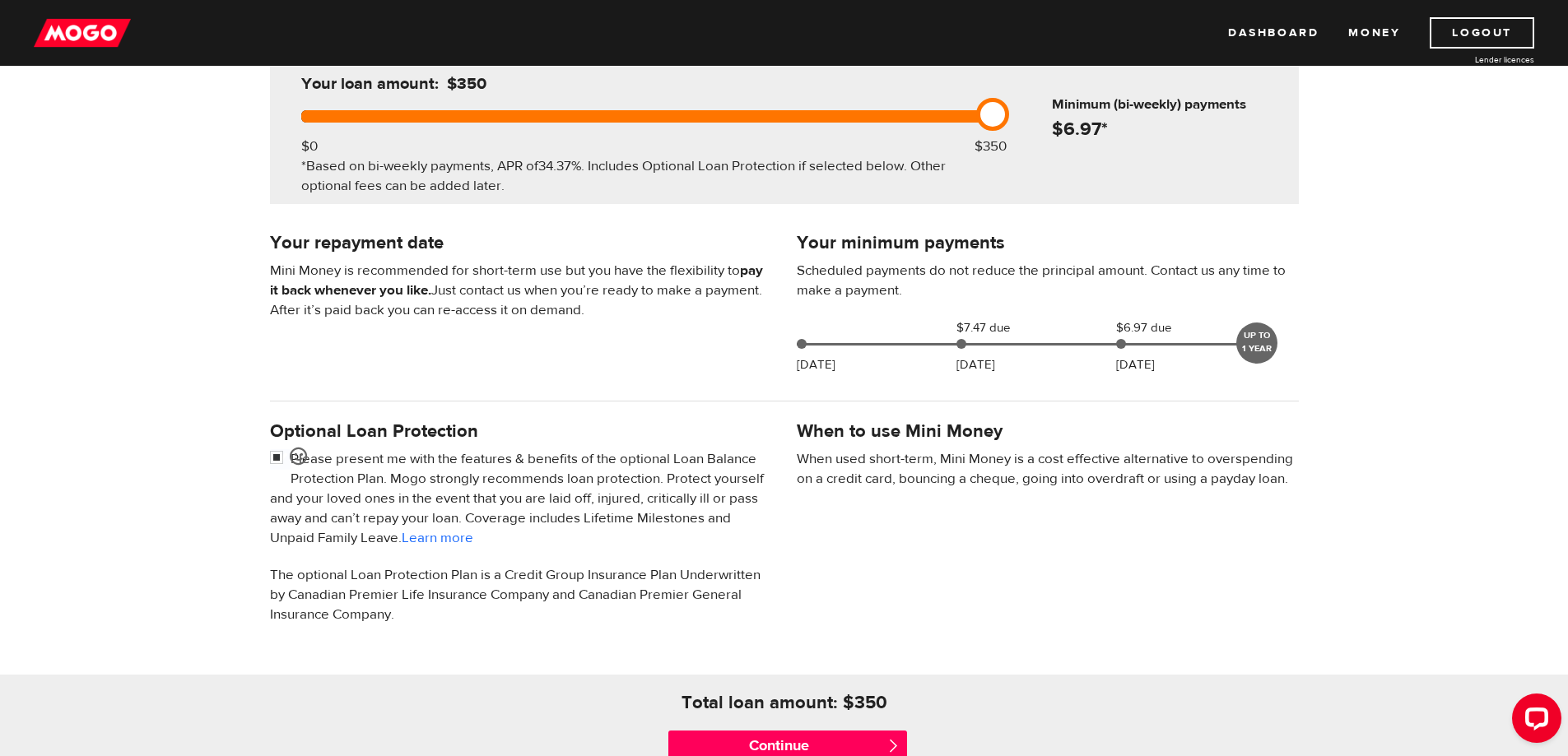
scroll to position [412, 0]
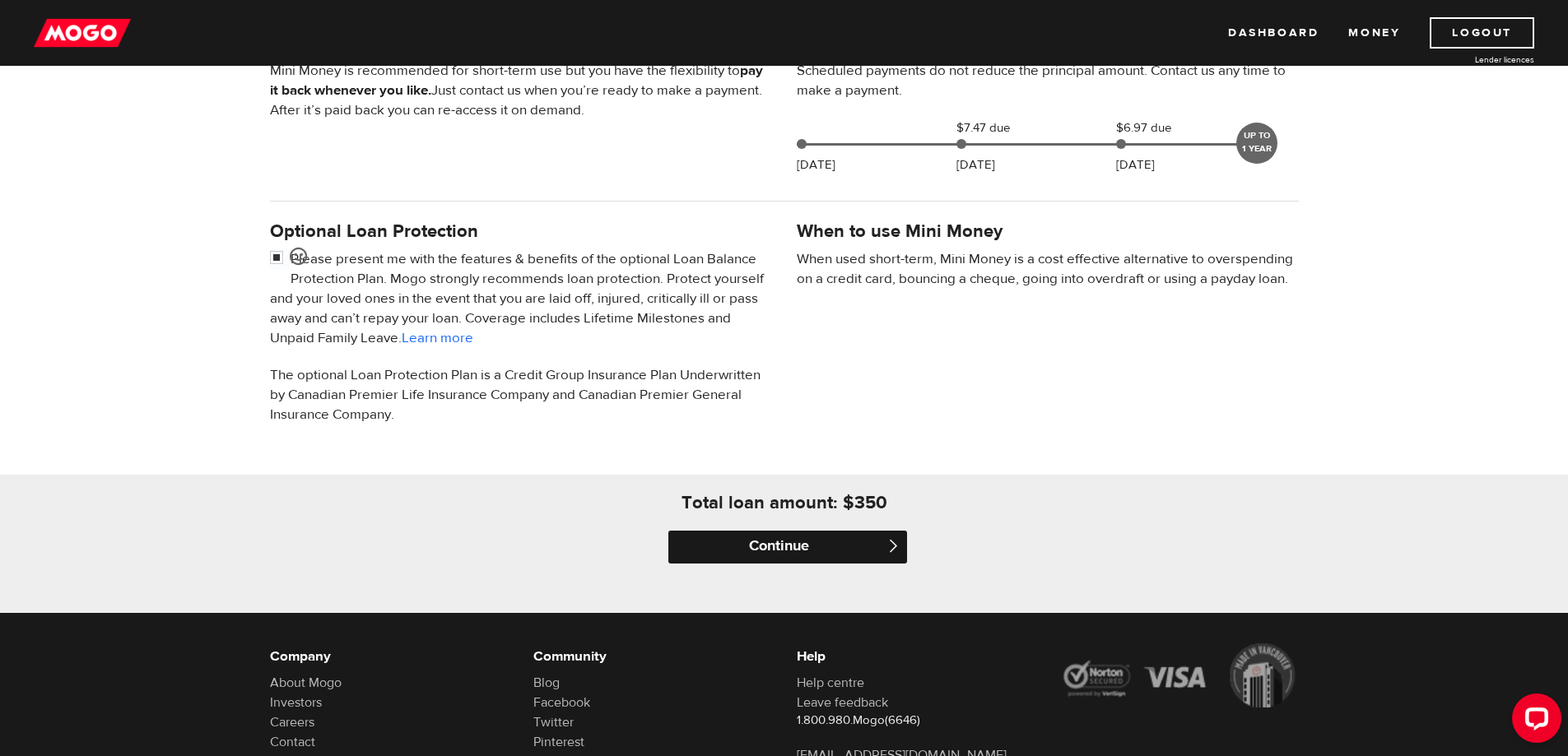
click at [855, 539] on input "Continue" at bounding box center [787, 547] width 238 height 33
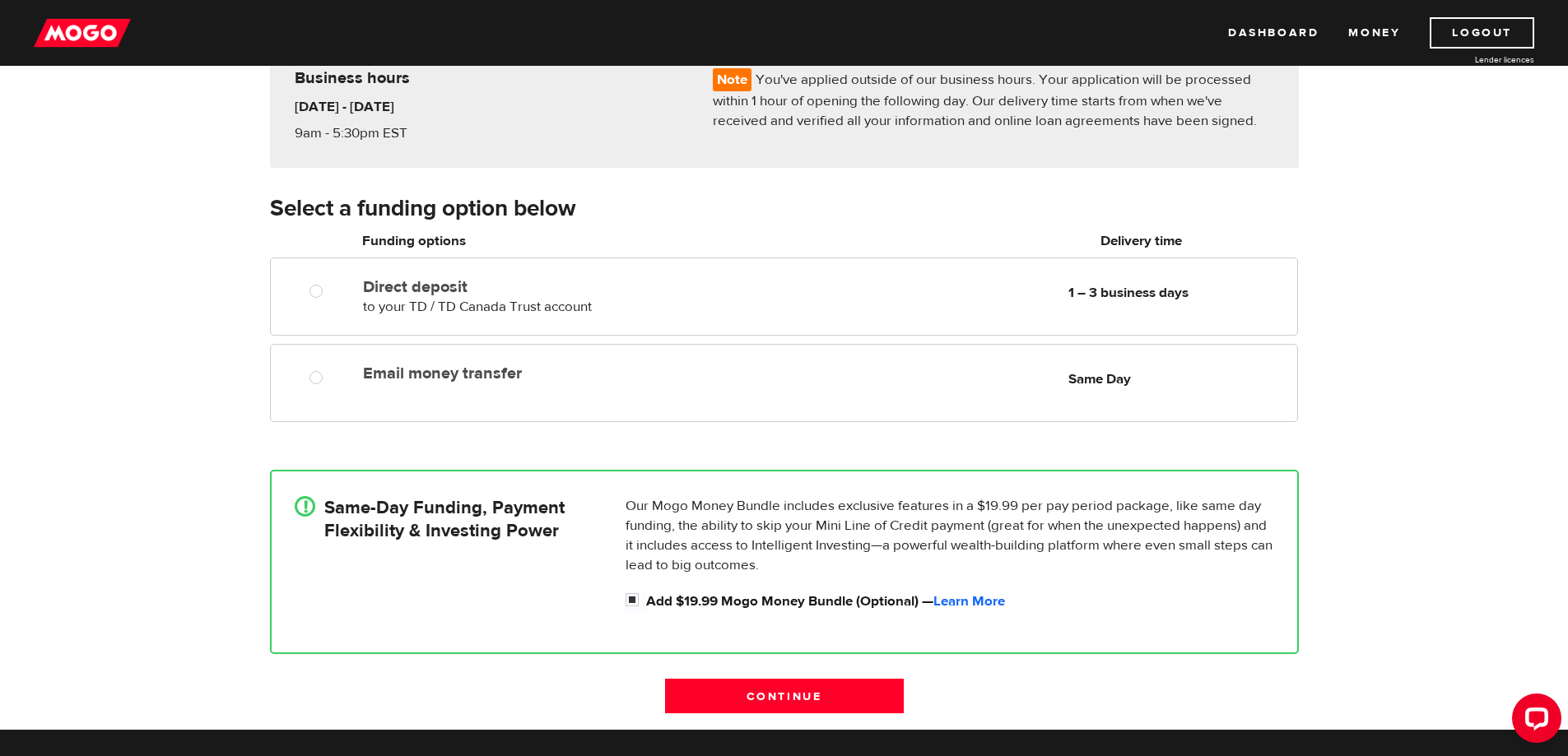
scroll to position [165, 0]
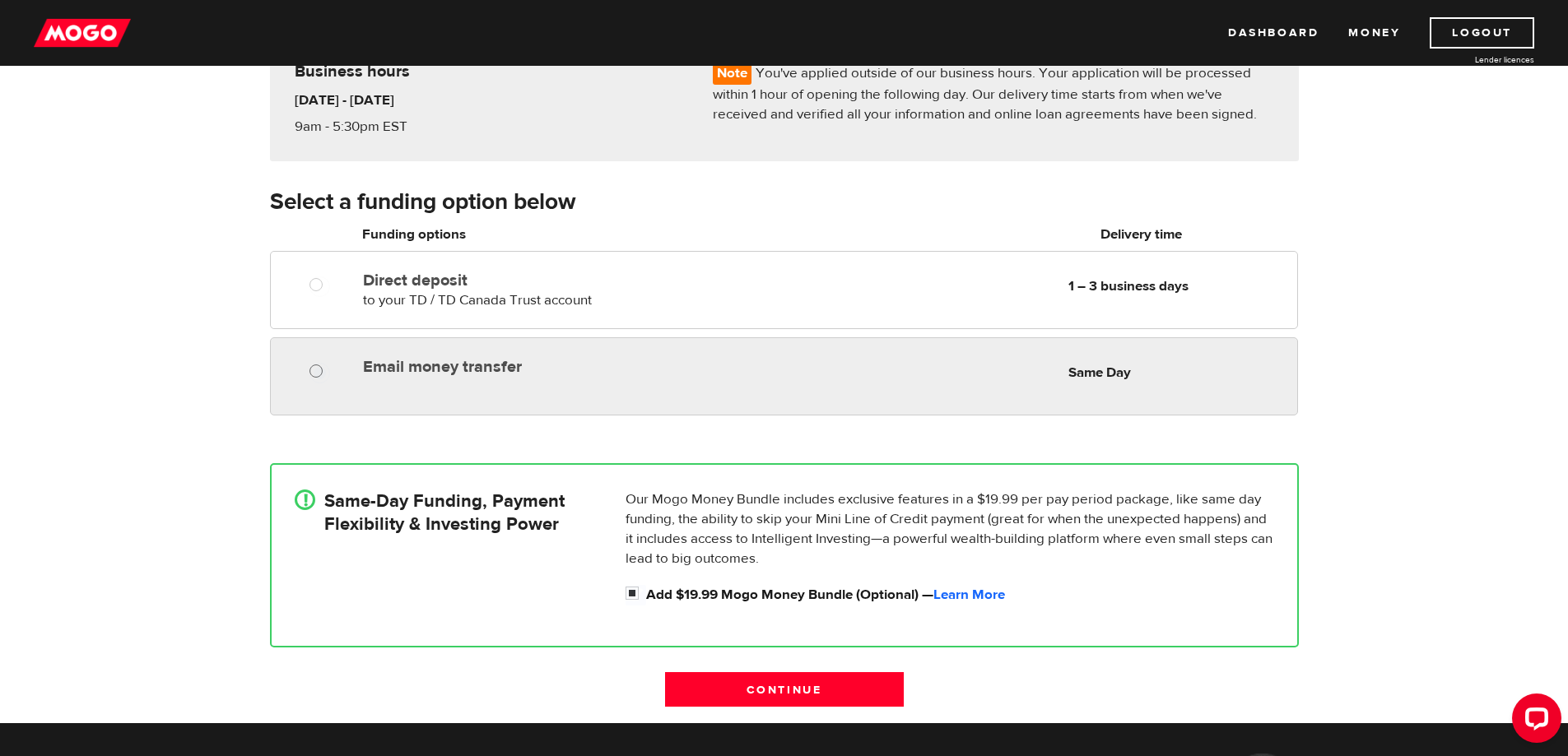
radio input "true"
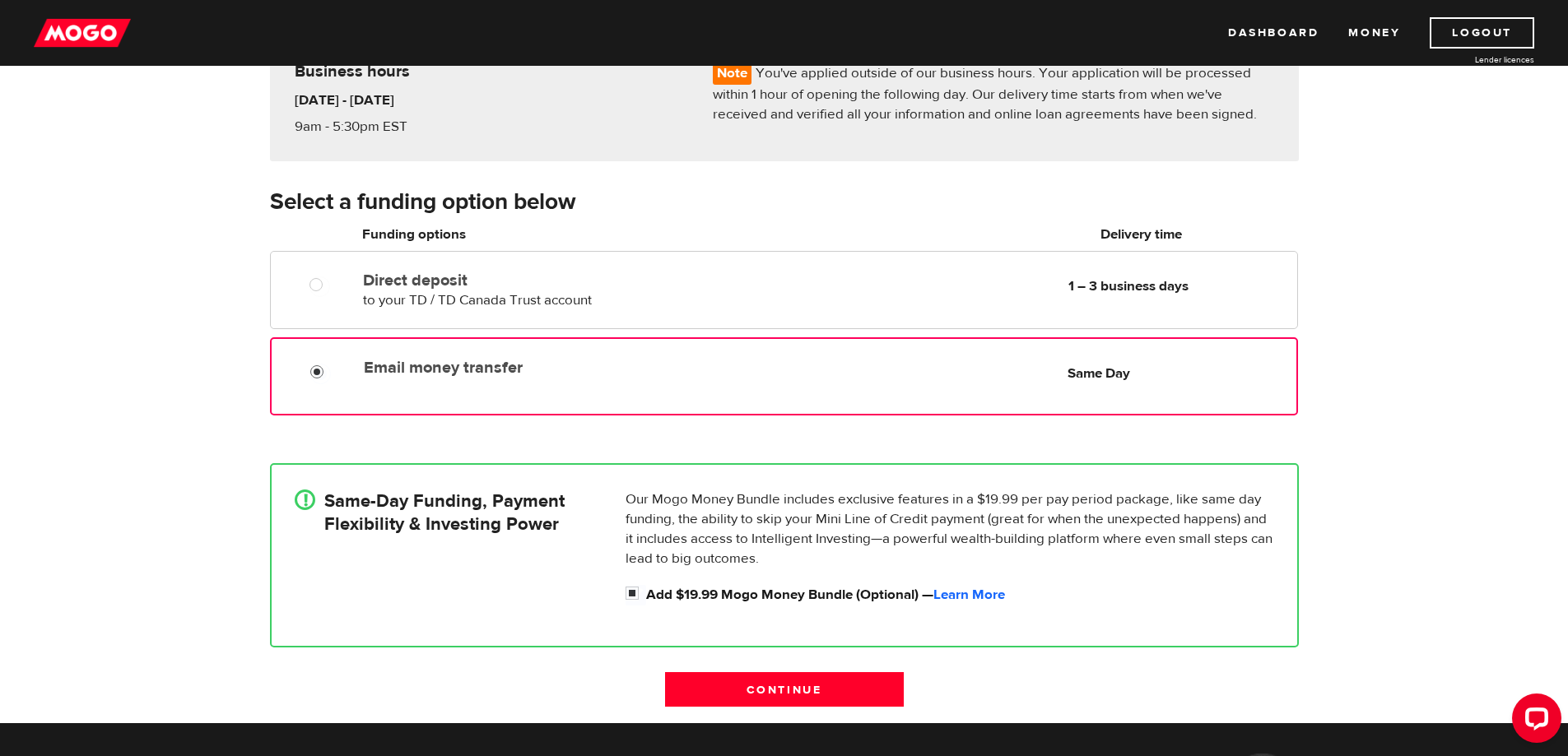
click at [312, 367] on input "Email money transfer" at bounding box center [321, 374] width 21 height 21
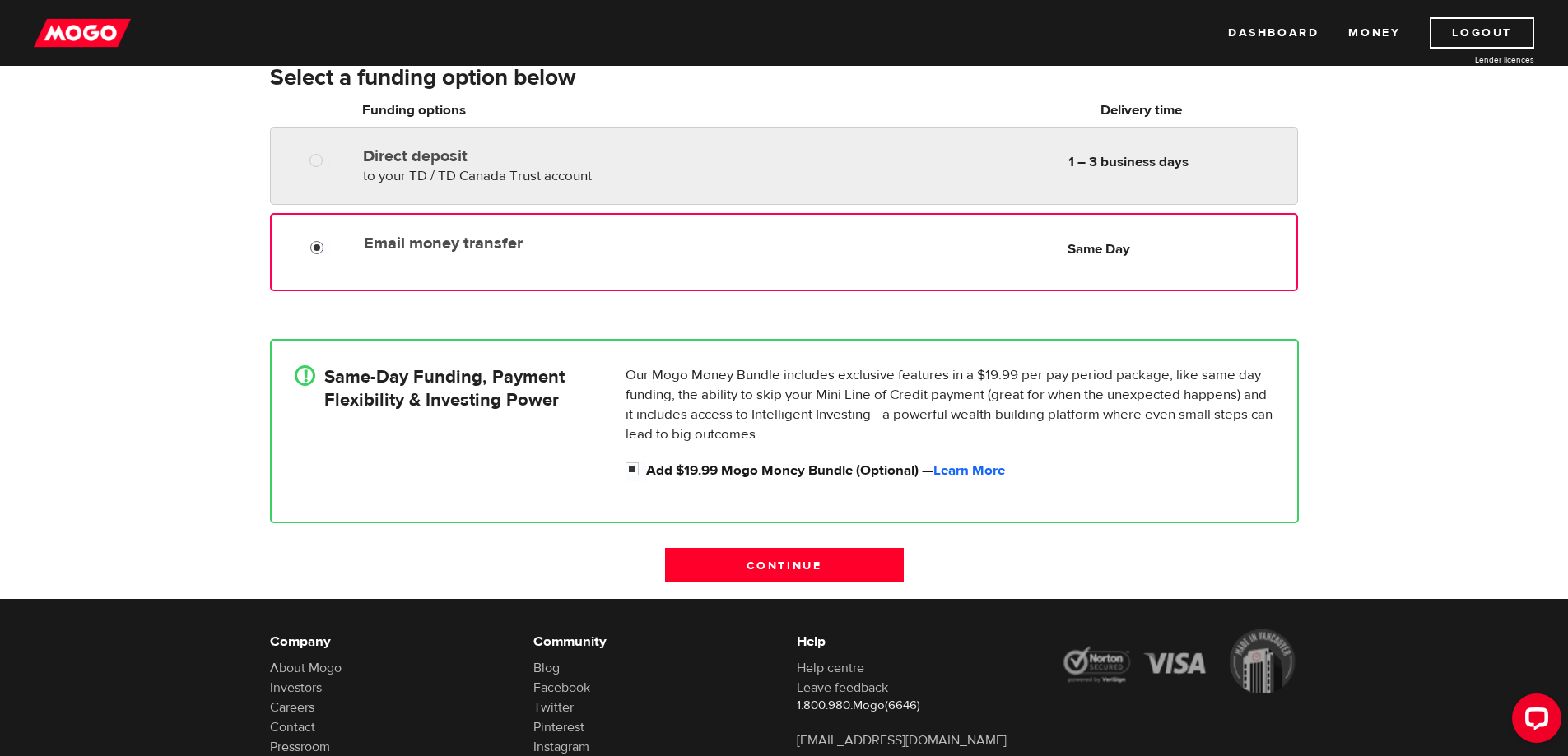
scroll to position [329, 0]
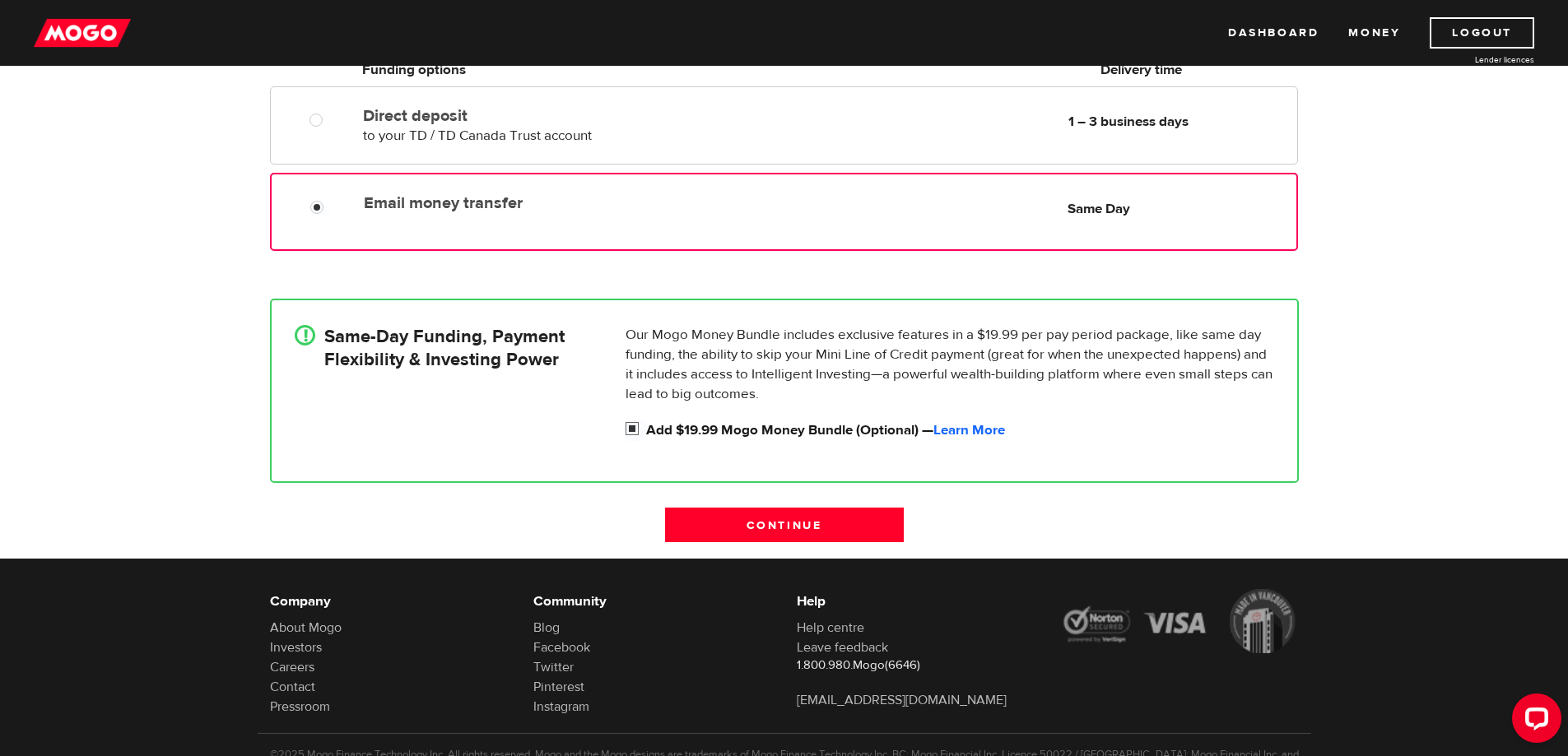
click at [631, 426] on input "Add $19.99 Mogo Money Bundle (Optional) — Learn More" at bounding box center [636, 431] width 21 height 21
checkbox input "false"
radio input "false"
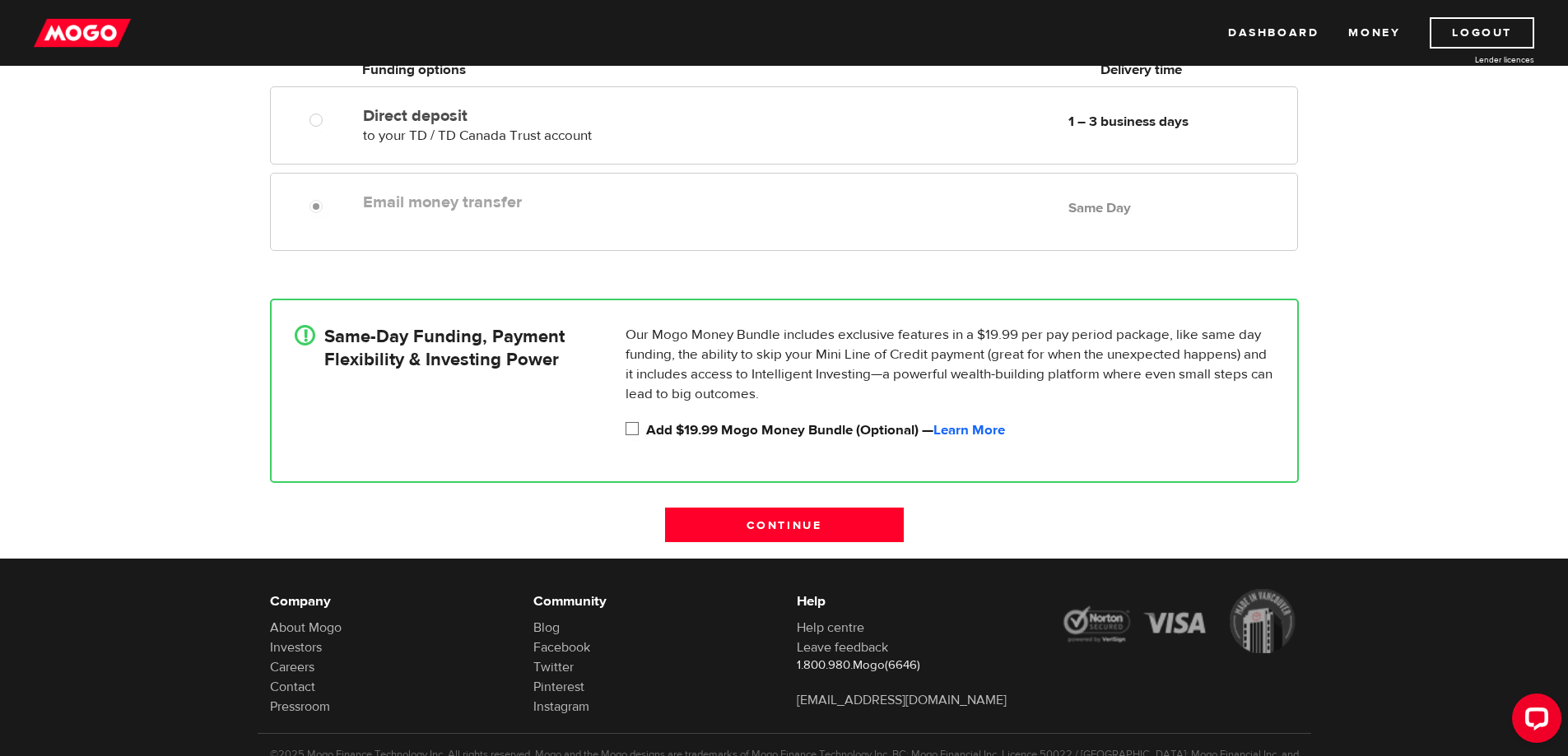
click at [631, 426] on input "Add $19.99 Mogo Money Bundle (Optional) — Learn More" at bounding box center [636, 431] width 21 height 21
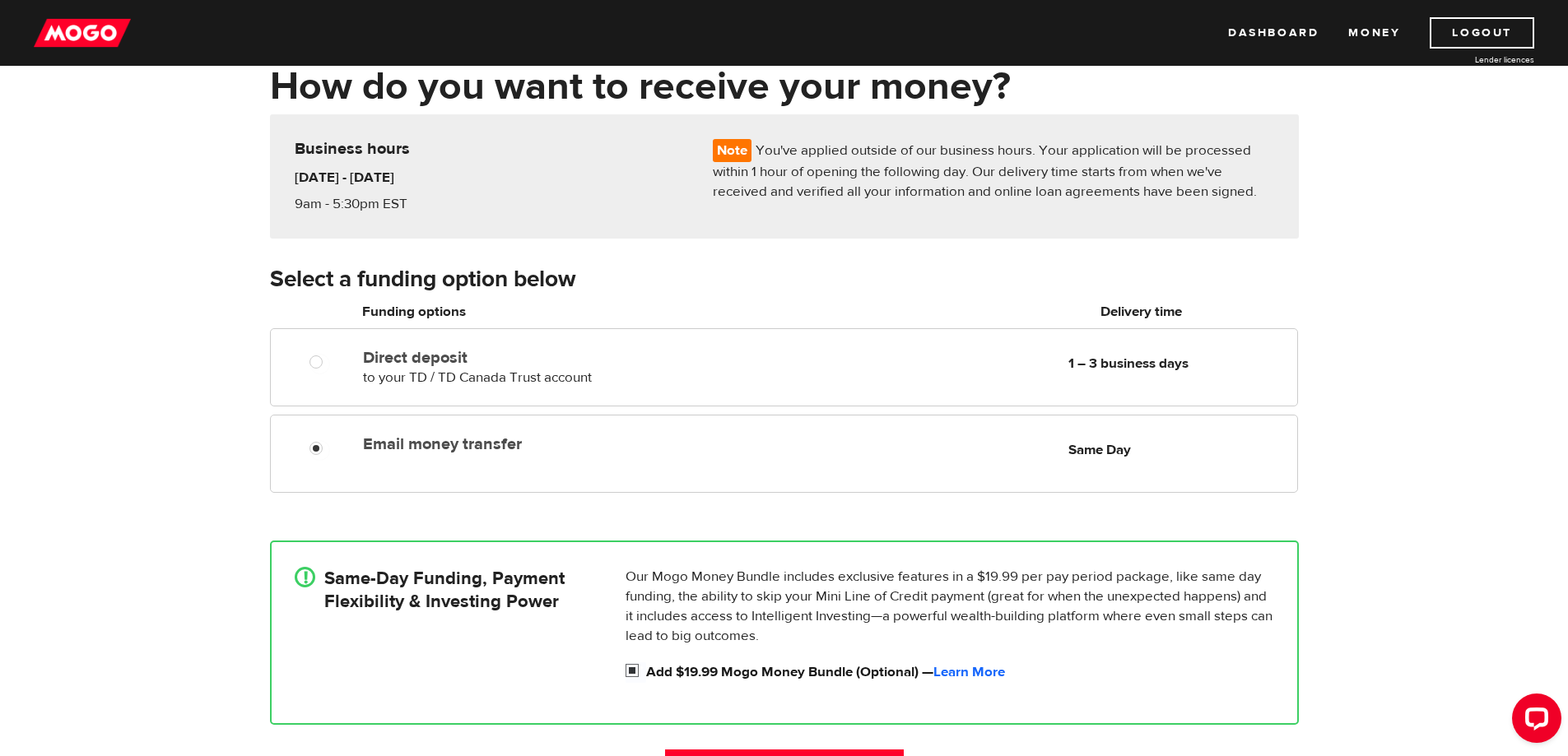
scroll to position [82, 0]
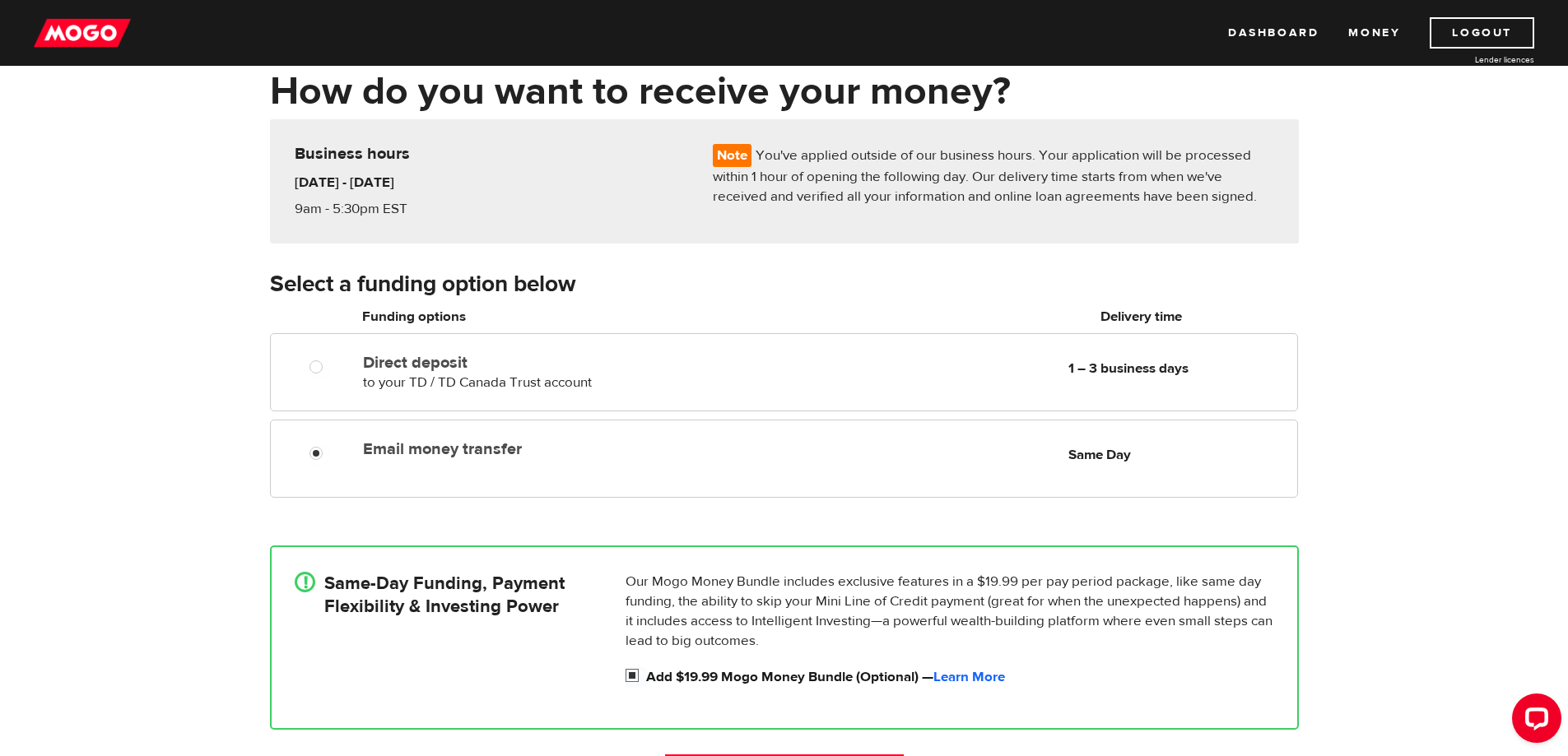
click at [628, 673] on input "Add $19.99 Mogo Money Bundle (Optional) — Learn More" at bounding box center [636, 677] width 21 height 21
click at [635, 676] on input "Add $19.99 Mogo Money Bundle (Optional) — Learn More" at bounding box center [636, 677] width 21 height 21
checkbox input "true"
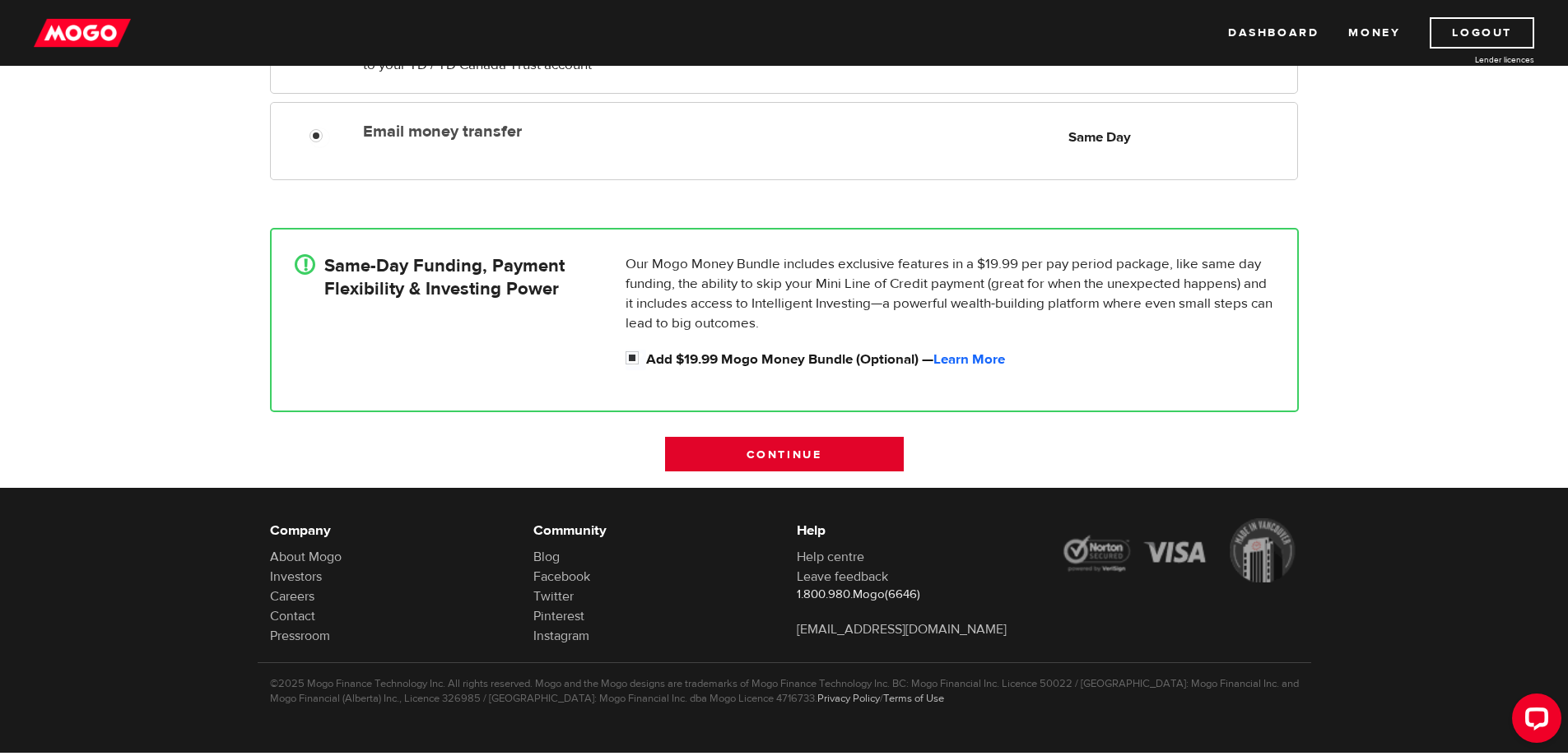
click at [708, 457] on input "Continue" at bounding box center [784, 454] width 238 height 35
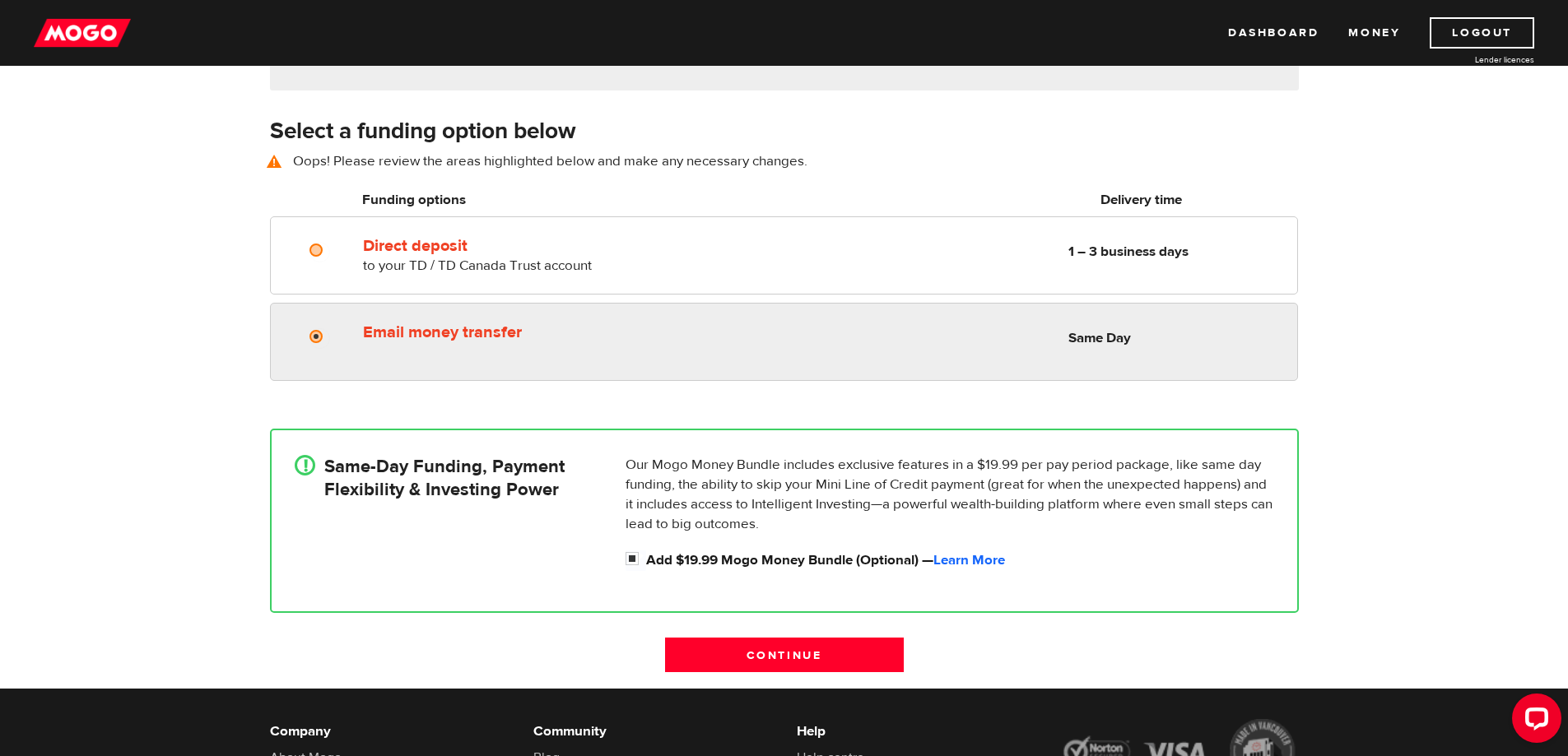
scroll to position [229, 0]
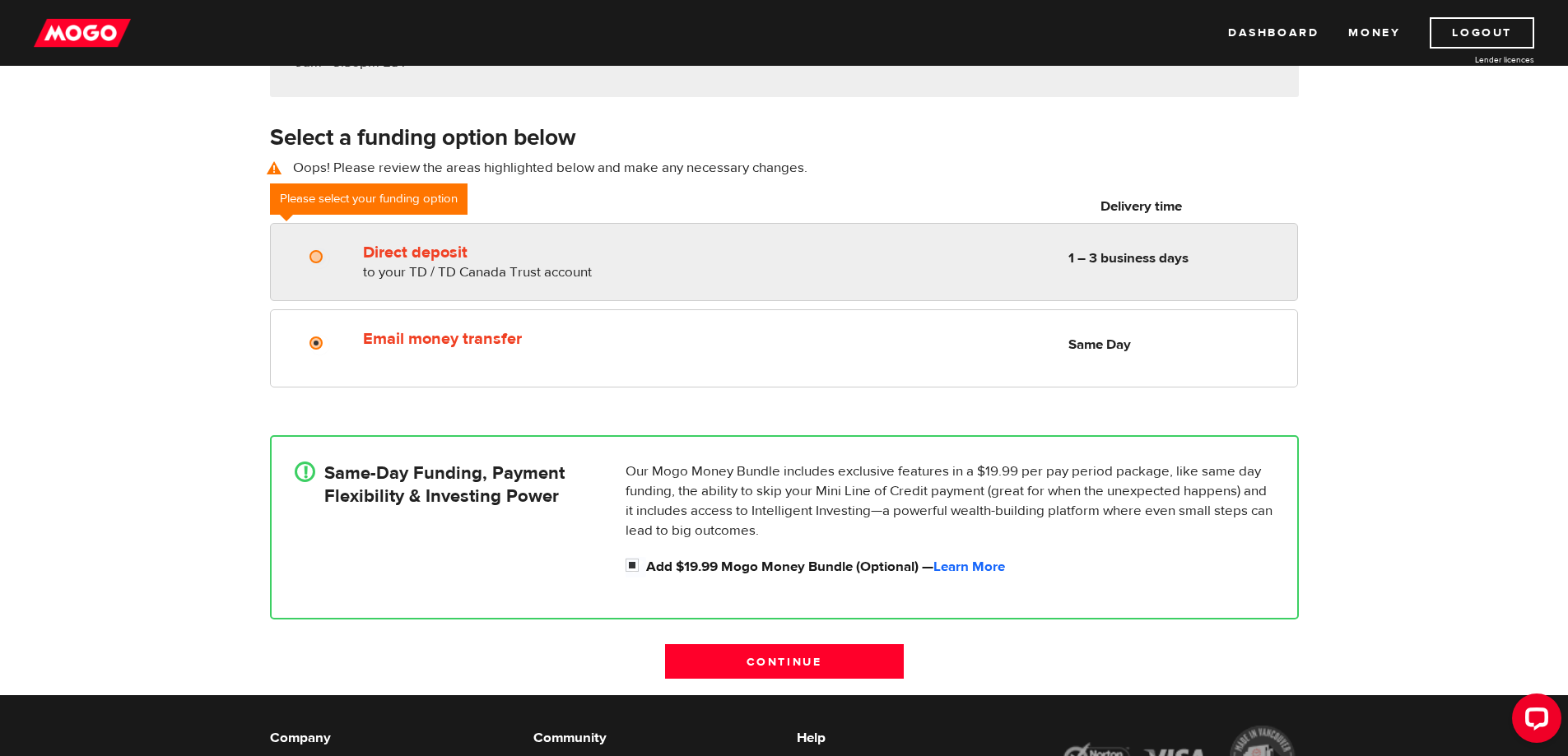
radio input "true"
click at [319, 267] on input "Direct deposit" at bounding box center [320, 259] width 21 height 21
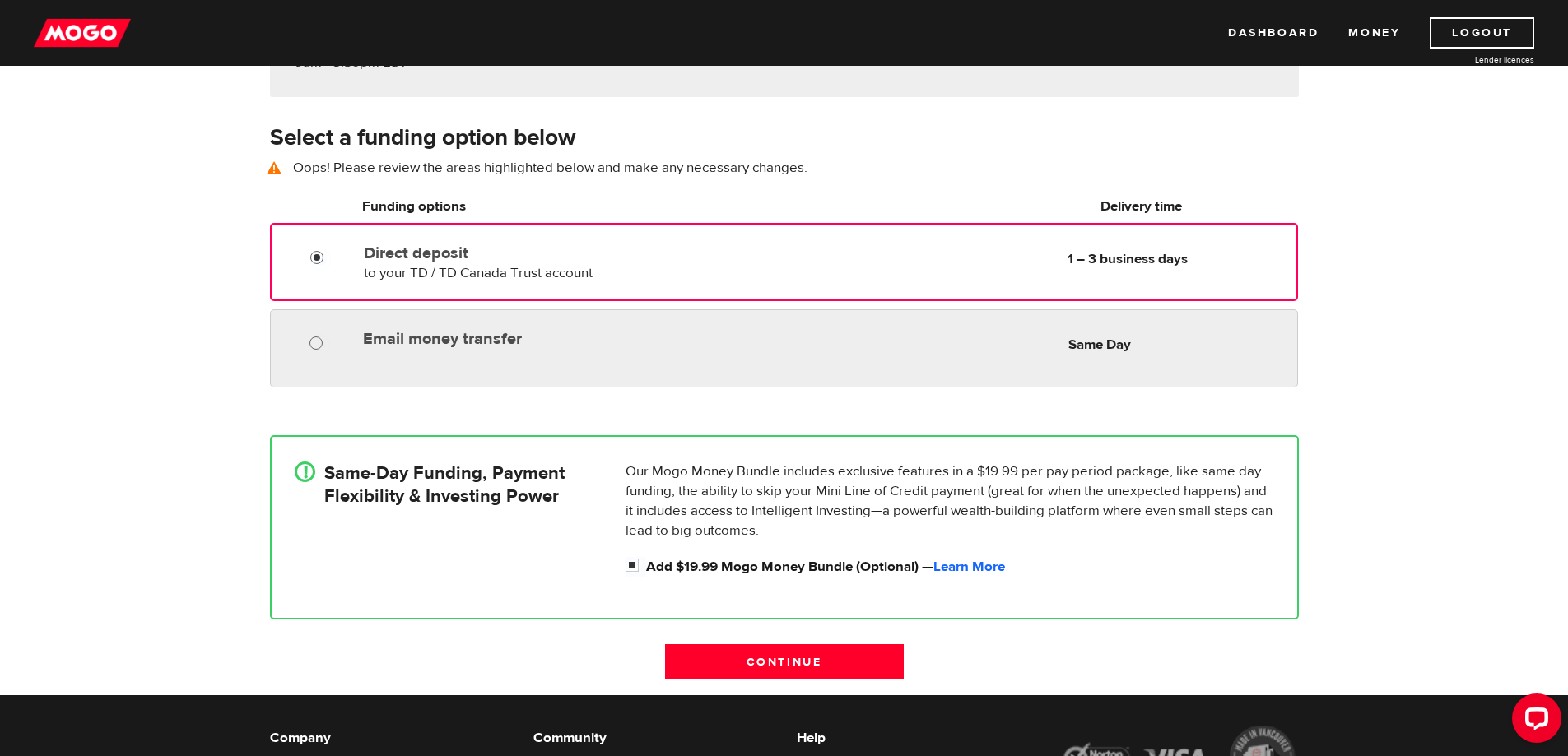
radio input "true"
click at [328, 351] on input "Email money transfer" at bounding box center [320, 345] width 21 height 21
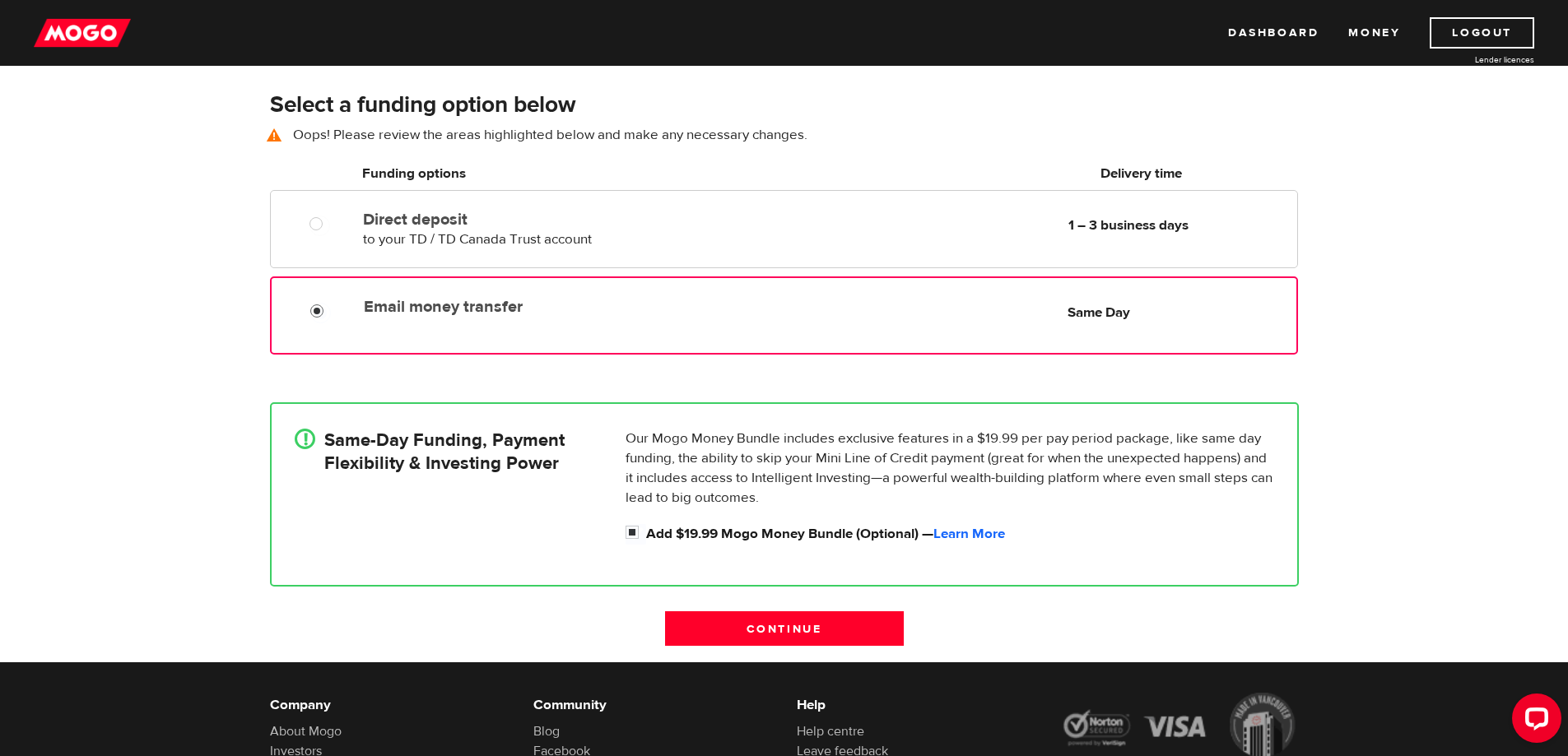
scroll to position [436, 0]
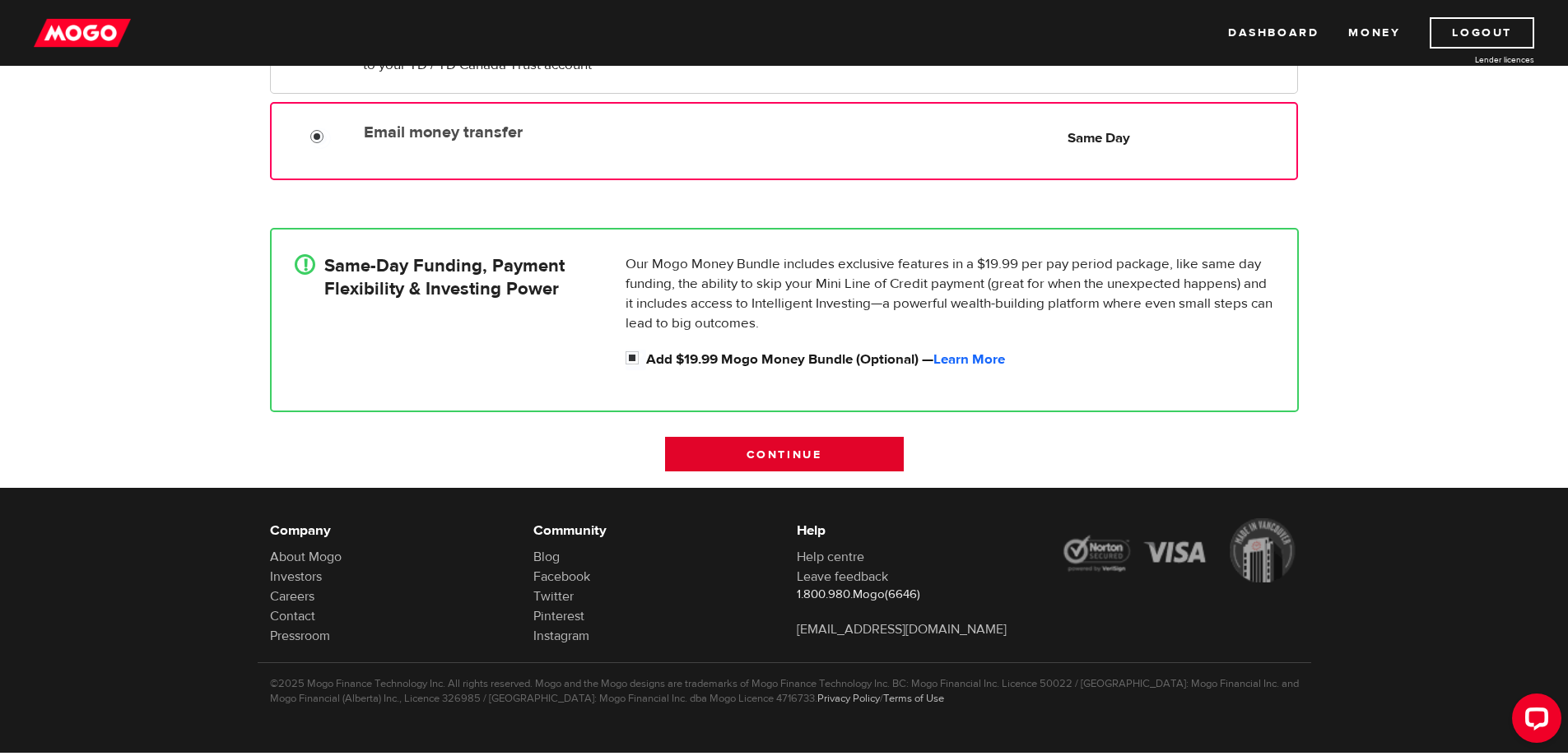
click at [747, 459] on input "Continue" at bounding box center [784, 454] width 238 height 35
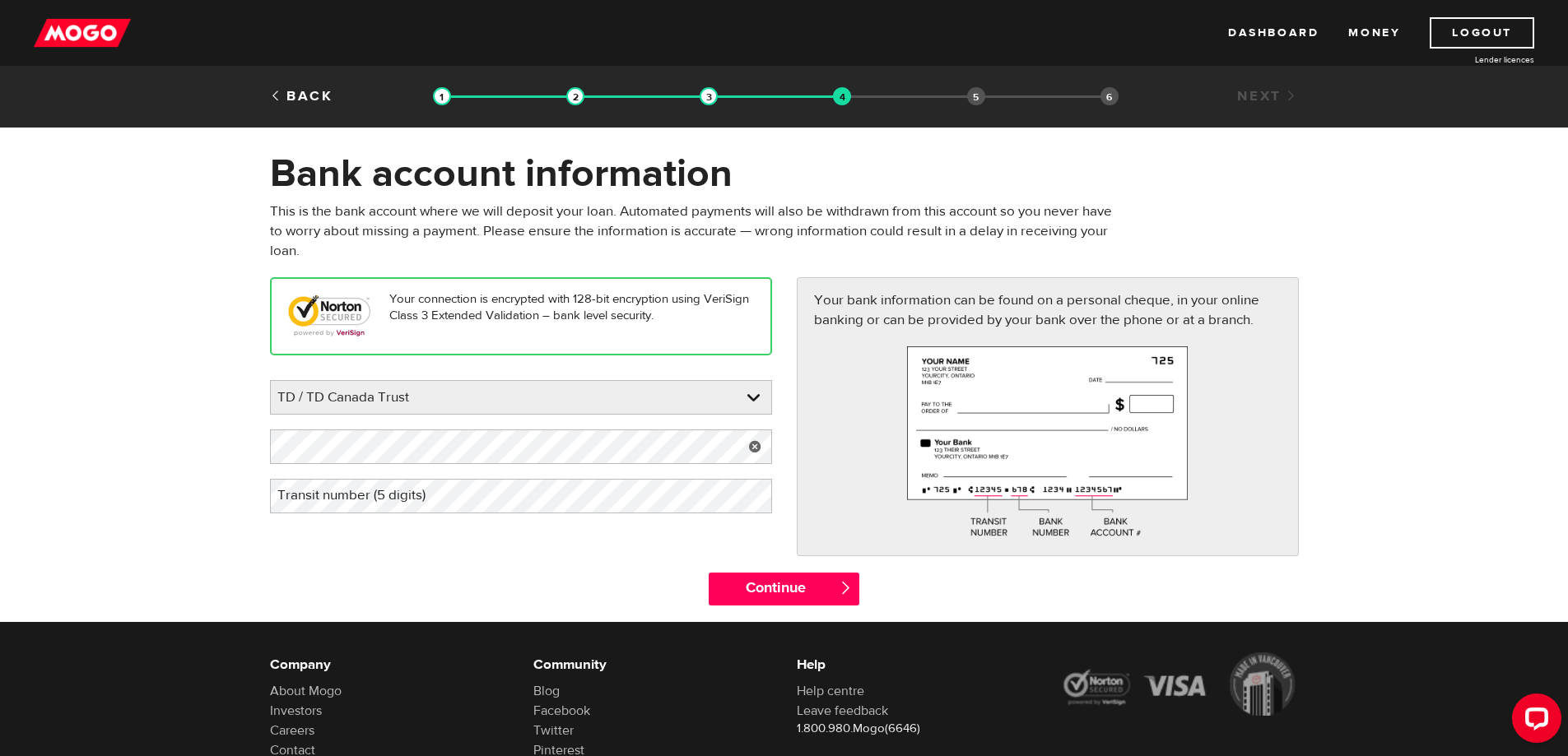
click at [426, 489] on label "Transit number (5 digits)" at bounding box center [364, 496] width 189 height 34
click at [811, 591] on input "Continue" at bounding box center [784, 589] width 150 height 33
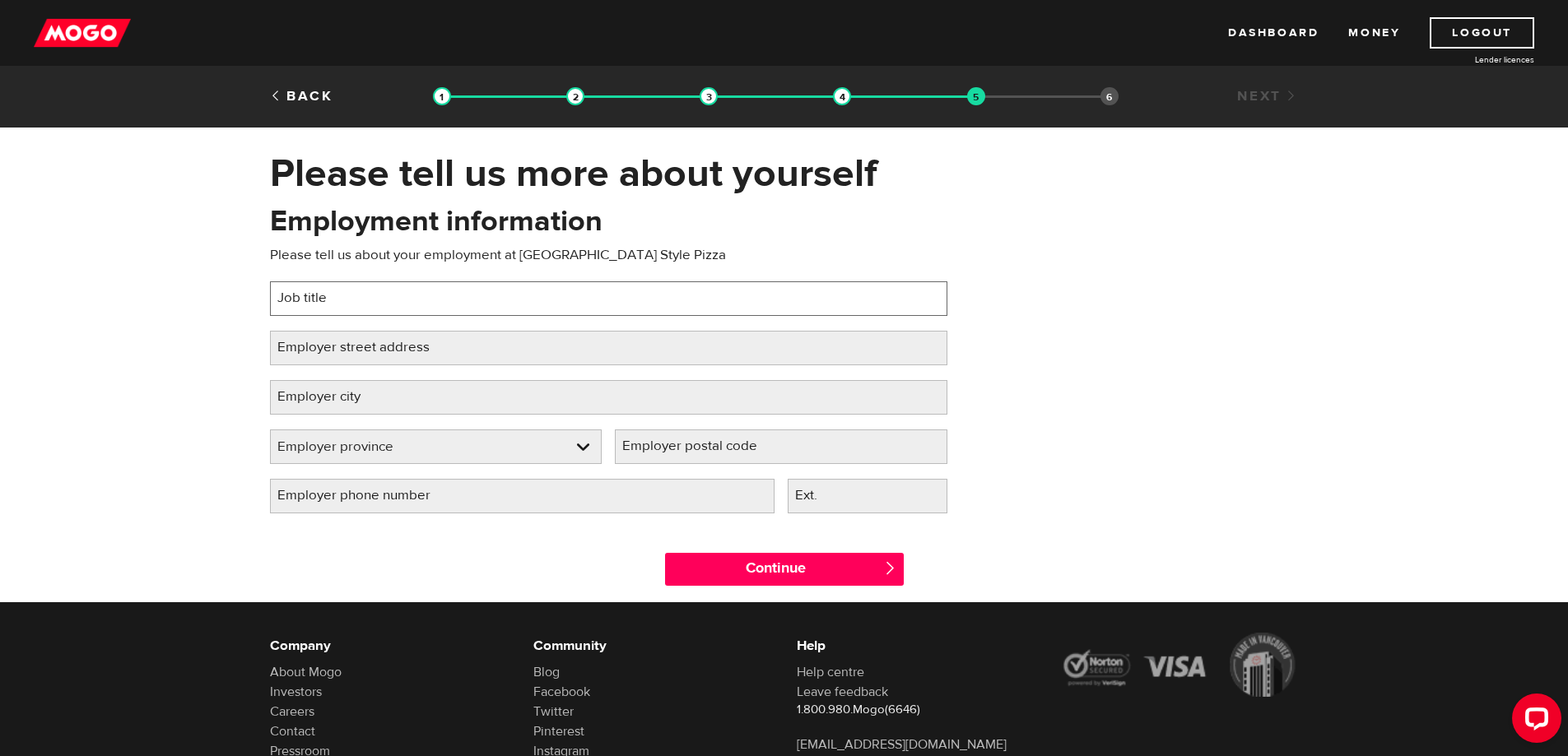
click at [522, 293] on input "Job title" at bounding box center [608, 298] width 678 height 35
type input "F"
type input "c"
type input "Chef"
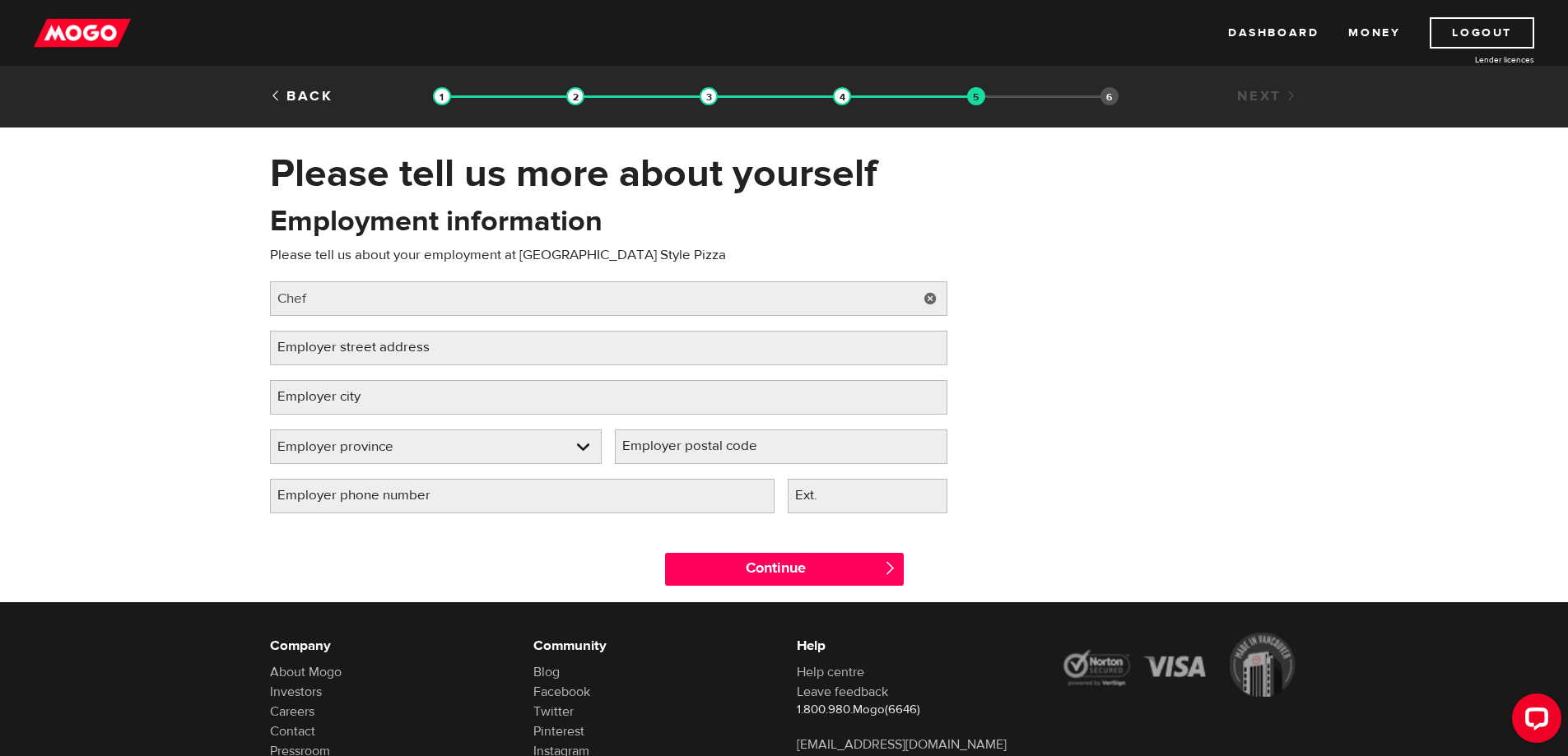
click at [422, 347] on label "Employer street address" at bounding box center [366, 348] width 193 height 34
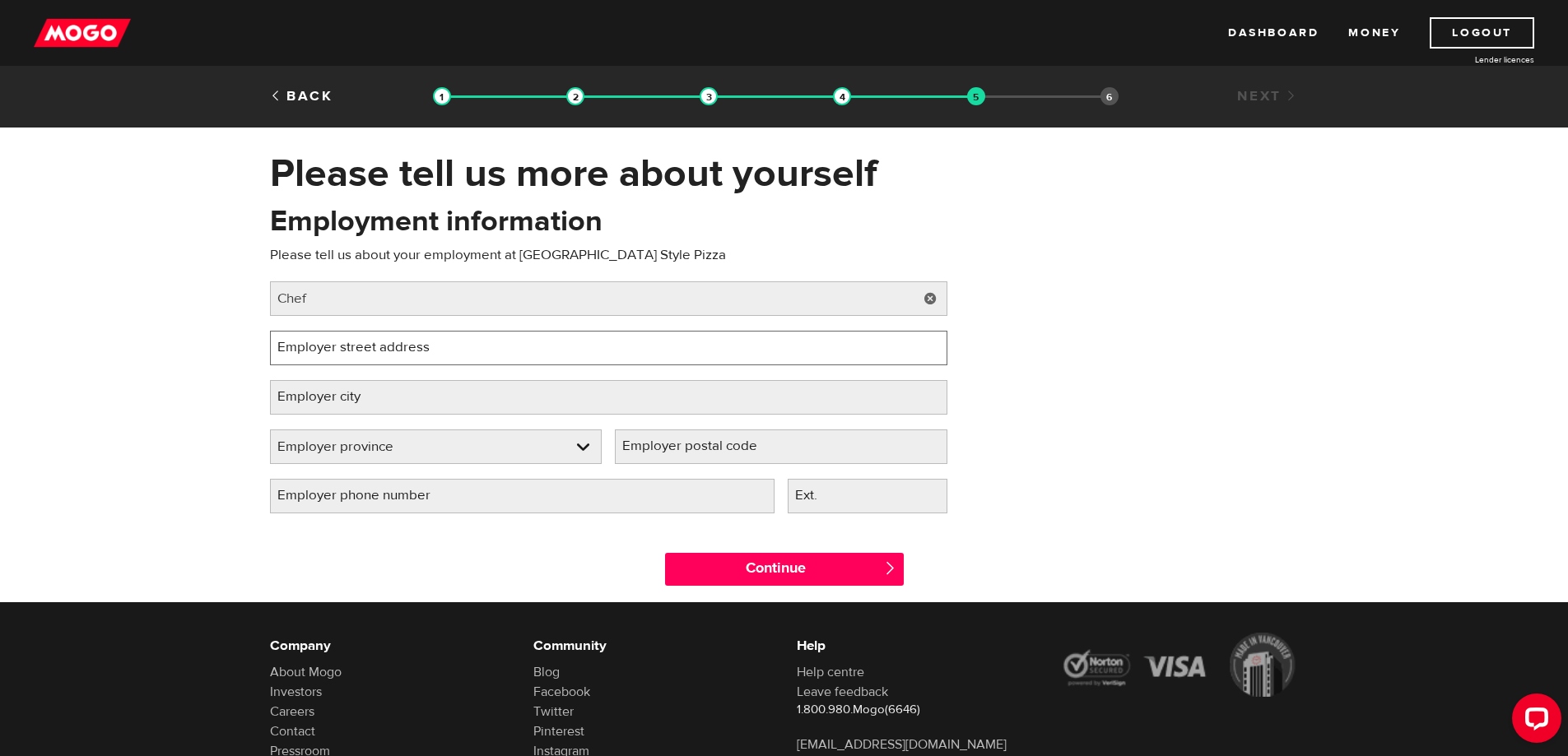
click at [422, 347] on input "Employer street address" at bounding box center [608, 348] width 678 height 35
type input "2"
type input "21 Ben L"
type input "534 Upper Sherman AVE"
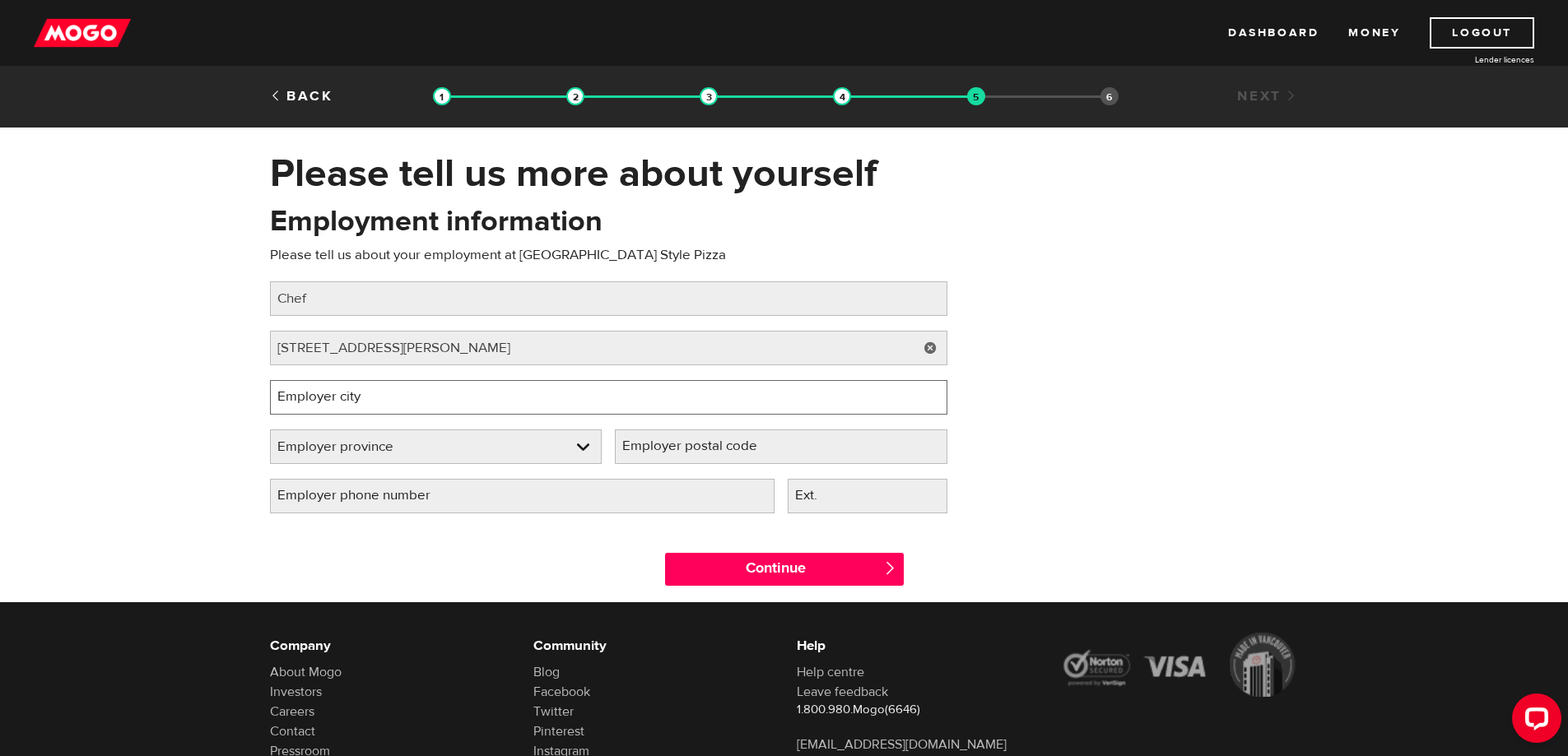
click at [407, 413] on input "Employer city" at bounding box center [608, 397] width 678 height 35
type input "Hamilton"
select select "ON"
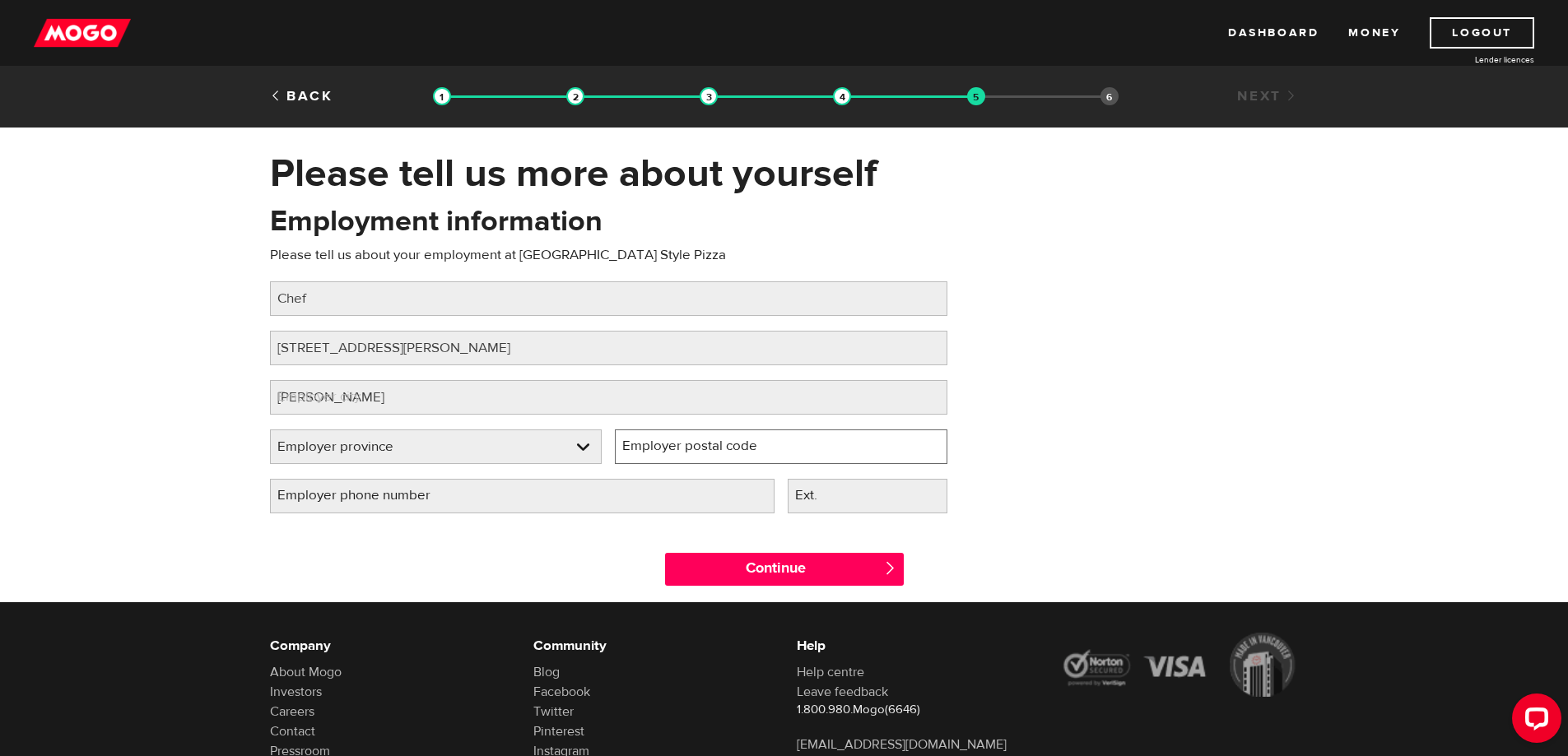
type input "L8V 2T1"
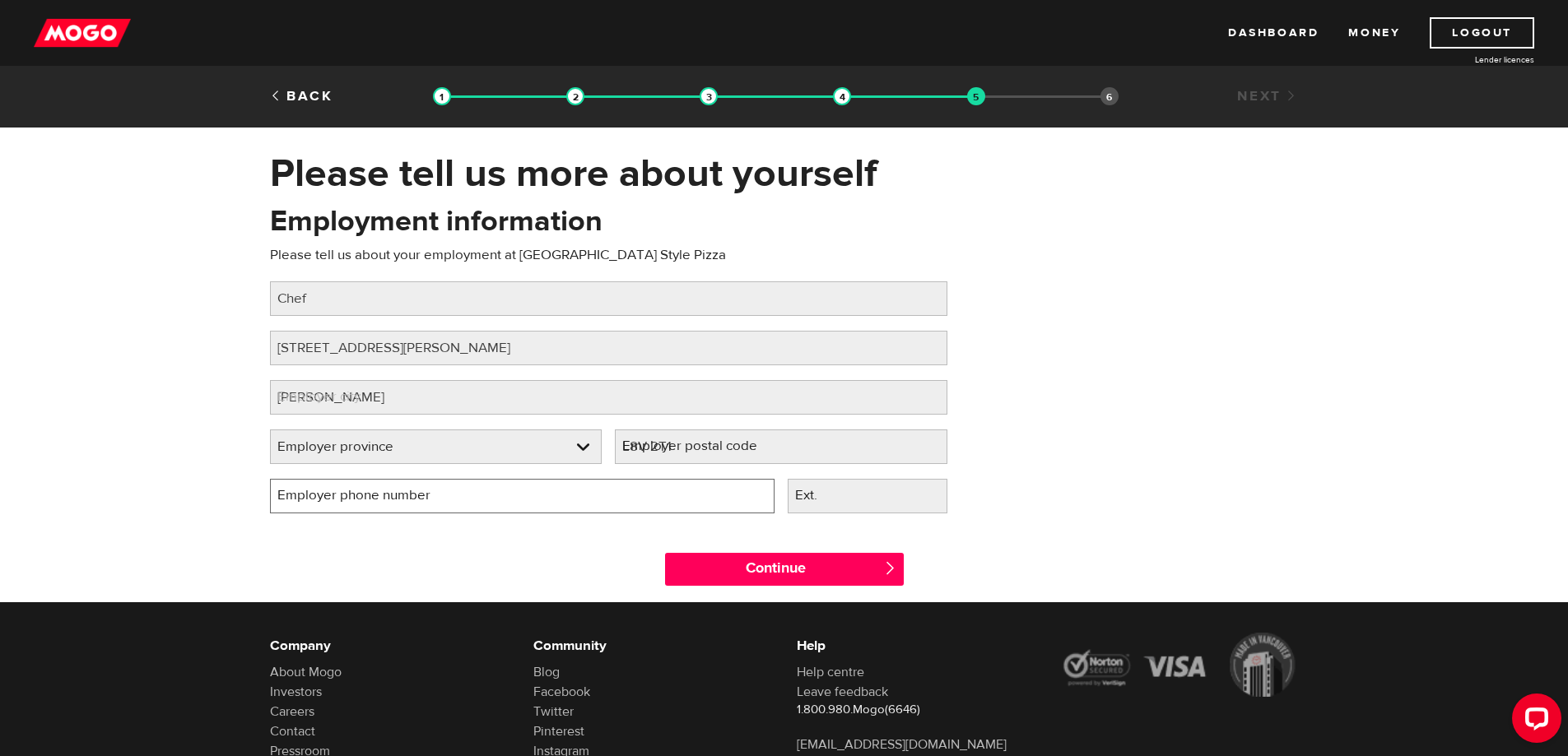
type input "(416) 875-6270"
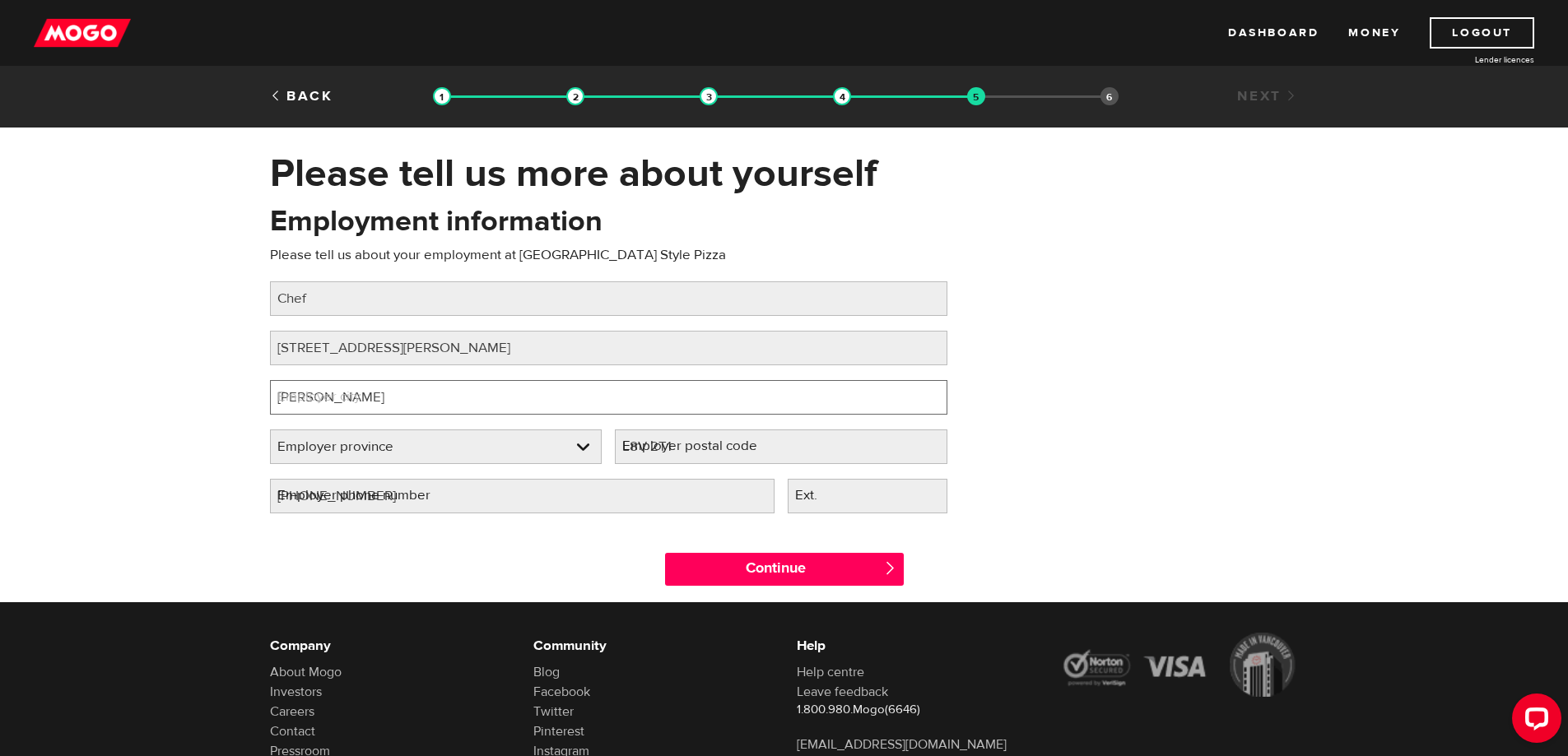
select select "ON"
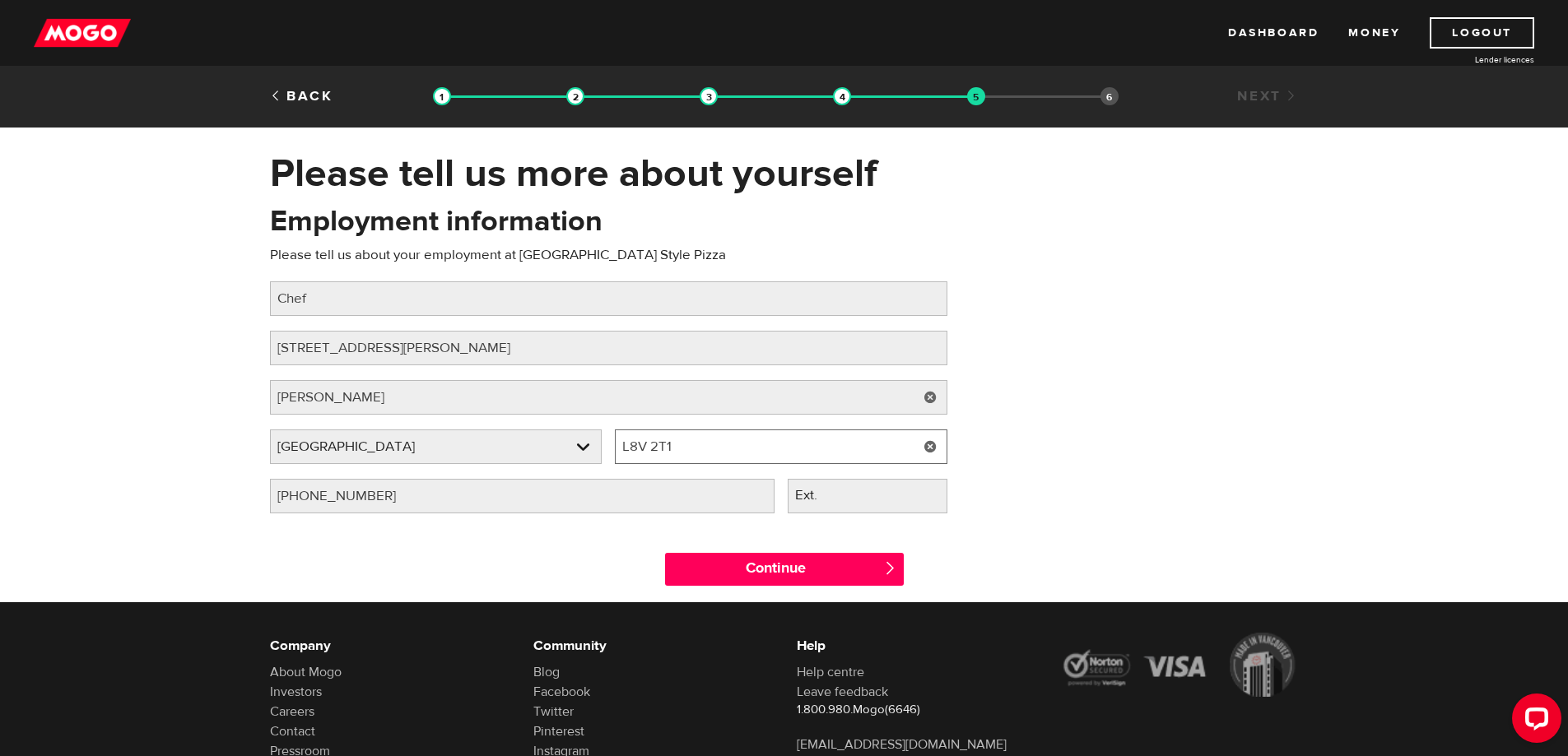
click at [749, 447] on input "L8V 2T1" at bounding box center [781, 447] width 332 height 35
type input "L"
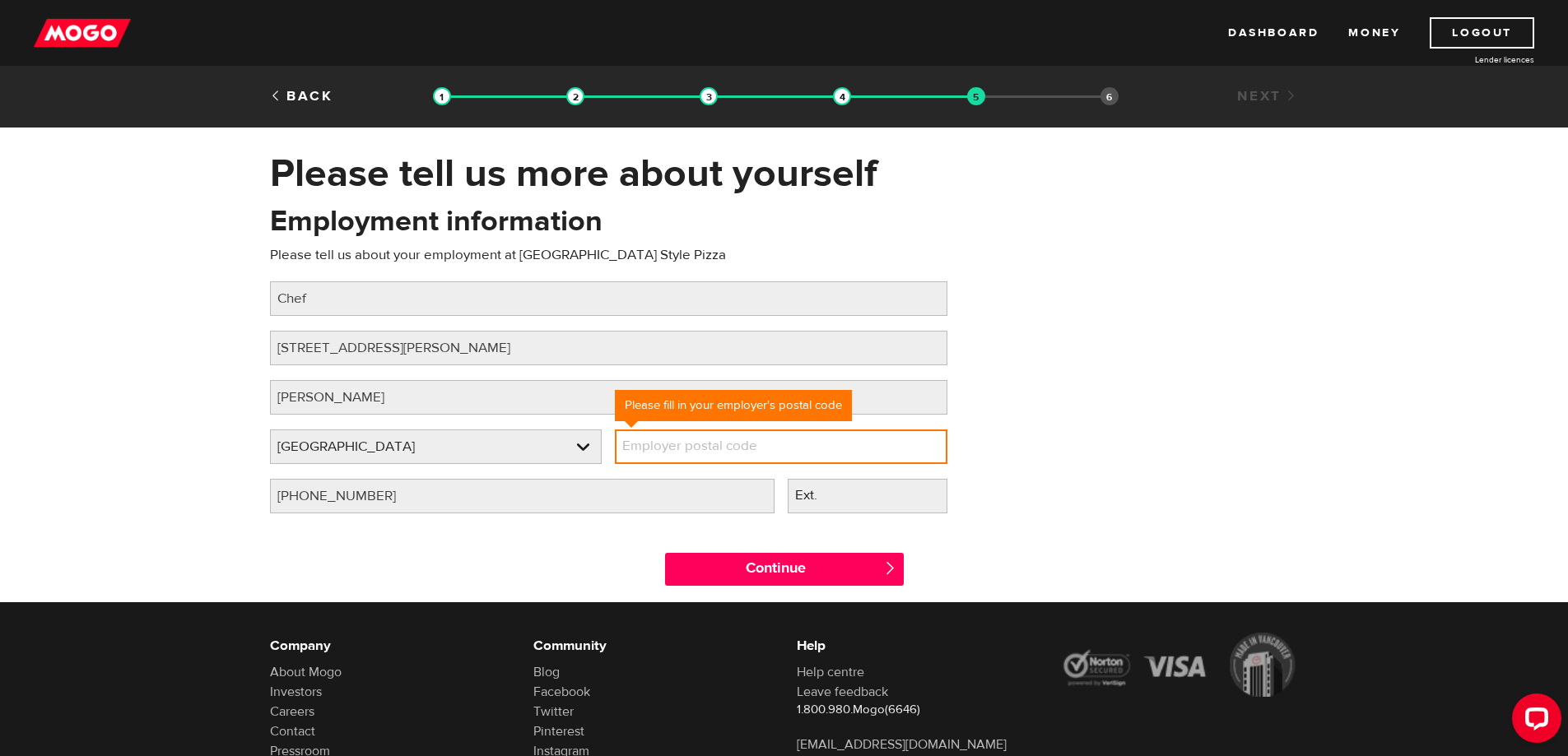
click at [826, 435] on input "Employer postal code" at bounding box center [781, 447] width 332 height 35
click at [820, 445] on input "Employer postal code" at bounding box center [781, 447] width 332 height 35
paste input "L8V 3M1"
type input "L8V 3M1"
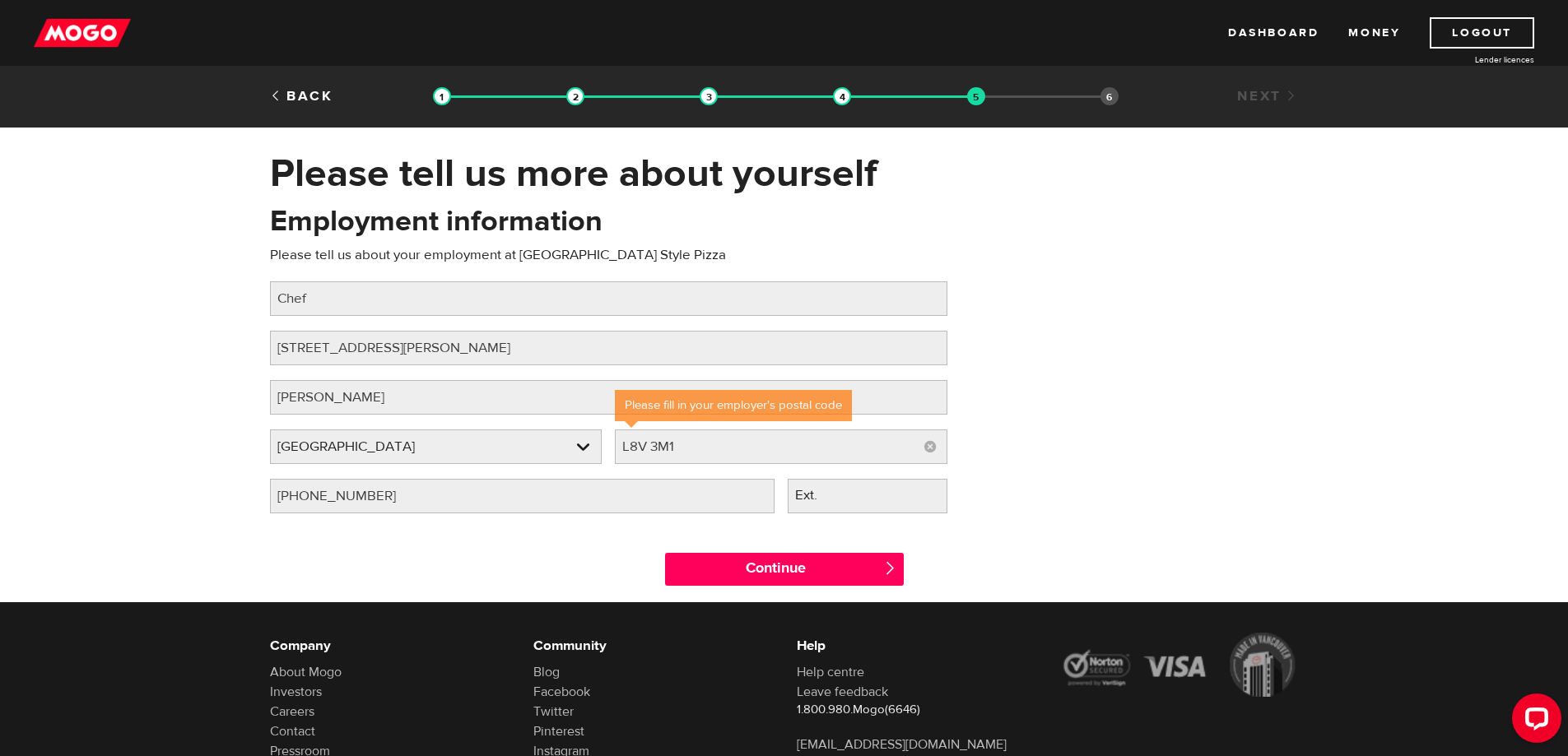
click at [830, 504] on label "Ext." at bounding box center [819, 496] width 63 height 34
click at [830, 504] on input "Ext." at bounding box center [867, 496] width 160 height 35
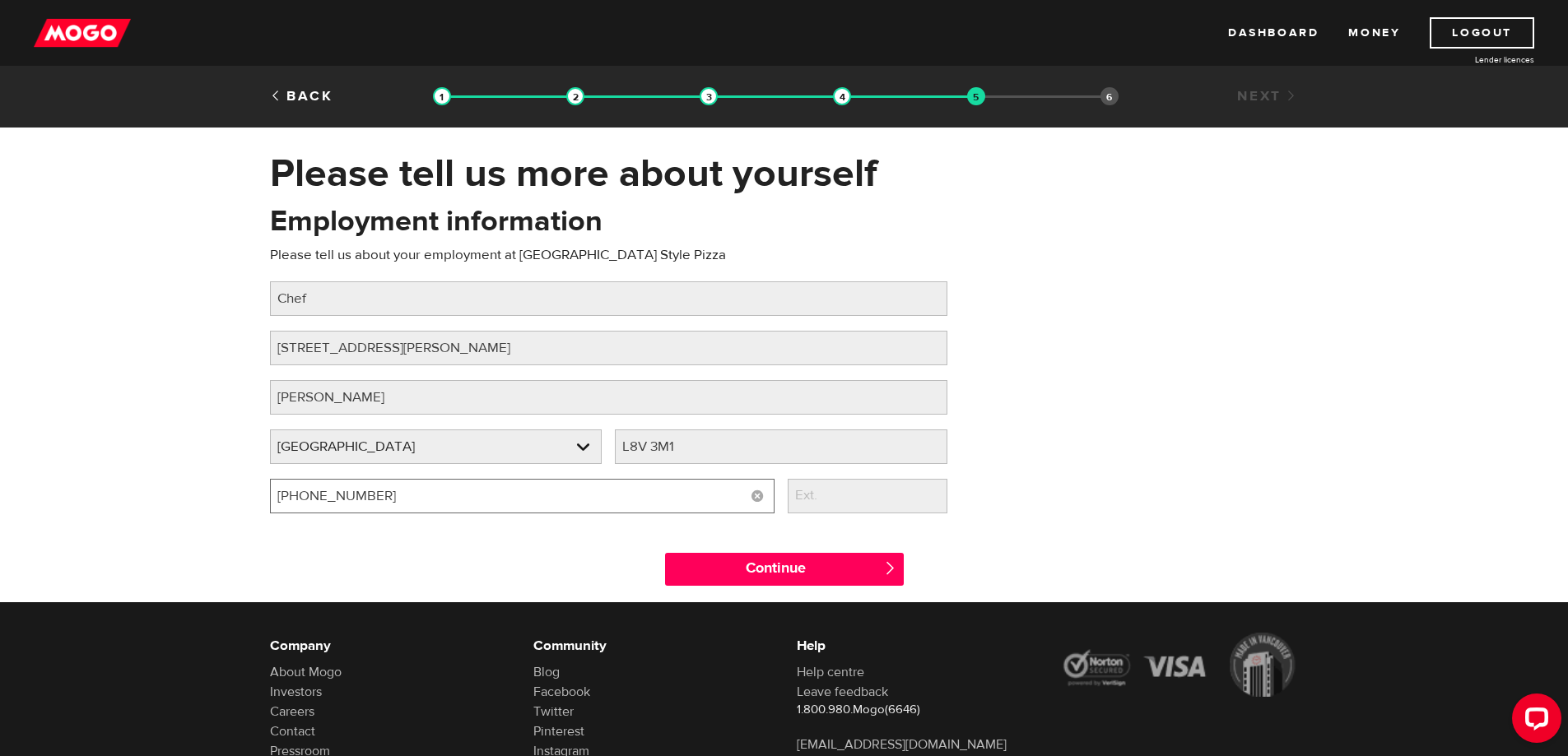
click at [588, 500] on input "(416) 875-6270" at bounding box center [521, 496] width 504 height 35
type input "(905) 575-8800"
click at [805, 497] on label "Ext." at bounding box center [819, 496] width 63 height 34
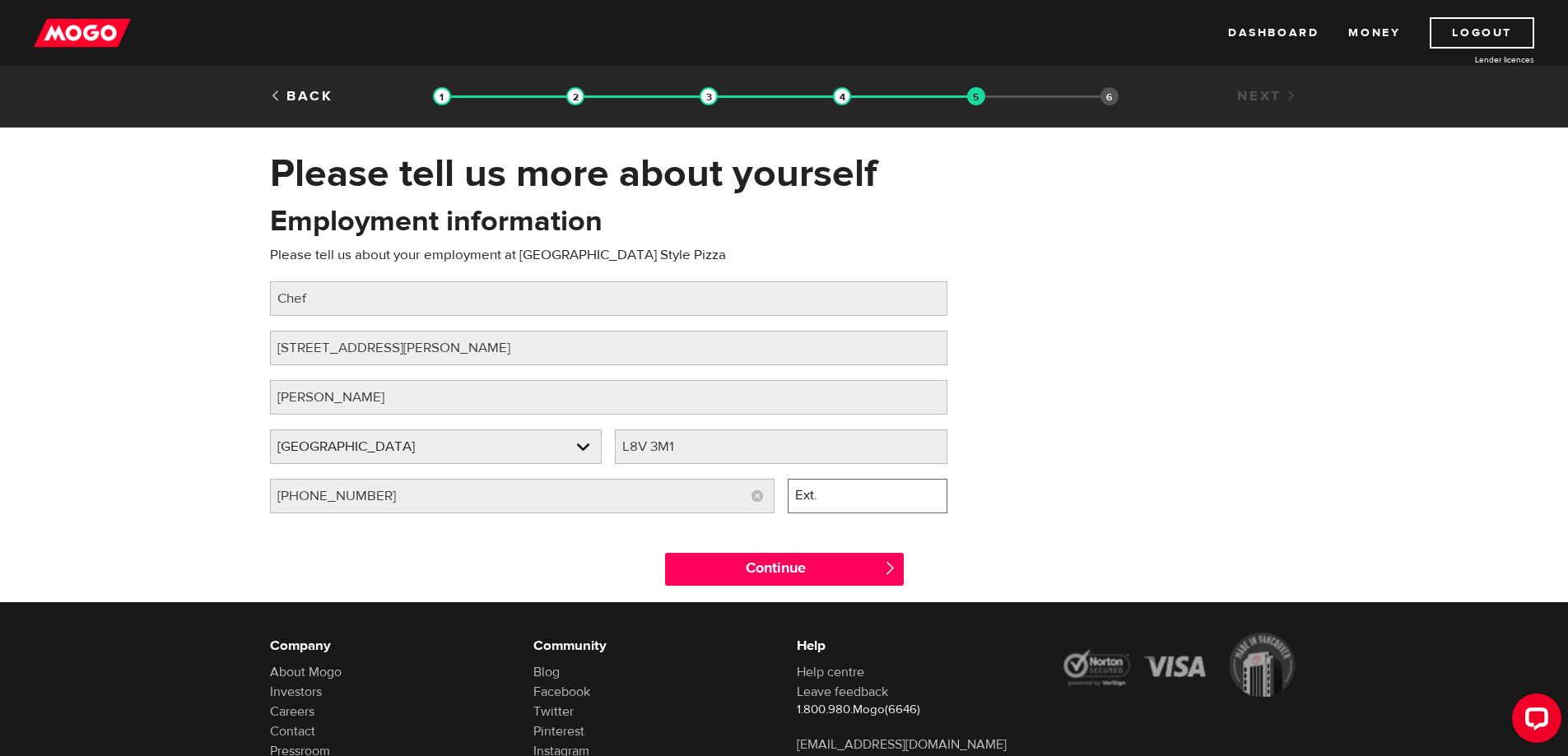
click at [805, 497] on input "Ext." at bounding box center [867, 496] width 160 height 35
type input "1"
click at [826, 571] on input "Continue" at bounding box center [784, 569] width 238 height 33
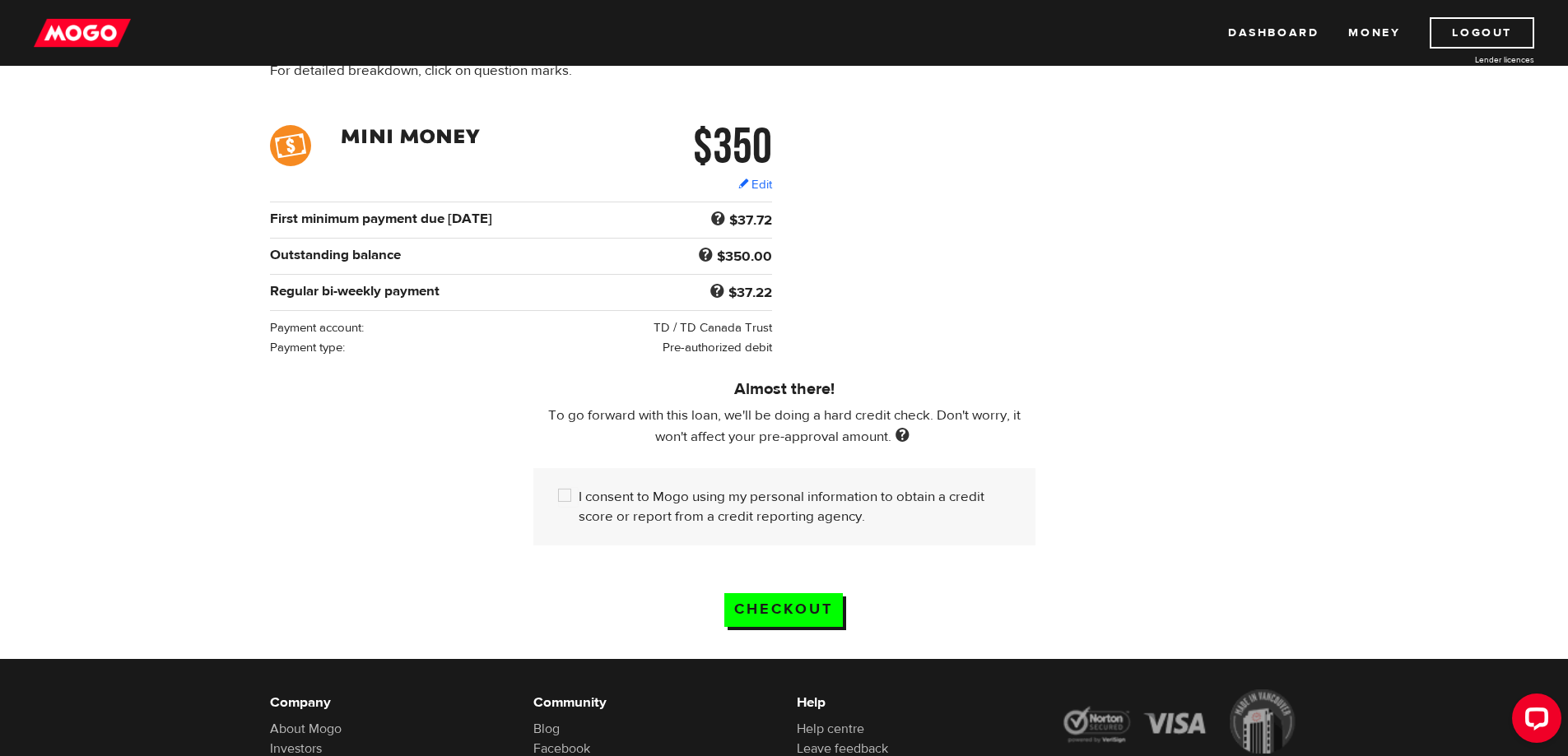
scroll to position [247, 0]
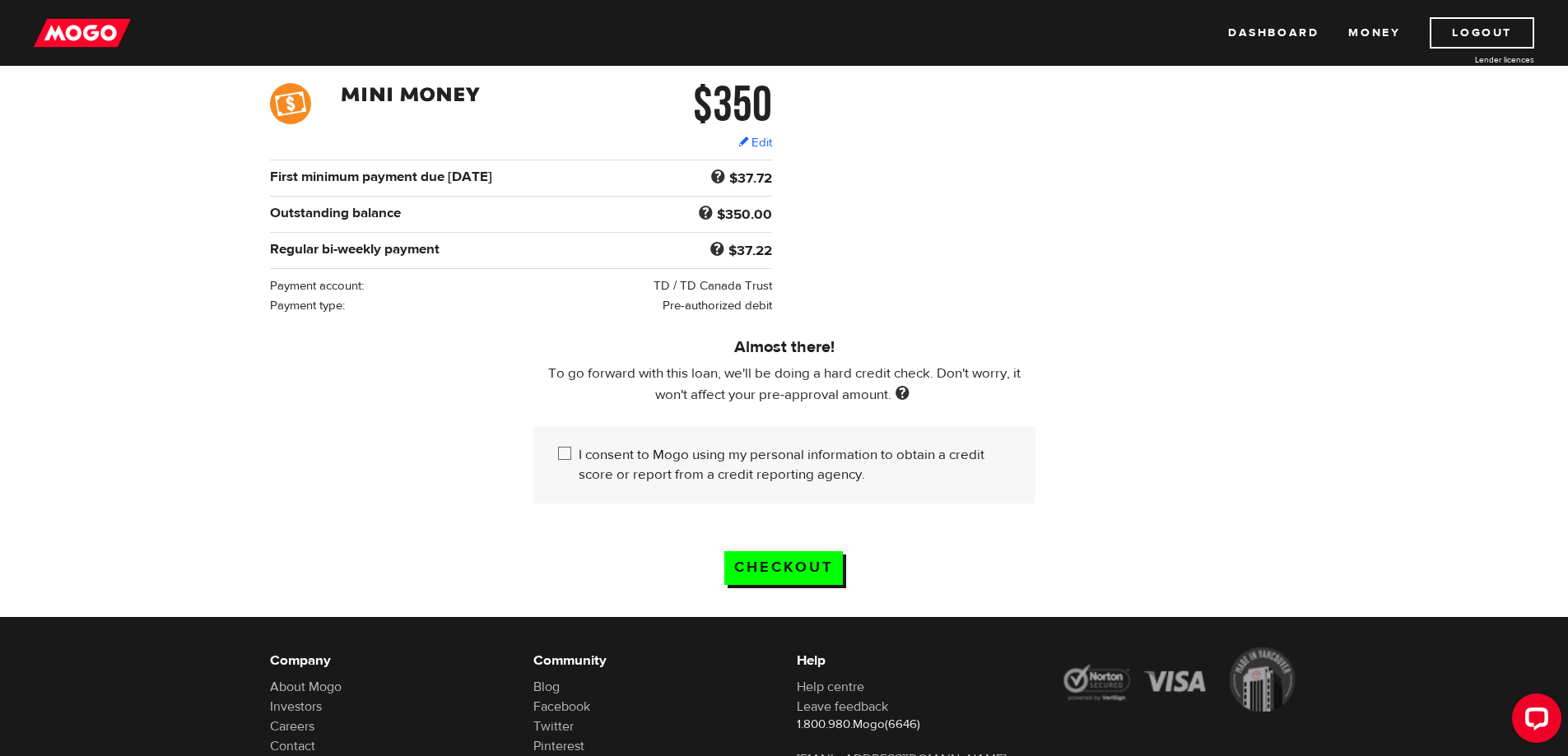
click at [567, 450] on input "I consent to Mogo using my personal information to obtain a credit score or rep…" at bounding box center [569, 455] width 21 height 21
checkbox input "true"
click at [799, 556] on input "Checkout" at bounding box center [783, 569] width 118 height 34
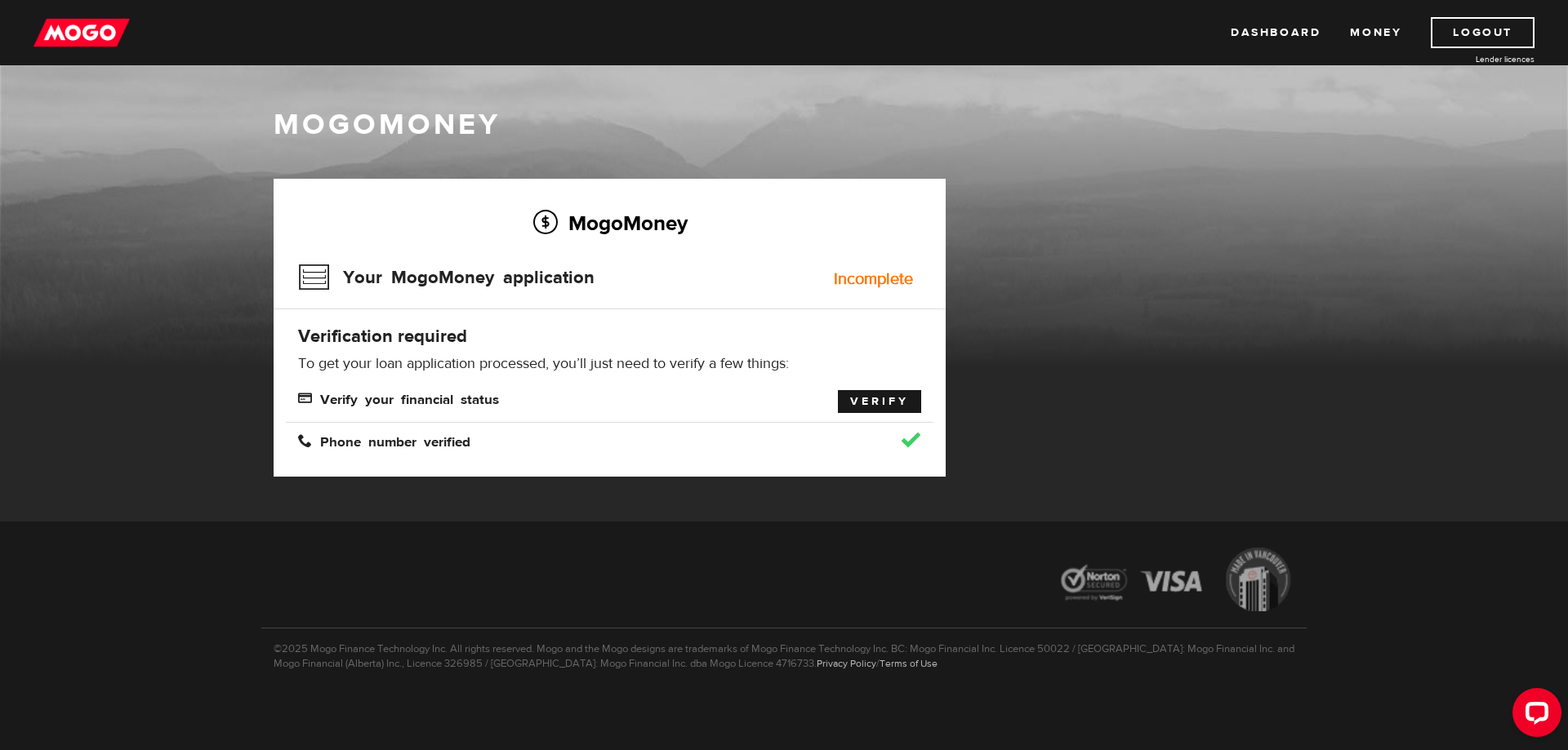
click at [862, 397] on link "Verify" at bounding box center [879, 402] width 84 height 23
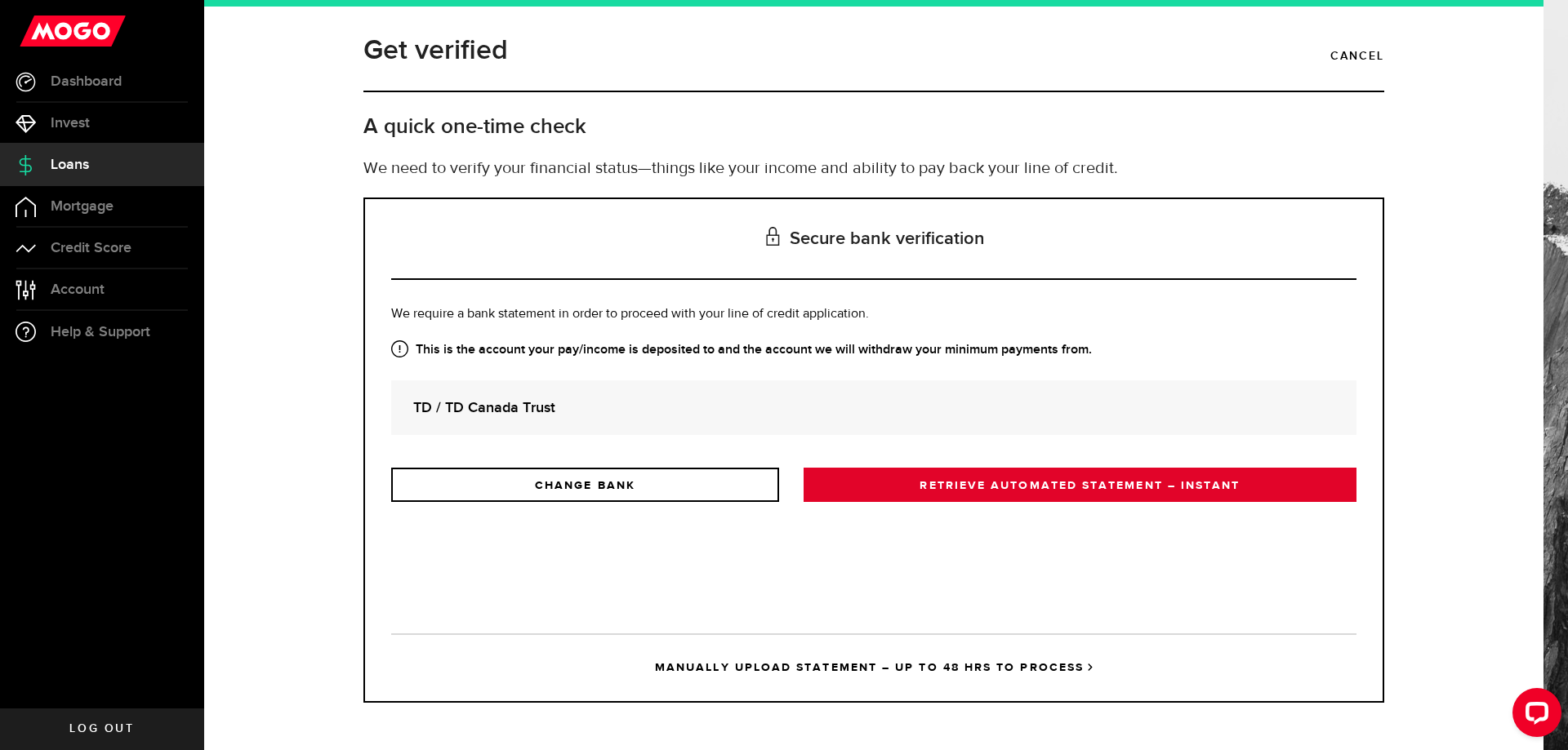
click at [919, 487] on link "RETRIEVE AUTOMATED STATEMENT – INSTANT" at bounding box center [1080, 484] width 553 height 35
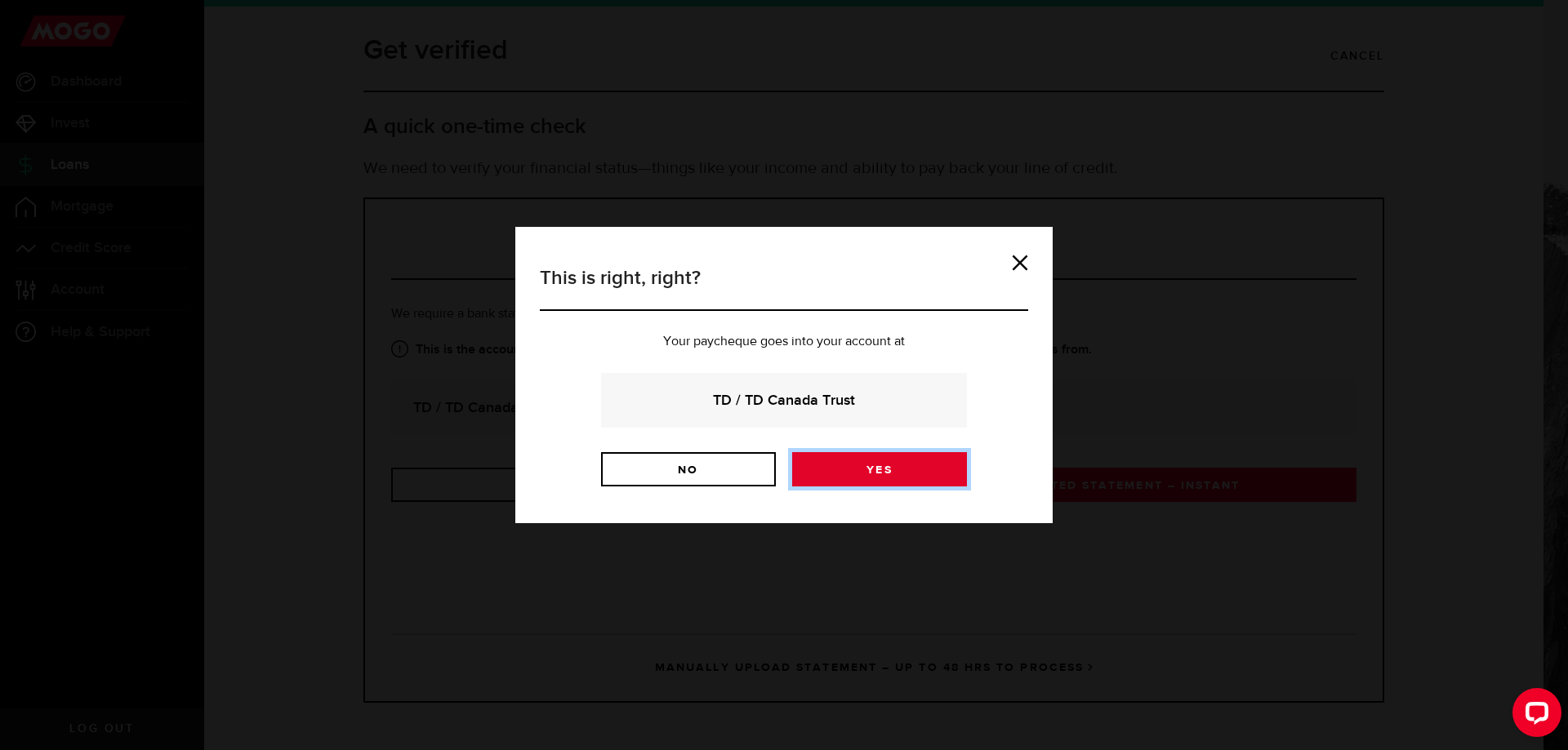
click at [856, 470] on link "Yes" at bounding box center [880, 469] width 175 height 35
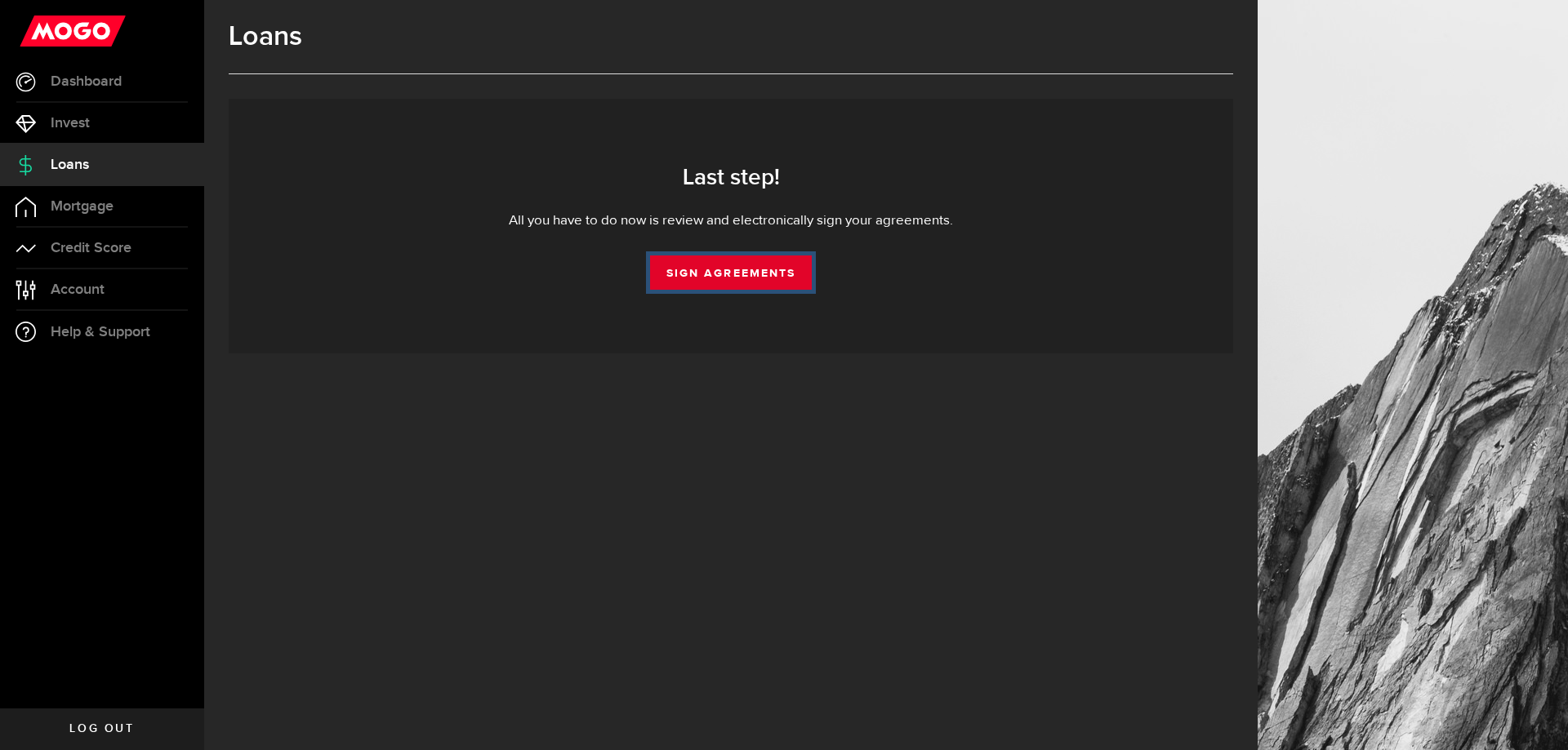
click at [770, 272] on link "Sign Agreements" at bounding box center [730, 272] width 161 height 35
